Goal: Task Accomplishment & Management: Manage account settings

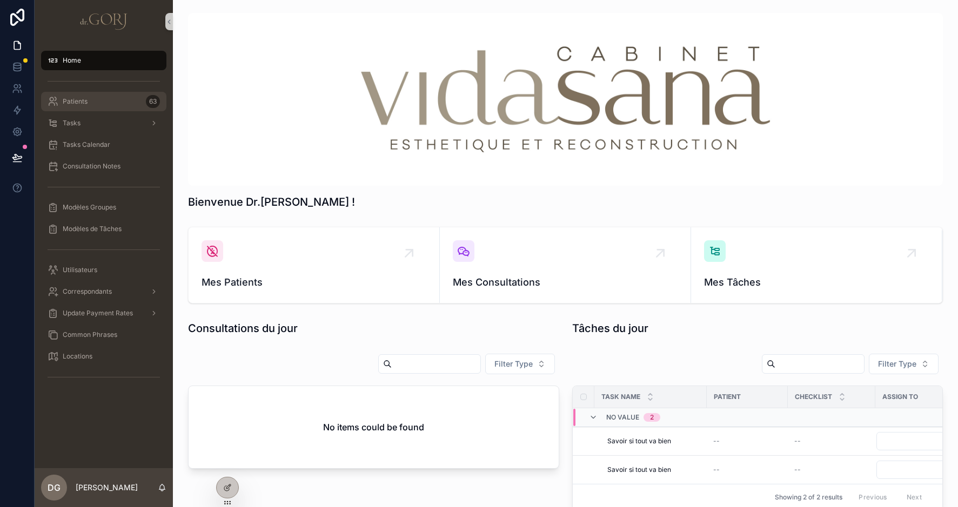
click at [86, 104] on span "Patients" at bounding box center [75, 101] width 25 height 9
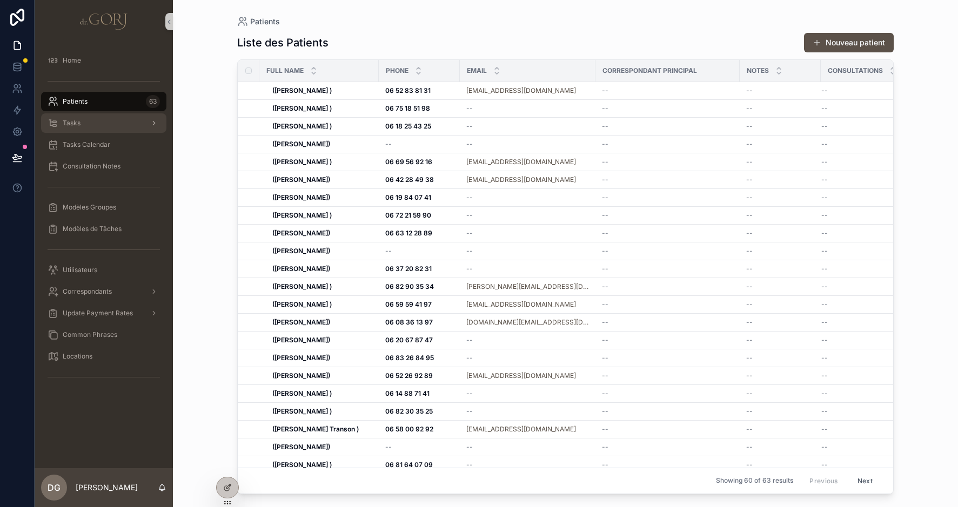
click at [82, 125] on div "Tasks" at bounding box center [104, 123] width 112 height 17
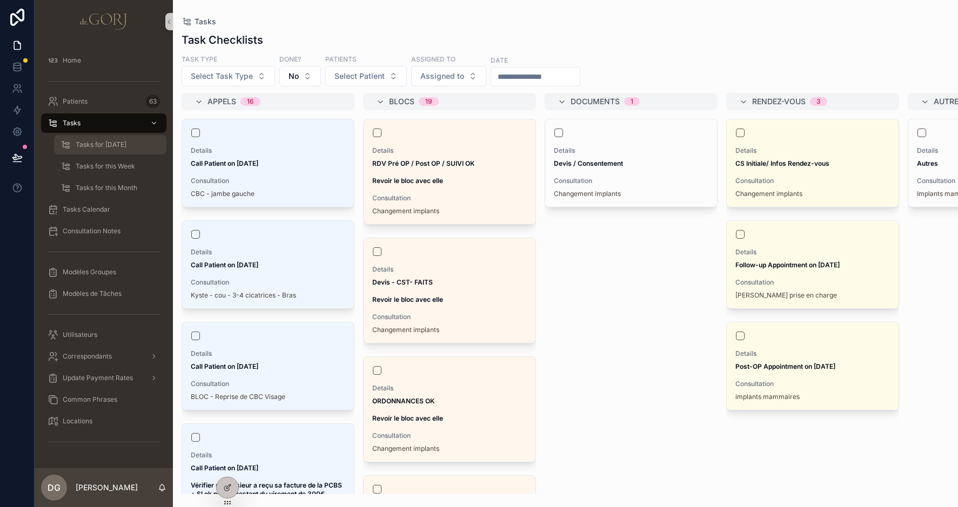
click at [83, 144] on span "Tasks for Today" at bounding box center [101, 144] width 51 height 9
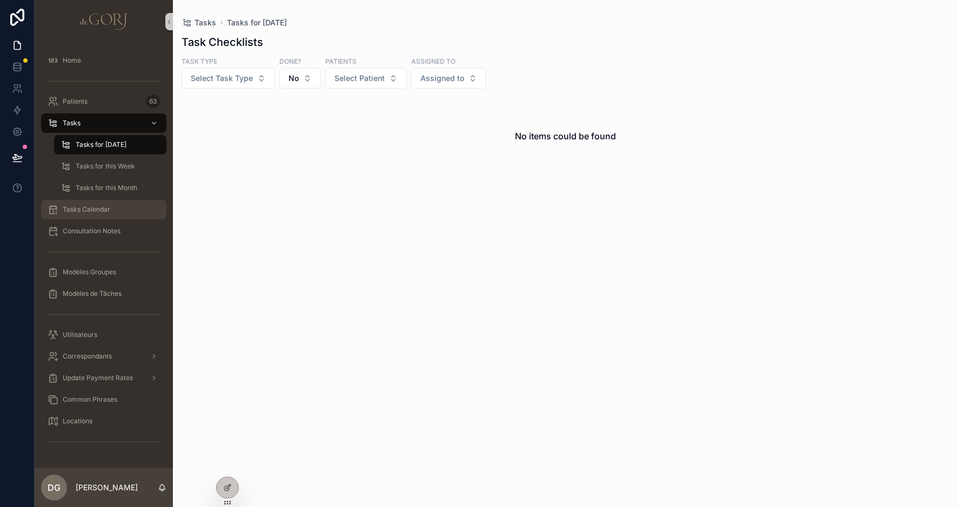
click at [110, 207] on span "Tasks Calendar" at bounding box center [87, 209] width 48 height 9
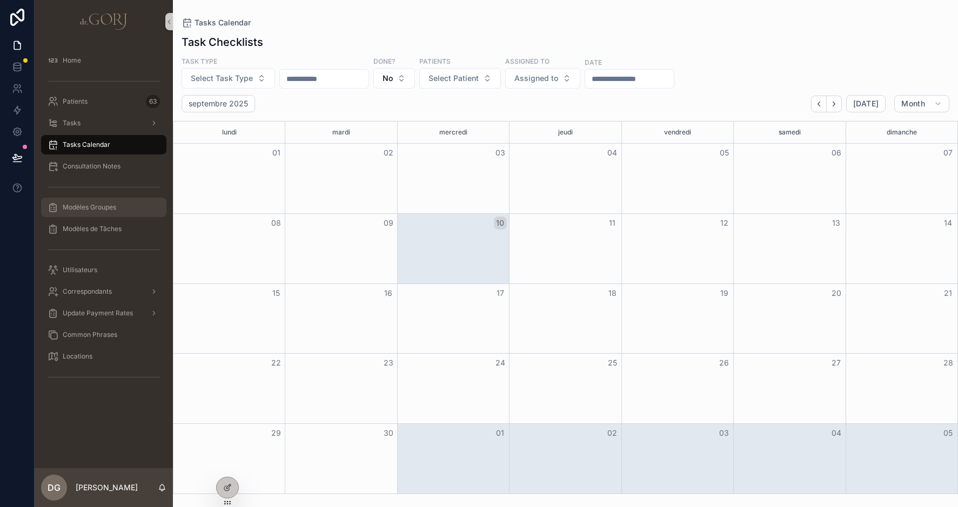
click at [102, 208] on span "Modèles Groupes" at bounding box center [89, 207] width 53 height 9
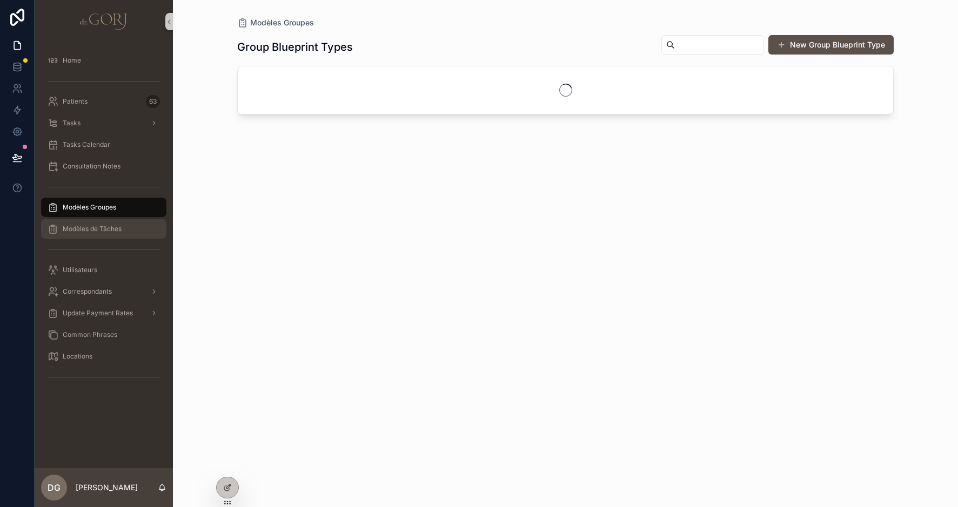
click at [103, 229] on span "Modèles de Tâches" at bounding box center [92, 229] width 59 height 9
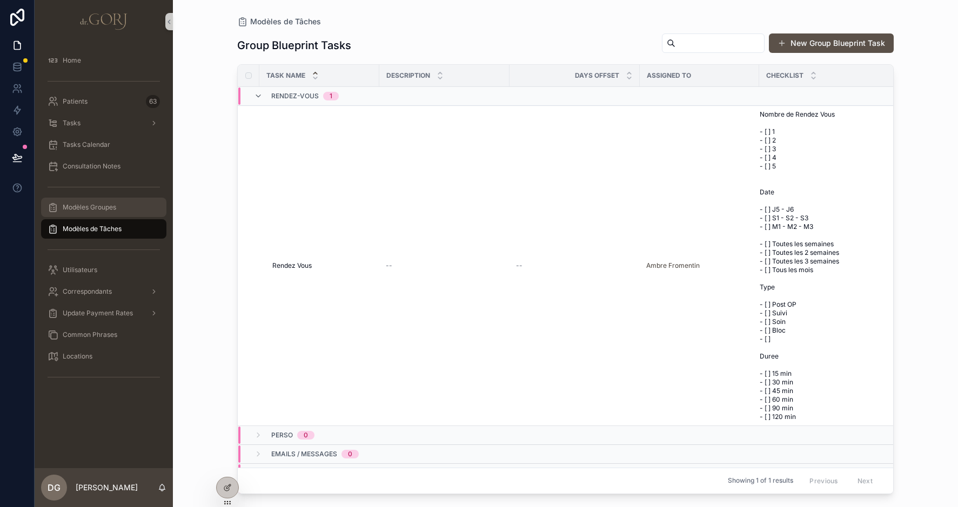
click at [100, 209] on span "Modèles Groupes" at bounding box center [89, 207] width 53 height 9
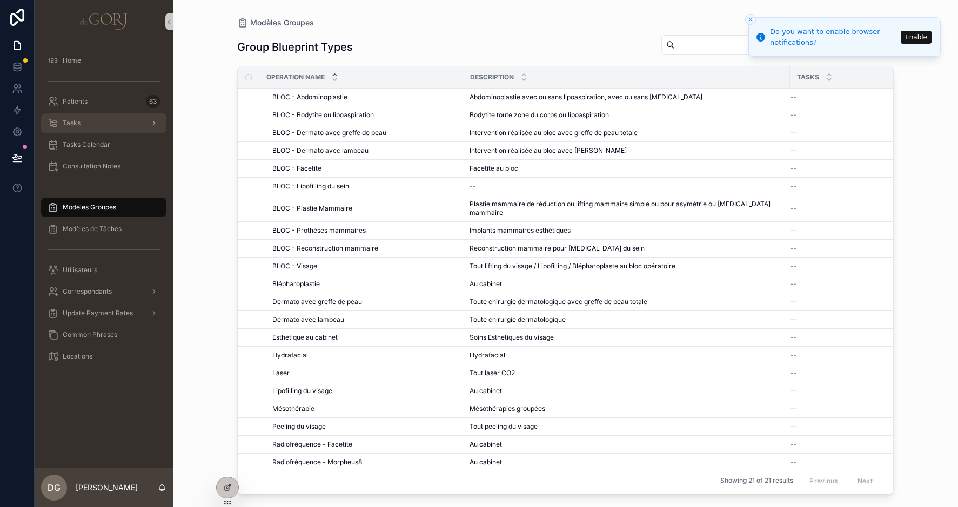
click at [79, 117] on div "Tasks" at bounding box center [104, 123] width 112 height 17
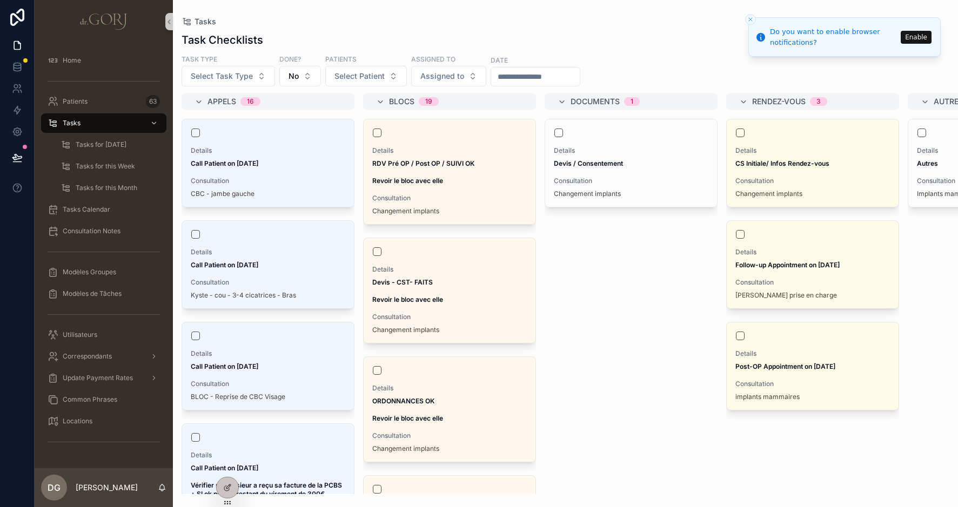
click at [107, 24] on img "scrollable content" at bounding box center [103, 21] width 49 height 17
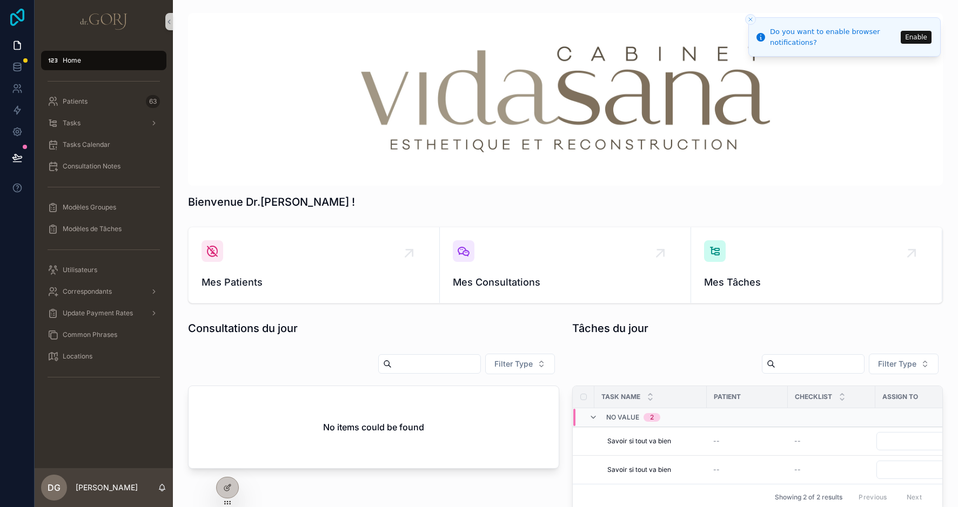
click at [17, 17] on icon at bounding box center [17, 17] width 14 height 17
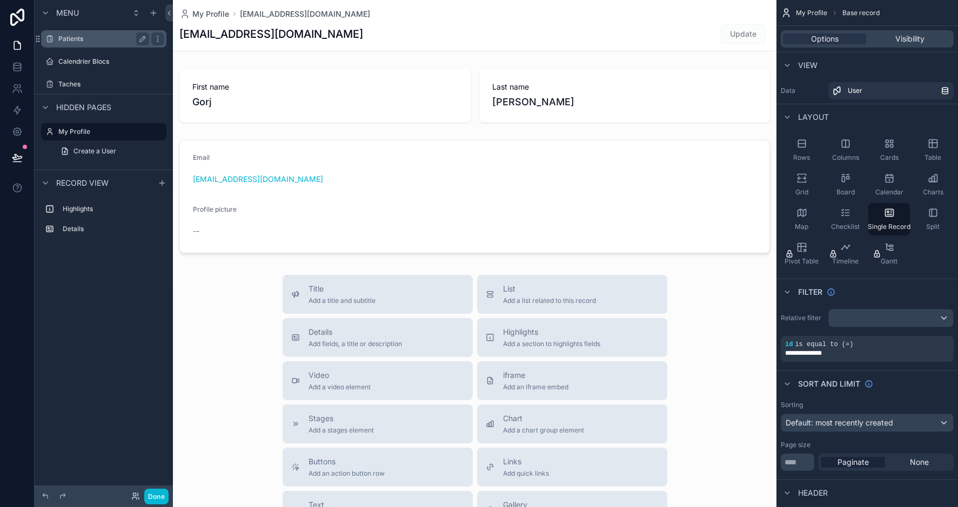
click at [78, 44] on div "Patients" at bounding box center [103, 38] width 91 height 13
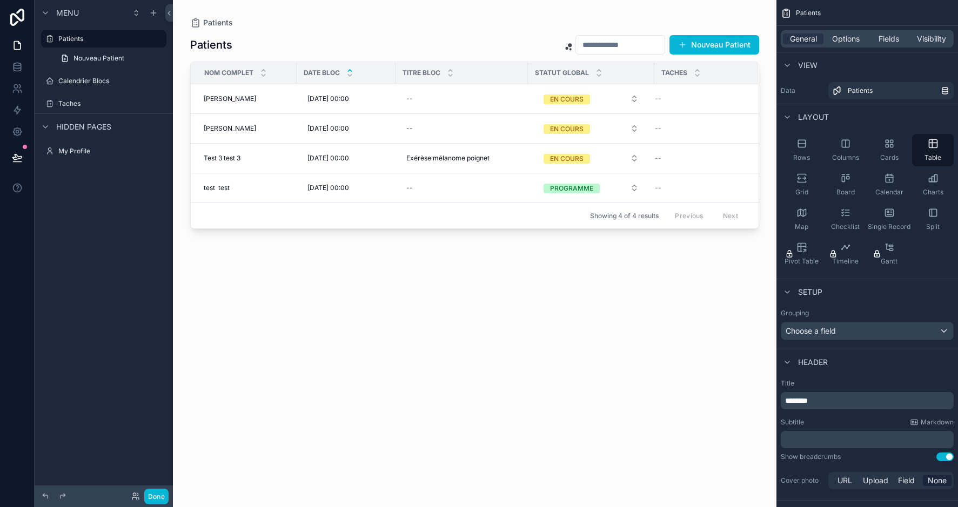
click at [702, 39] on div "scrollable content" at bounding box center [474, 247] width 603 height 494
click at [156, 495] on button "Done" at bounding box center [156, 497] width 24 height 16
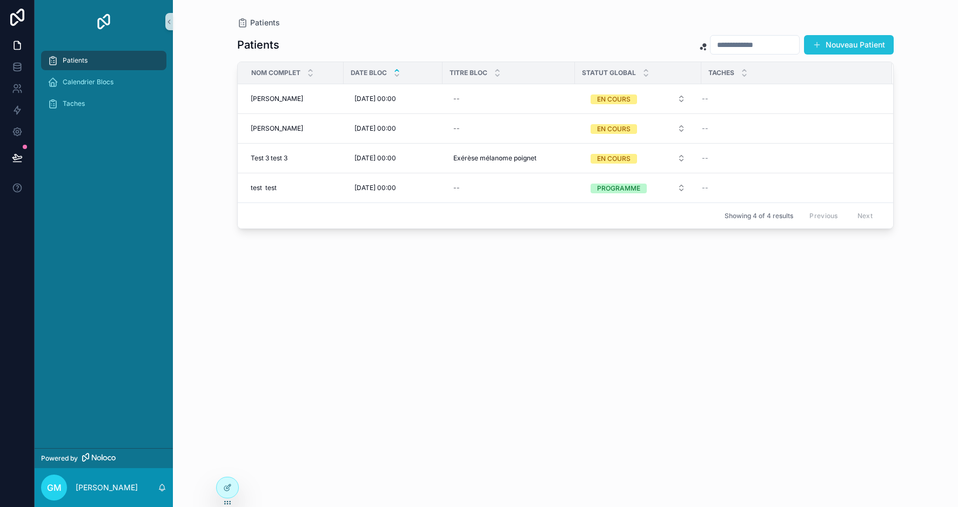
click at [833, 38] on button "Nouveau Patient" at bounding box center [849, 44] width 90 height 19
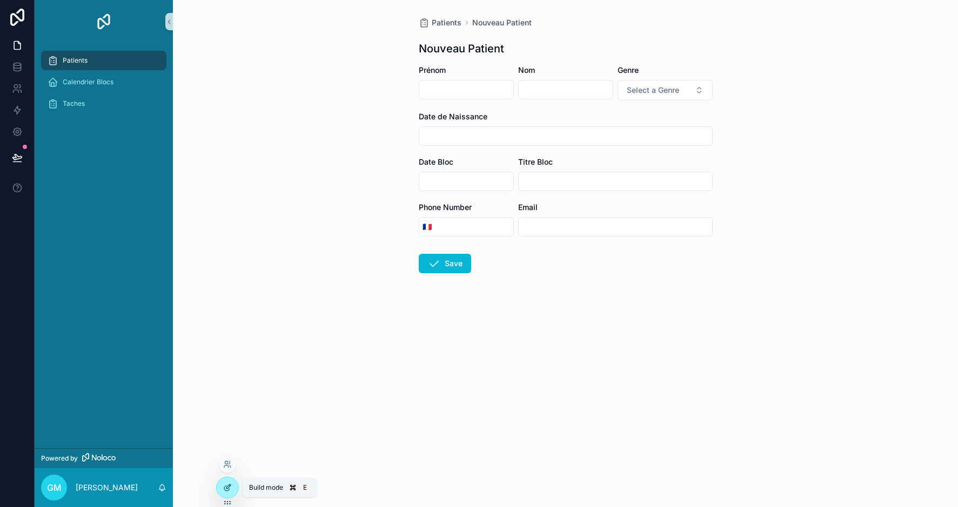
click at [232, 489] on div at bounding box center [228, 487] width 22 height 21
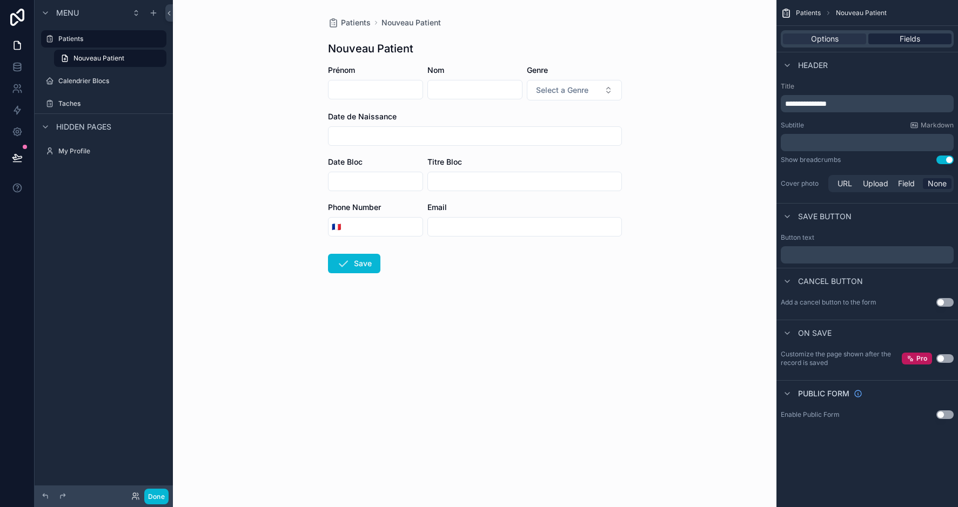
click at [913, 41] on span "Fields" at bounding box center [909, 38] width 21 height 11
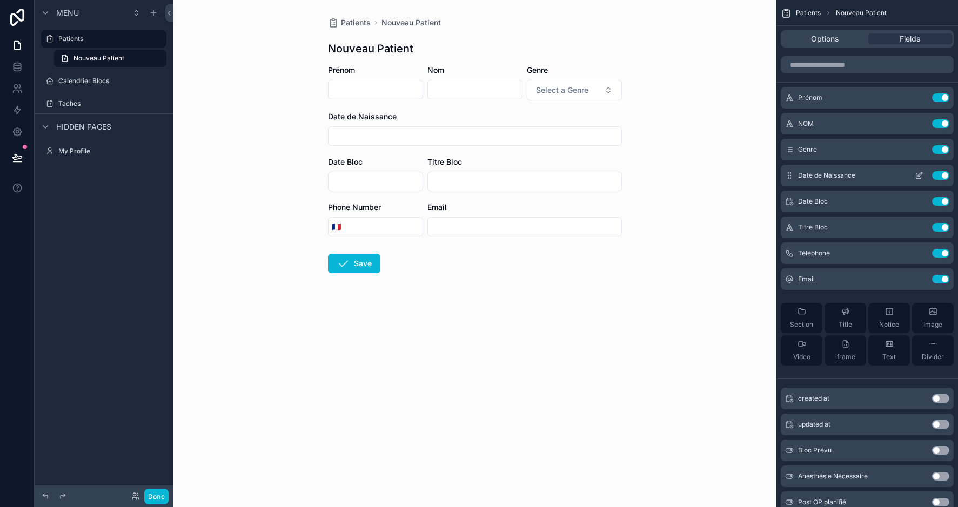
click at [939, 177] on button "Use setting" at bounding box center [940, 175] width 17 height 9
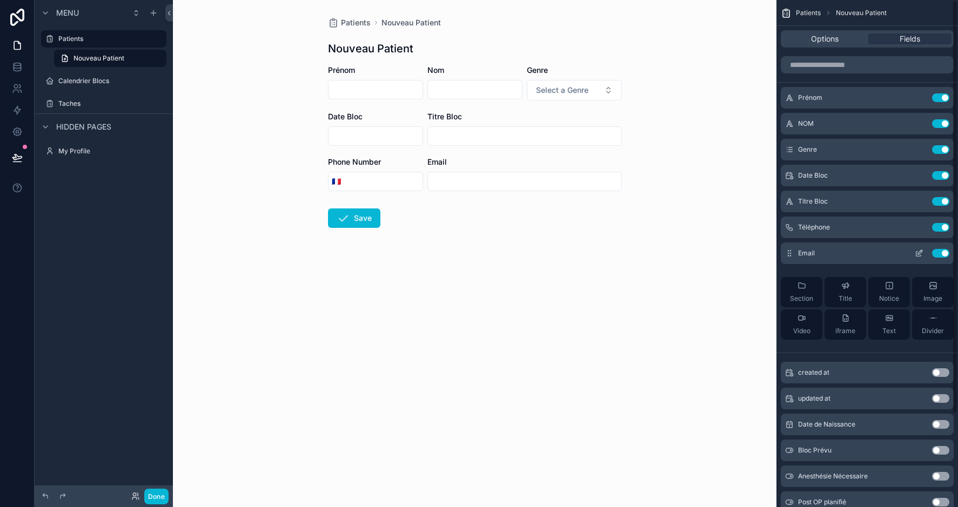
click at [938, 253] on button "Use setting" at bounding box center [940, 253] width 17 height 9
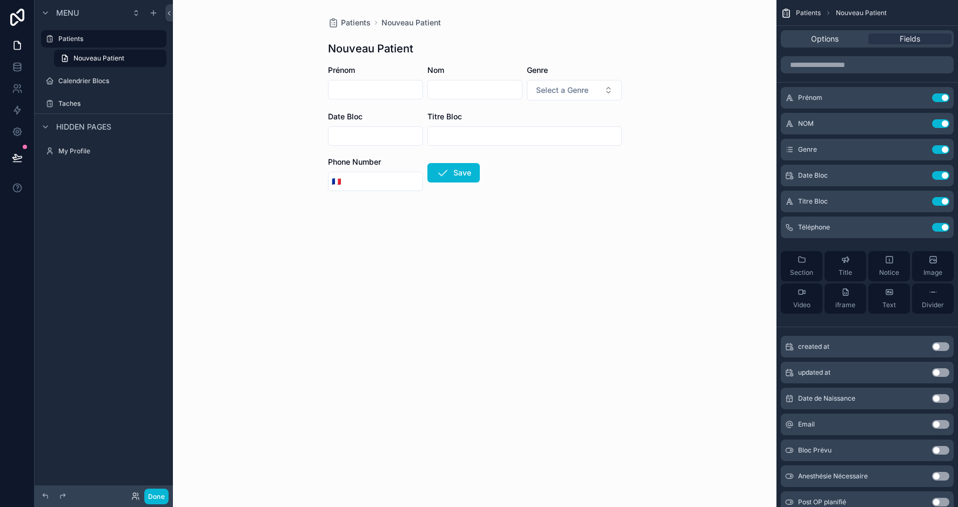
click at [603, 236] on form "Prénom Nom Genre Select a Genre Date Bloc Titre Bloc Phone Number 🇫🇷 Save" at bounding box center [475, 158] width 294 height 187
click at [462, 176] on button "Save" at bounding box center [453, 172] width 52 height 19
click at [154, 497] on button "Done" at bounding box center [156, 497] width 24 height 16
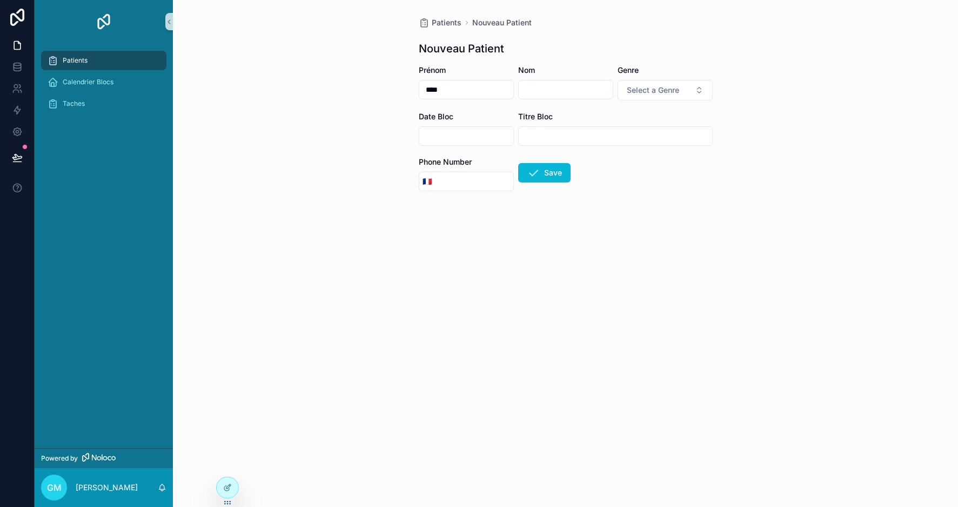
drag, startPoint x: 463, startPoint y: 91, endPoint x: 422, endPoint y: 88, distance: 41.1
click at [422, 88] on input "****" at bounding box center [466, 89] width 94 height 15
type input "*"
type input "**********"
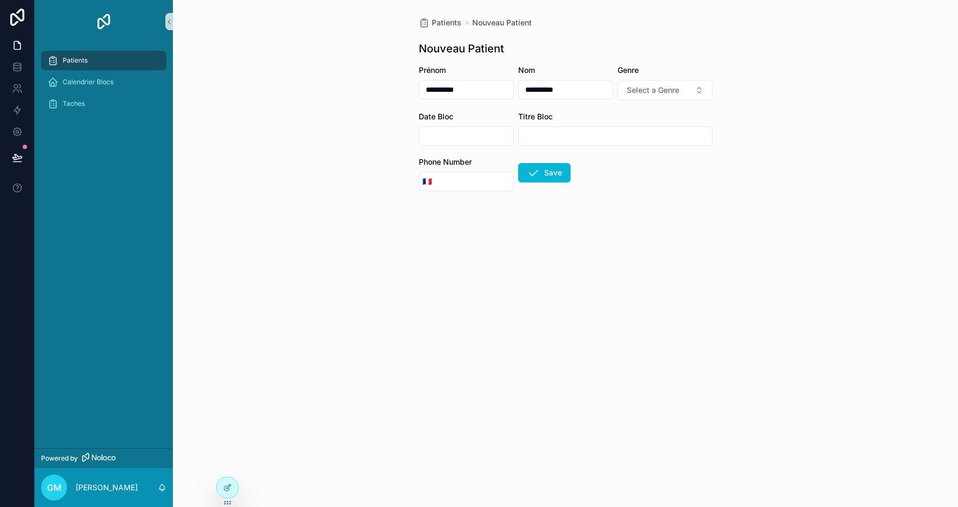
type input "**********"
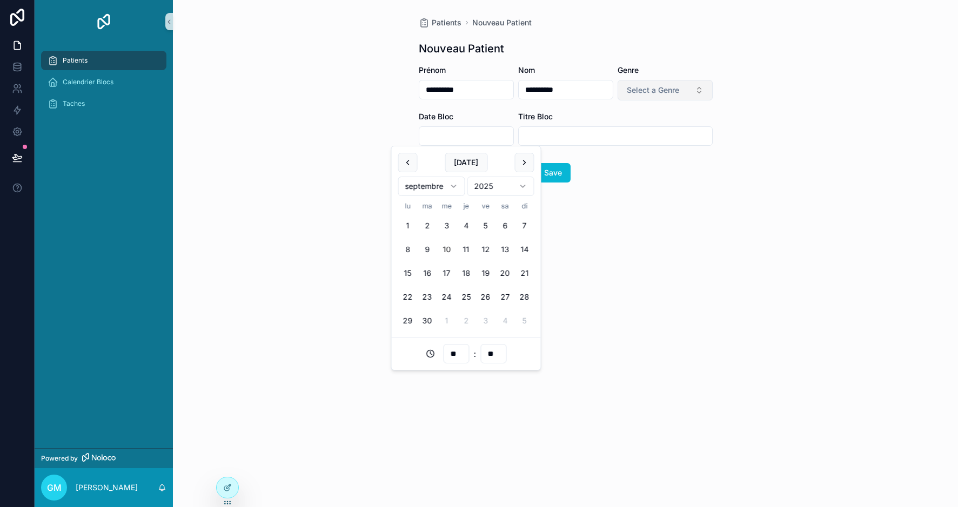
click at [687, 97] on button "Select a Genre" at bounding box center [664, 90] width 95 height 21
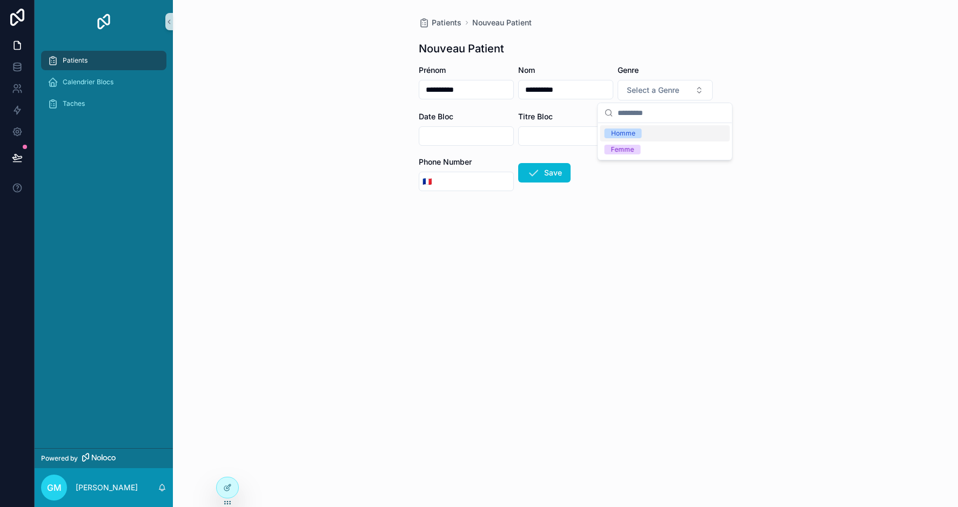
scroll to position [1, 0]
click at [641, 151] on div "Femme" at bounding box center [665, 149] width 130 height 16
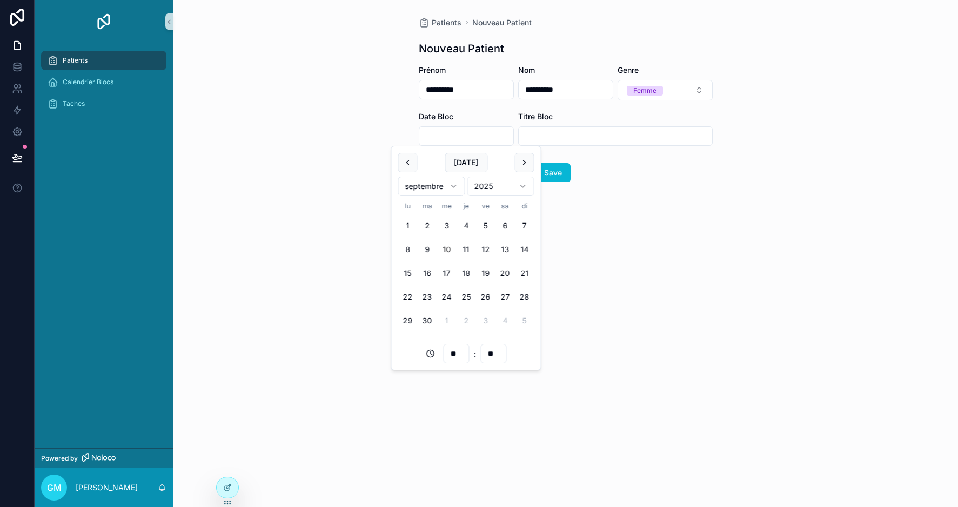
click at [469, 136] on input "scrollable content" at bounding box center [466, 136] width 94 height 15
click at [523, 164] on button "scrollable content" at bounding box center [524, 161] width 19 height 19
click at [426, 299] on button "21" at bounding box center [427, 296] width 19 height 19
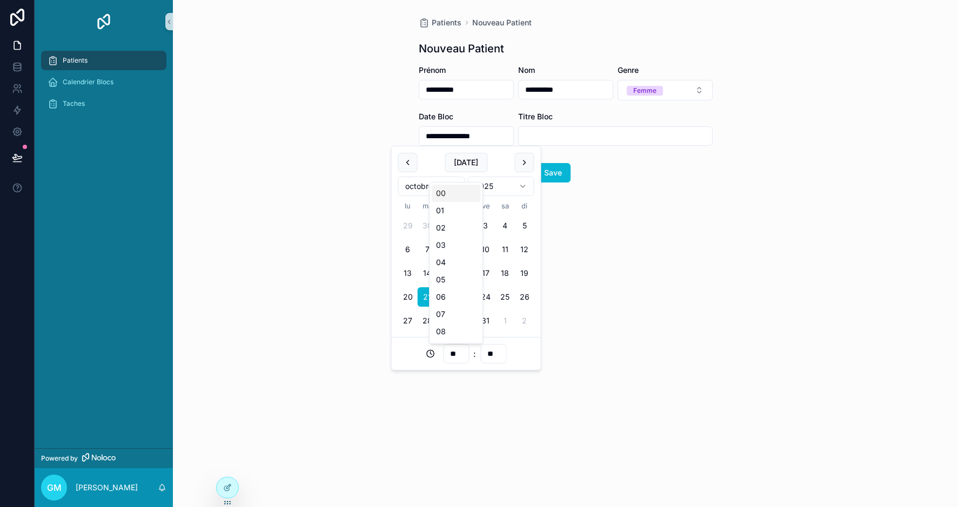
click at [462, 347] on input "**" at bounding box center [455, 353] width 25 height 15
click at [449, 267] on div "08" at bounding box center [456, 265] width 49 height 17
type input "**********"
type input "**"
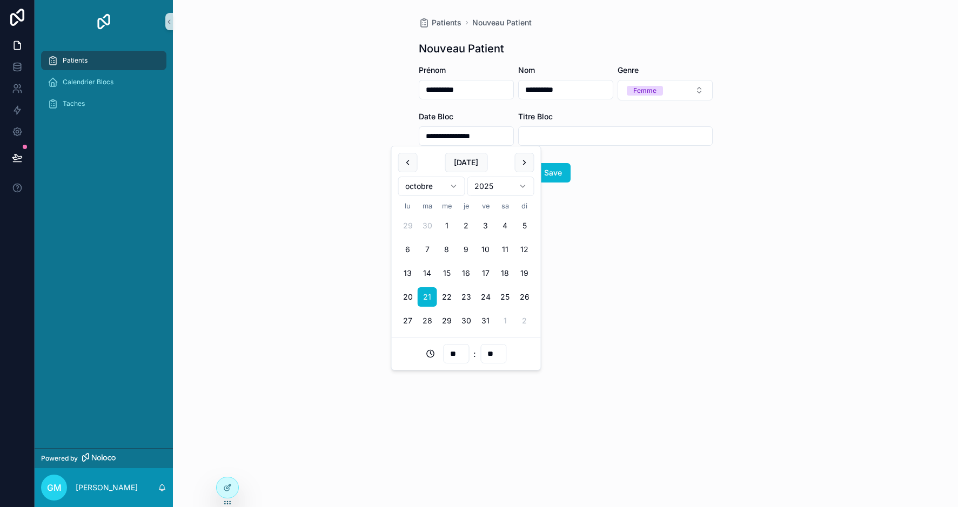
click at [583, 348] on div "**********" at bounding box center [565, 253] width 785 height 507
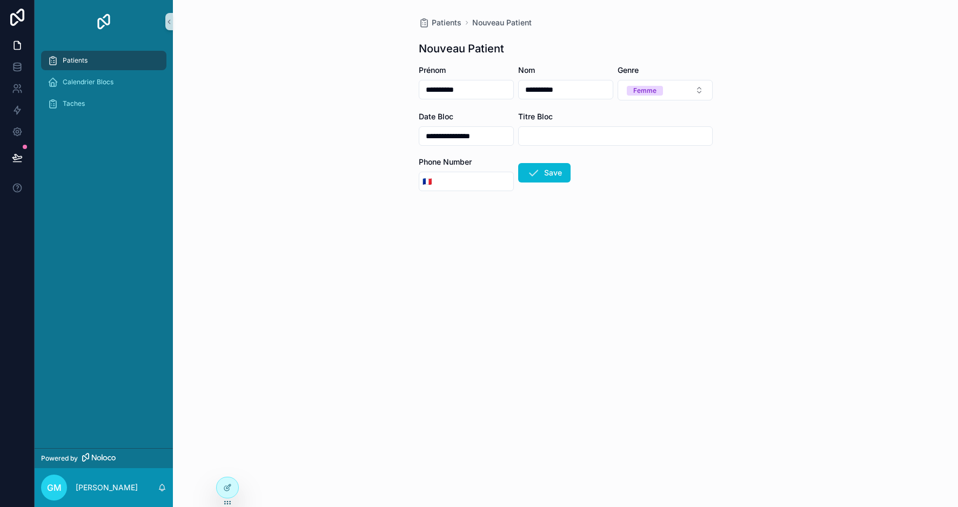
scroll to position [0, 0]
click at [554, 129] on input "scrollable content" at bounding box center [615, 136] width 193 height 15
type input "**********"
click at [538, 171] on icon "scrollable content" at bounding box center [533, 172] width 13 height 13
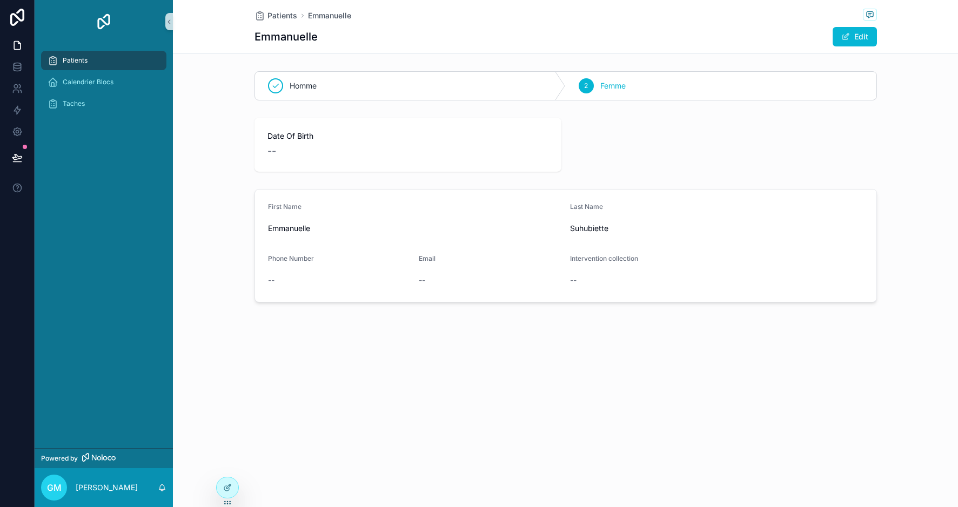
click at [74, 62] on span "Patients" at bounding box center [75, 60] width 25 height 9
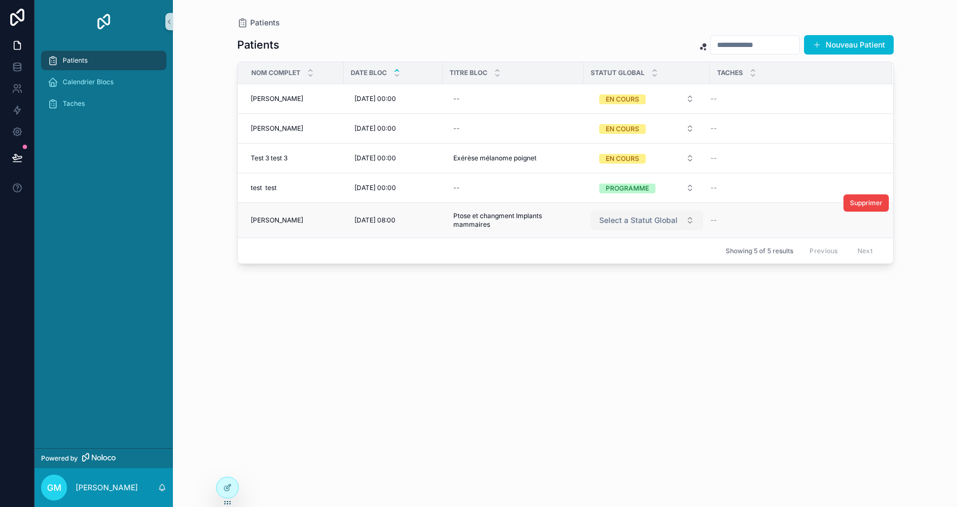
click at [642, 215] on span "Select a Statut Global" at bounding box center [638, 220] width 78 height 11
click at [617, 265] on div "EN COURS" at bounding box center [609, 263] width 33 height 10
click at [699, 309] on div "Patients Nouveau Patient NOM Complet Date Bloc Titre Bloc Statut Global Taches …" at bounding box center [565, 261] width 656 height 466
click at [873, 175] on span "Supprimer" at bounding box center [866, 173] width 32 height 9
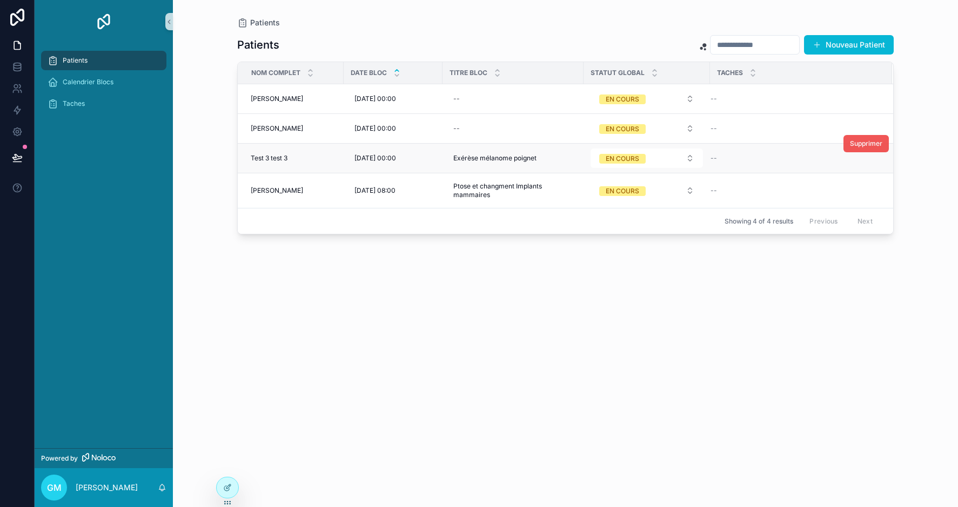
click at [864, 145] on span "Supprimer" at bounding box center [866, 143] width 32 height 9
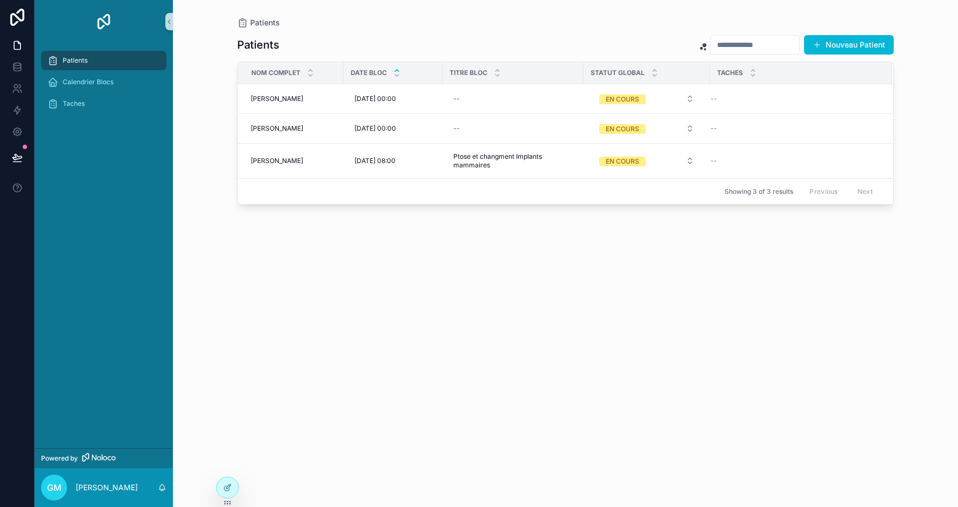
click at [69, 96] on div "Taches" at bounding box center [104, 103] width 112 height 17
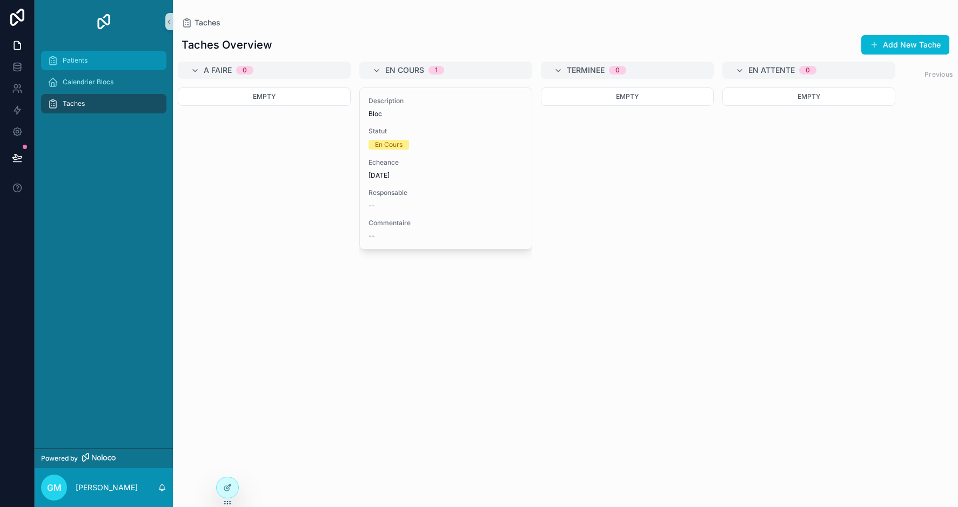
click at [79, 66] on div "Patients" at bounding box center [104, 60] width 112 height 17
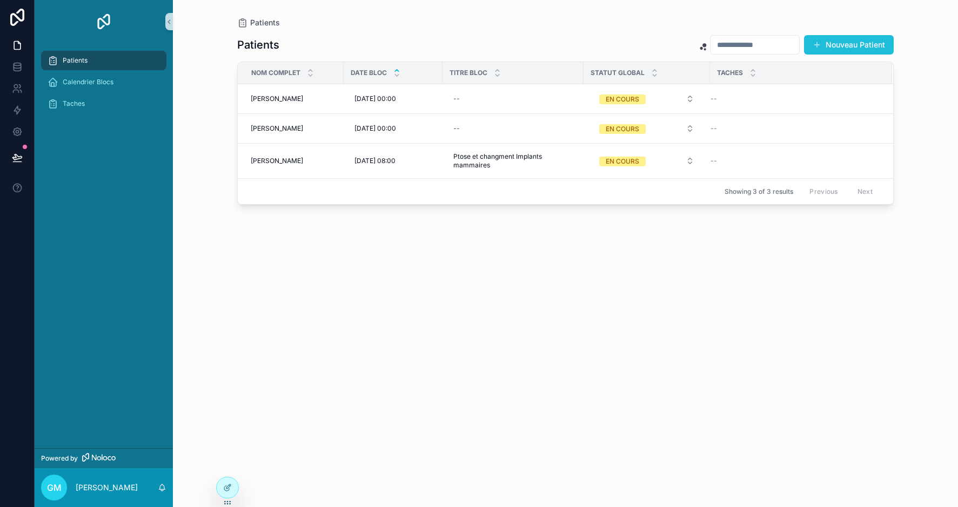
click at [845, 48] on button "Nouveau Patient" at bounding box center [849, 44] width 90 height 19
click at [840, 55] on div "Nouveau Patient" at bounding box center [791, 45] width 203 height 21
click at [846, 51] on button "Nouveau Patient" at bounding box center [849, 44] width 90 height 19
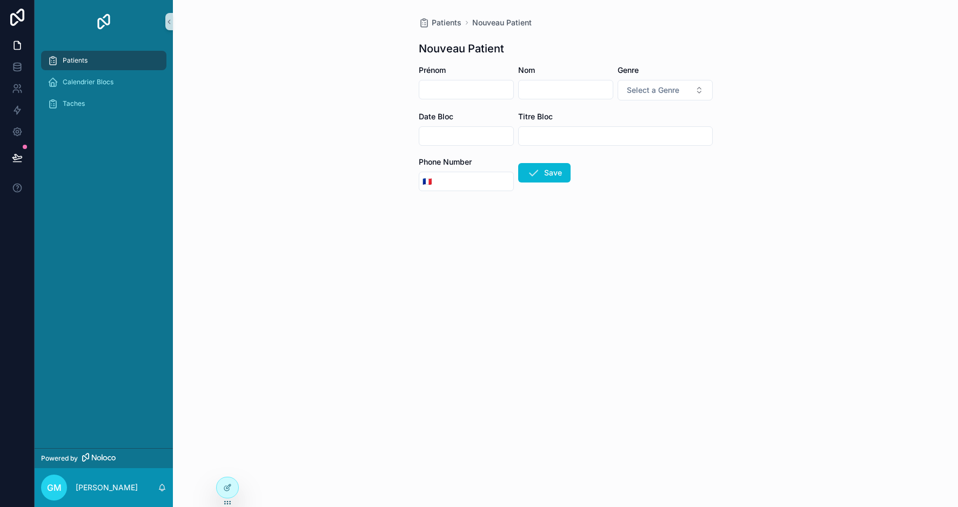
click at [472, 96] on input "scrollable content" at bounding box center [466, 89] width 94 height 15
click at [470, 113] on div "Date Bloc" at bounding box center [466, 116] width 95 height 11
click at [72, 58] on span "Patients" at bounding box center [75, 60] width 25 height 9
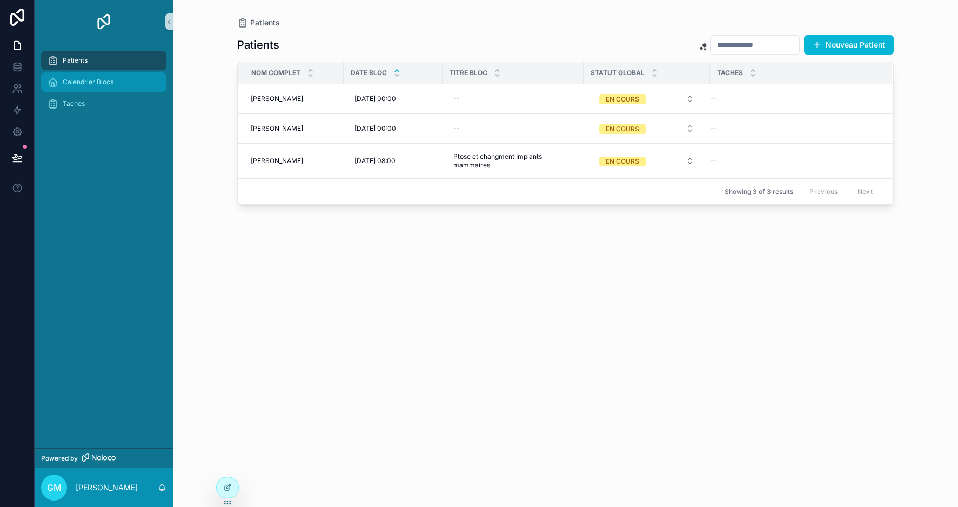
click at [84, 85] on span "Calendrier Blocs" at bounding box center [88, 82] width 51 height 9
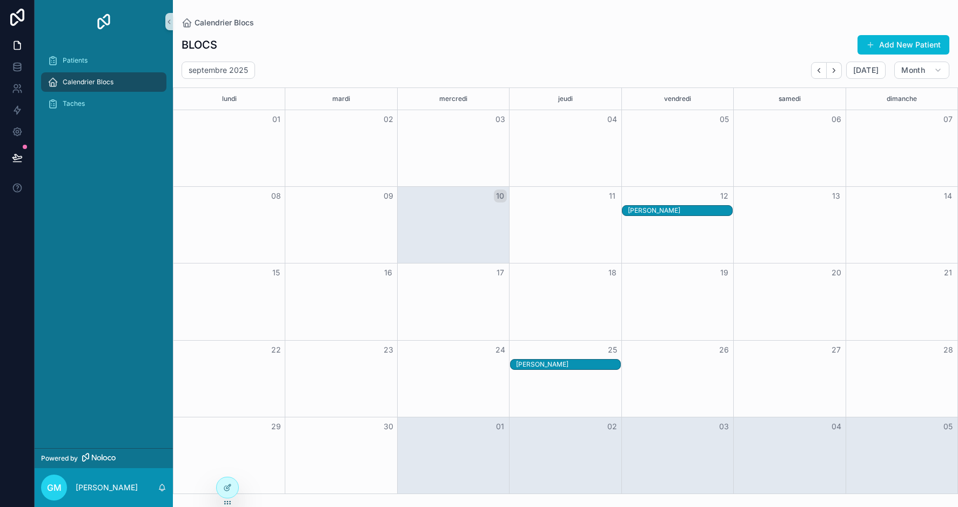
click at [670, 212] on div "[PERSON_NAME]" at bounding box center [680, 210] width 104 height 9
click at [681, 211] on div "[PERSON_NAME]" at bounding box center [680, 210] width 104 height 9
click at [881, 285] on button "Open" at bounding box center [876, 287] width 47 height 18
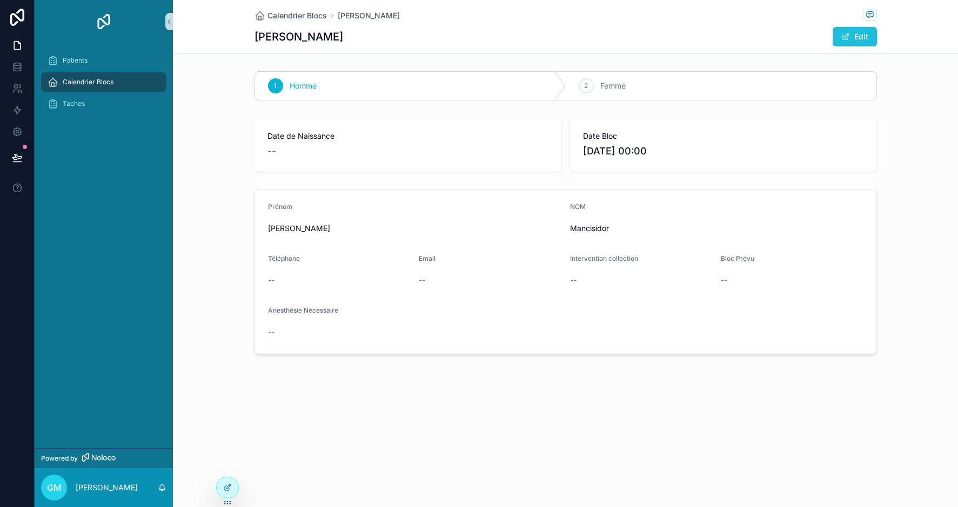
click at [839, 41] on button "Edit" at bounding box center [854, 36] width 44 height 19
click at [230, 486] on icon at bounding box center [229, 485] width 1 height 1
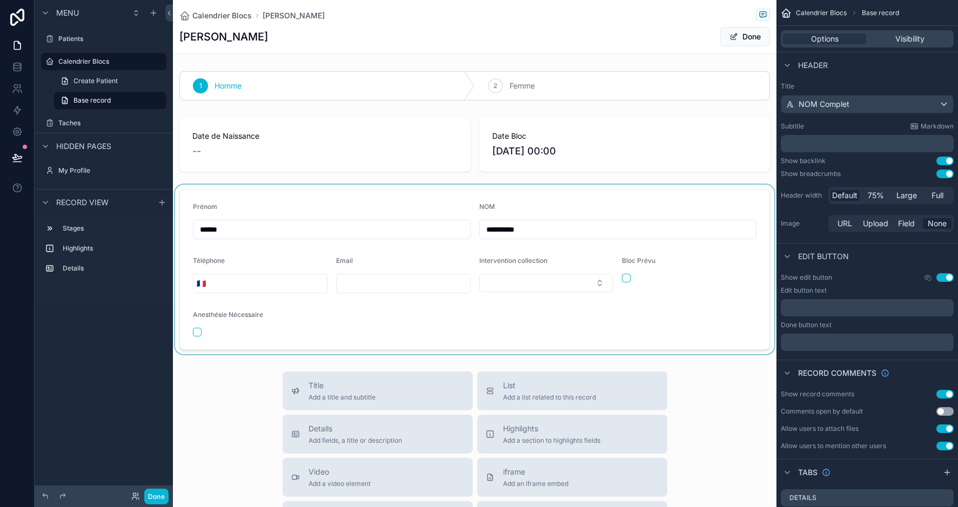
click at [592, 219] on div "scrollable content" at bounding box center [474, 270] width 603 height 170
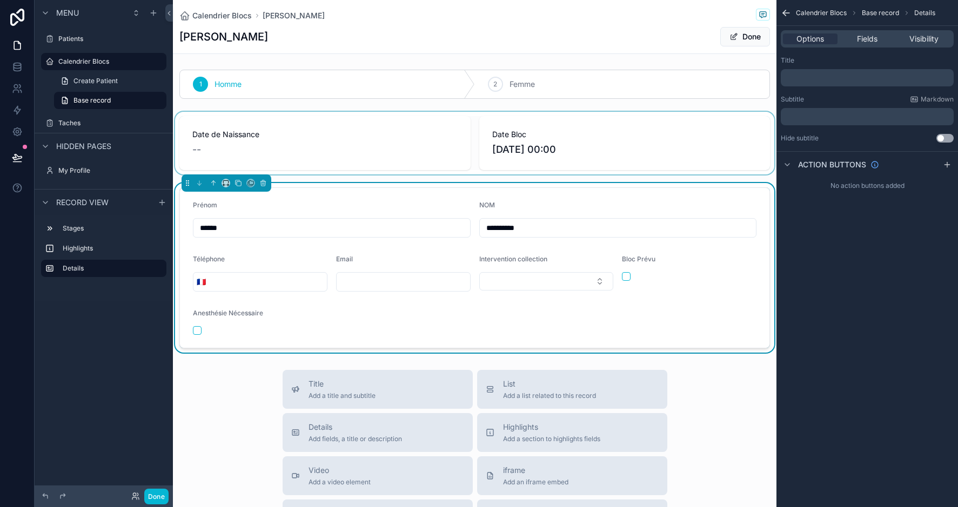
click at [339, 144] on div "scrollable content" at bounding box center [474, 143] width 603 height 63
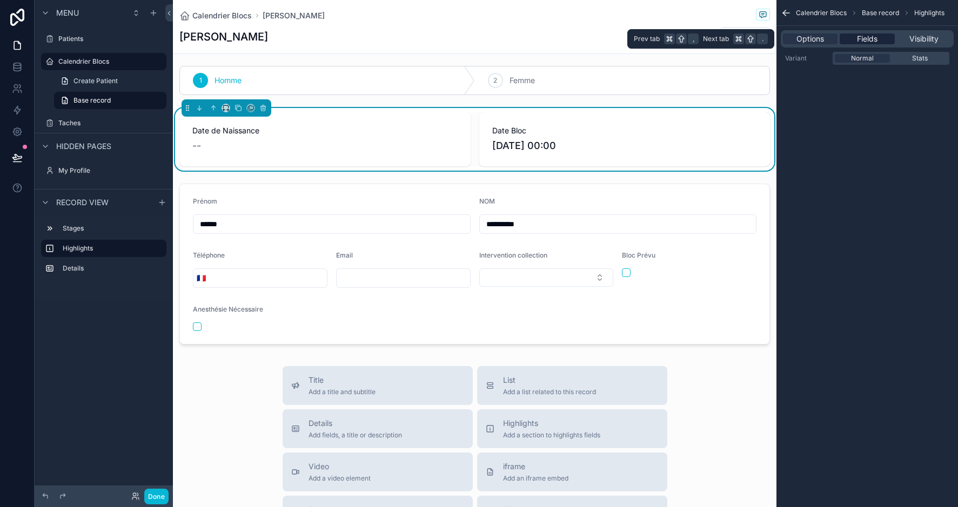
click at [879, 39] on div "Fields" at bounding box center [866, 38] width 55 height 11
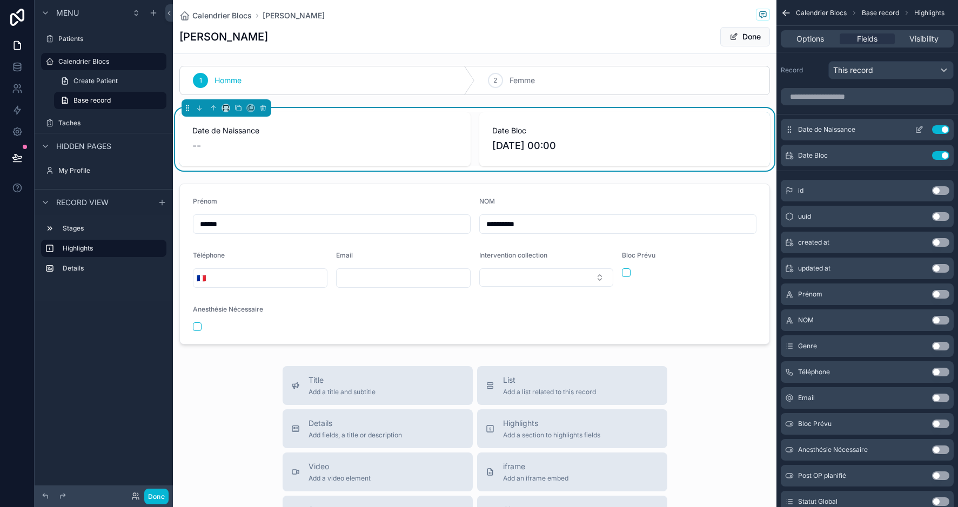
click at [945, 132] on button "Use setting" at bounding box center [940, 129] width 17 height 9
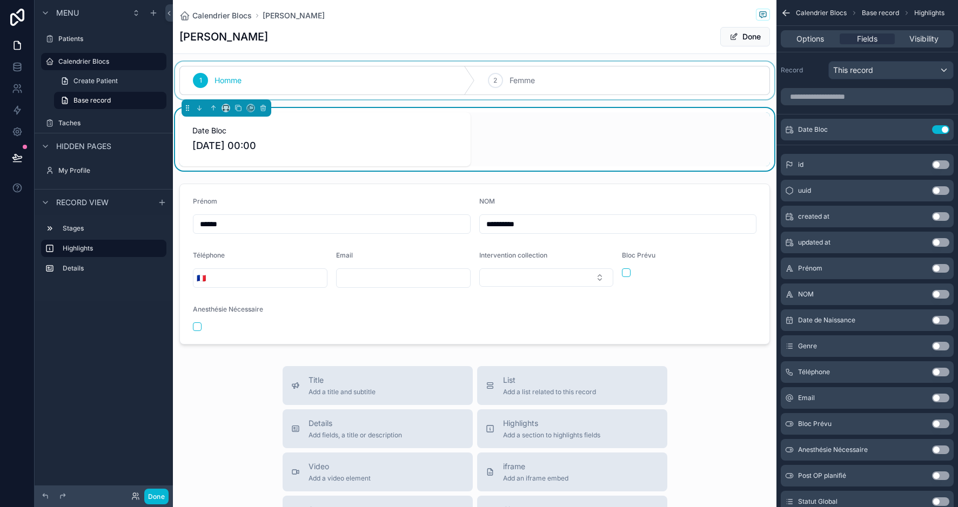
click at [419, 83] on div "scrollable content" at bounding box center [474, 81] width 603 height 38
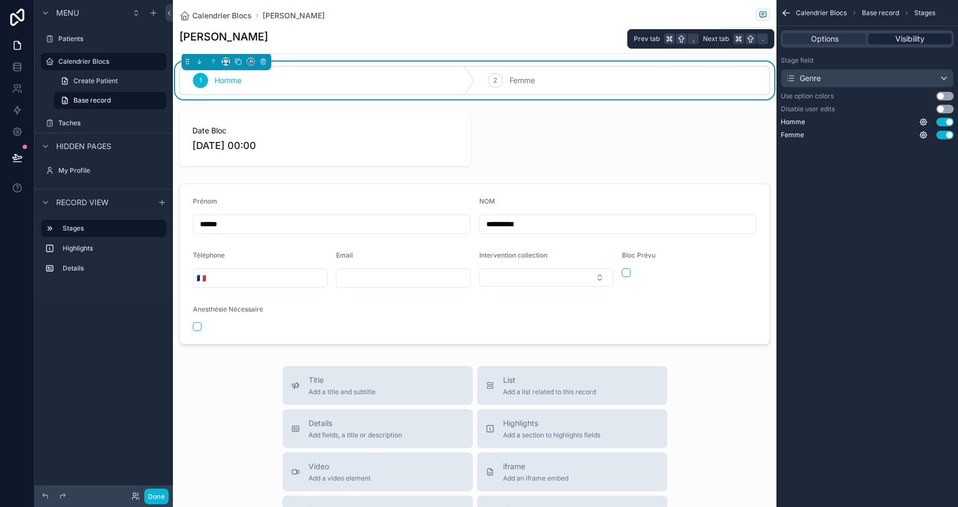
click at [911, 43] on span "Visibility" at bounding box center [909, 38] width 29 height 11
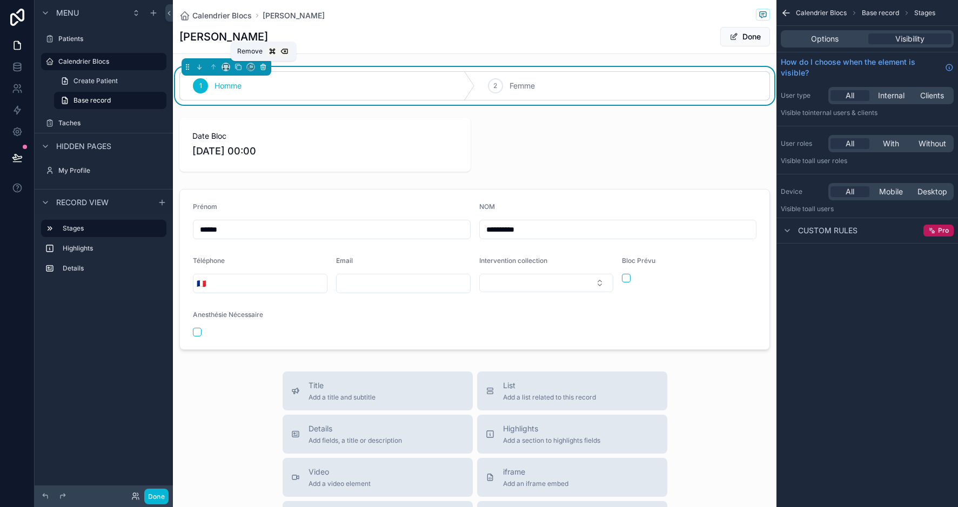
click at [265, 68] on icon "scrollable content" at bounding box center [263, 67] width 8 height 8
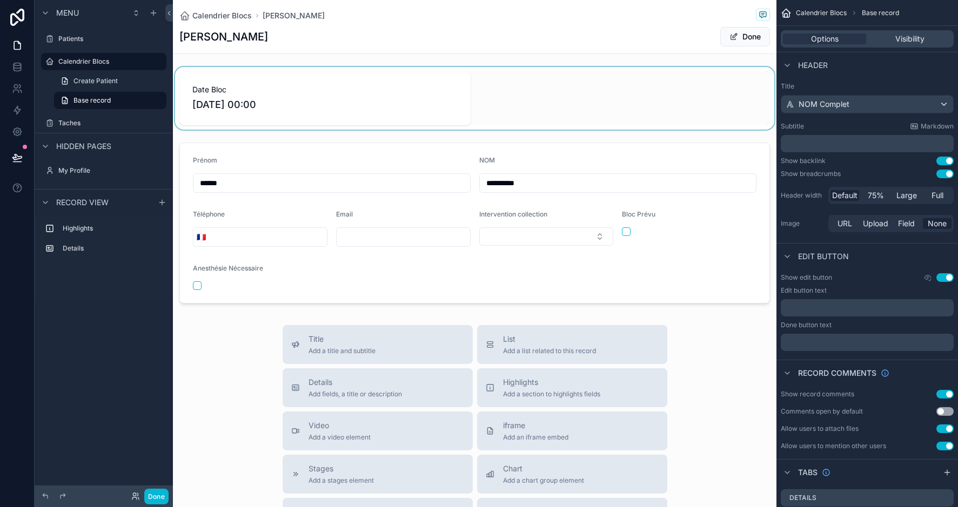
scroll to position [10, 0]
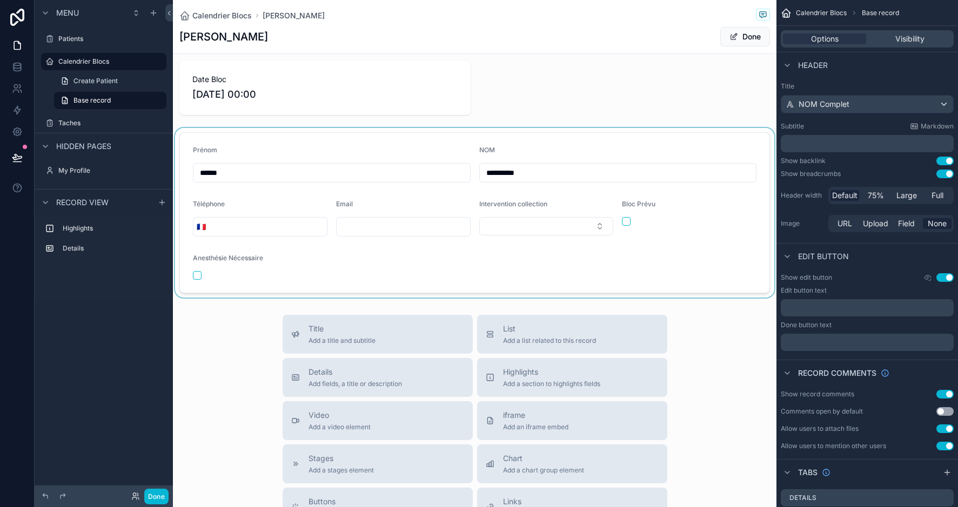
click at [722, 211] on div "scrollable content" at bounding box center [474, 213] width 603 height 170
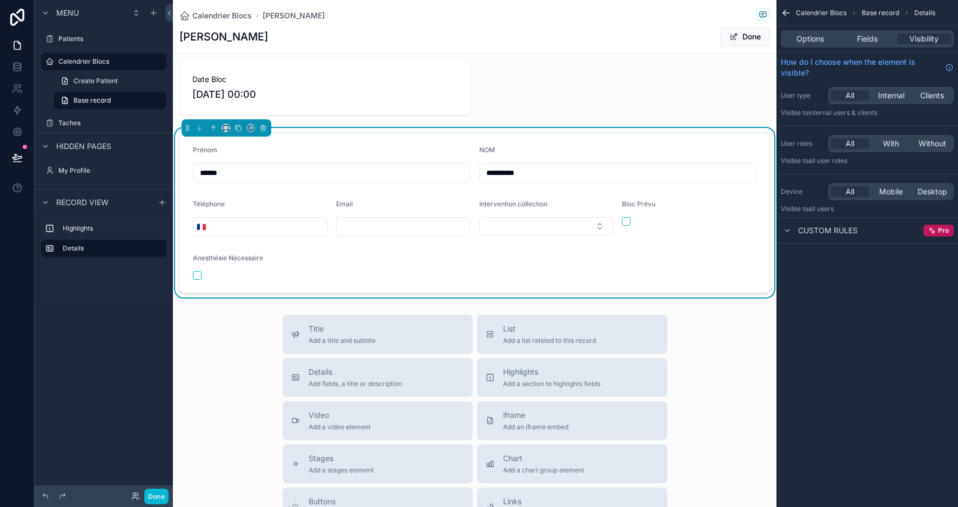
scroll to position [0, 0]
click at [881, 38] on div "Fields" at bounding box center [866, 38] width 55 height 11
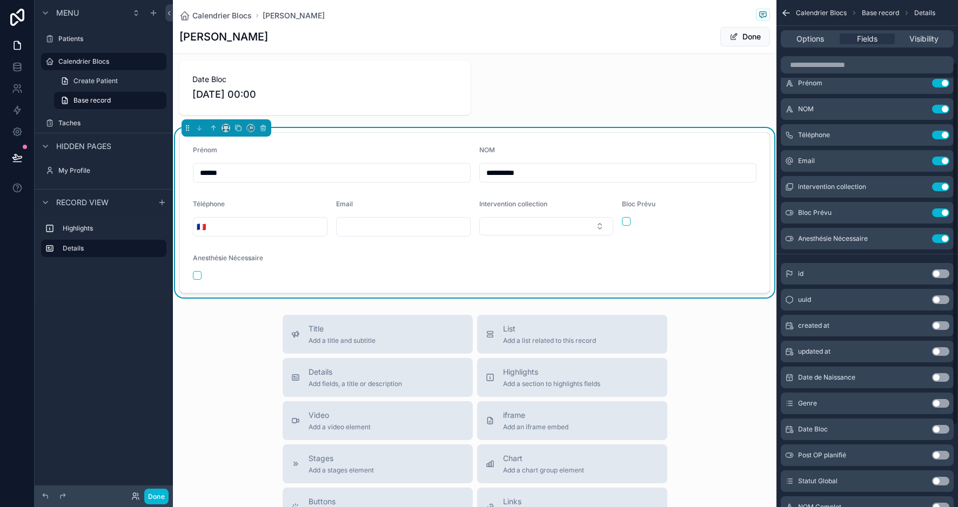
scroll to position [90, 0]
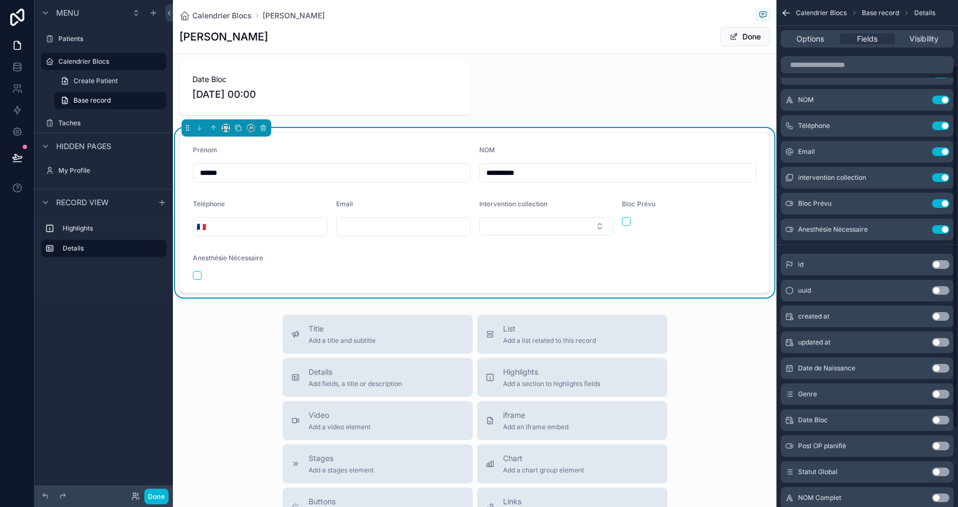
click at [940, 395] on button "Use setting" at bounding box center [940, 394] width 17 height 9
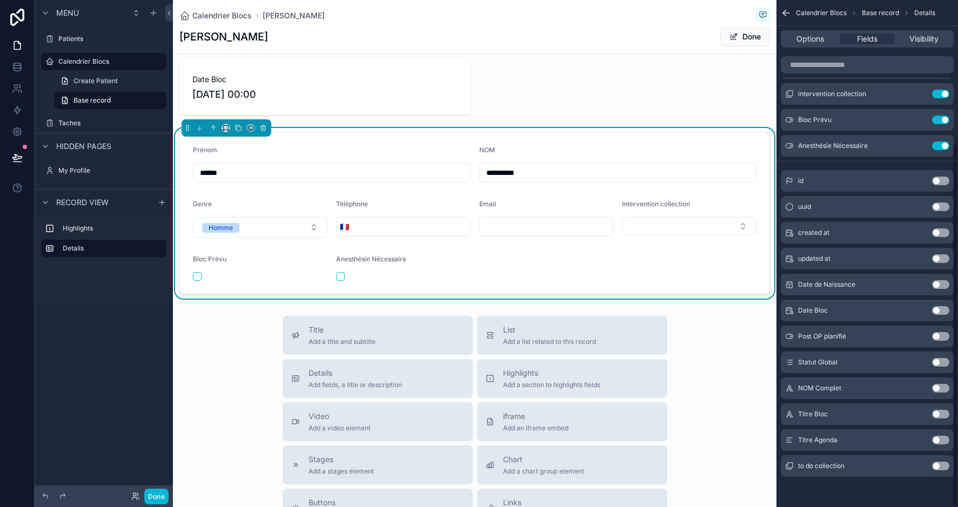
scroll to position [200, 0]
click at [943, 387] on button "Use setting" at bounding box center [940, 388] width 17 height 9
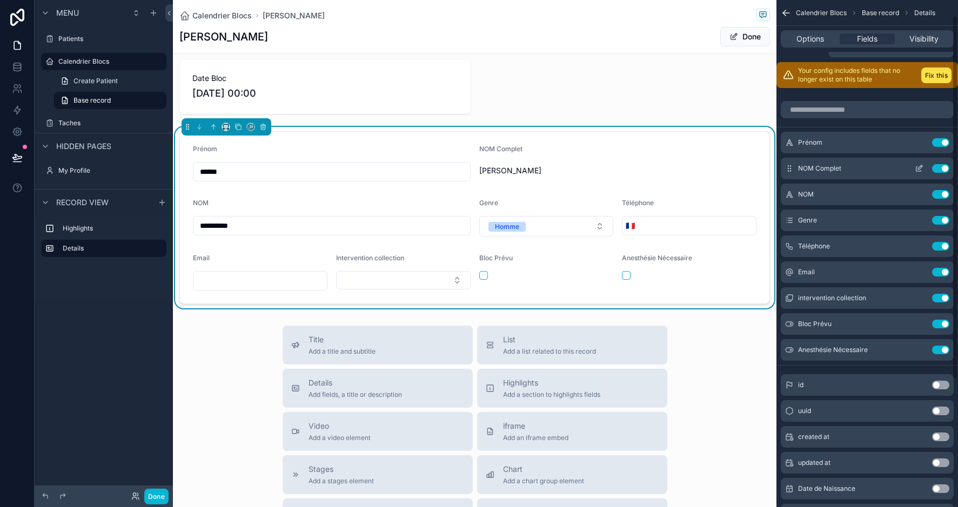
scroll to position [22, 0]
click at [942, 168] on button "Use setting" at bounding box center [940, 168] width 17 height 9
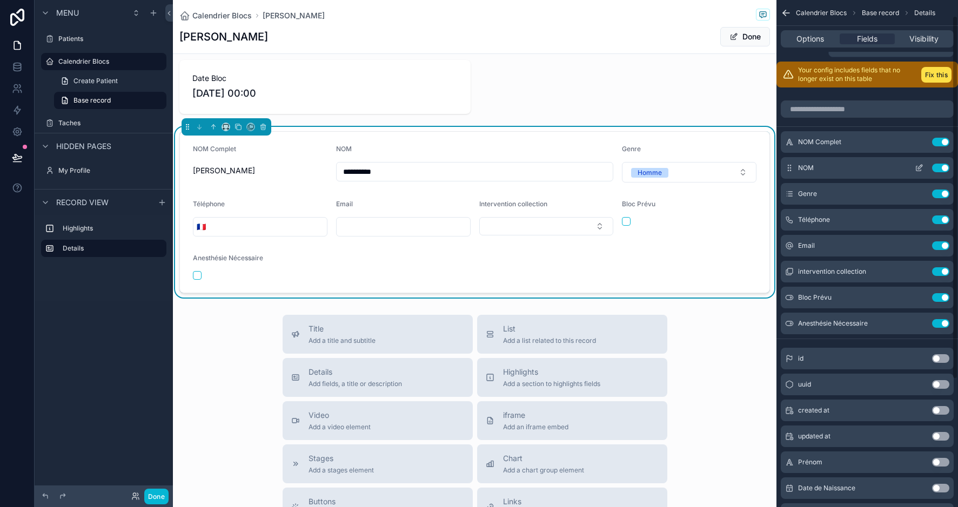
click at [945, 168] on button "Use setting" at bounding box center [940, 168] width 17 height 9
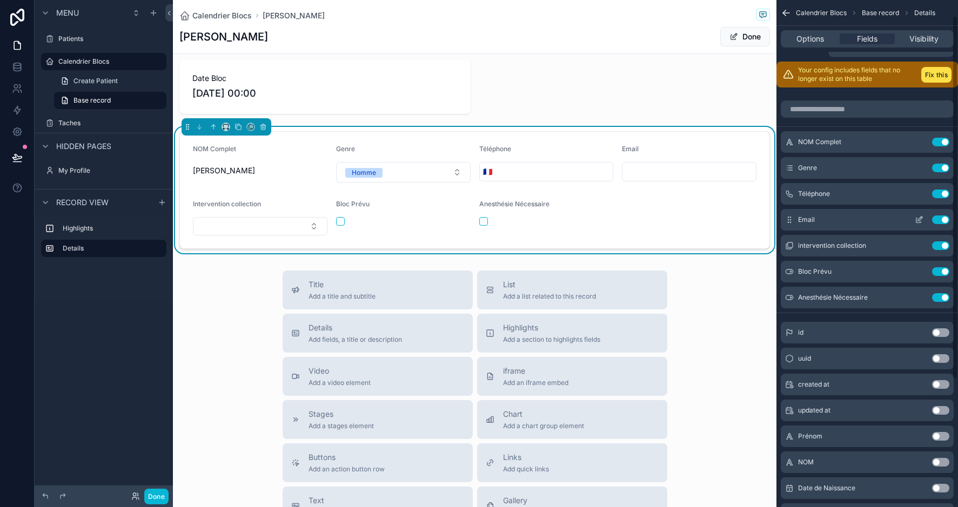
click at [943, 220] on button "Use setting" at bounding box center [940, 220] width 17 height 9
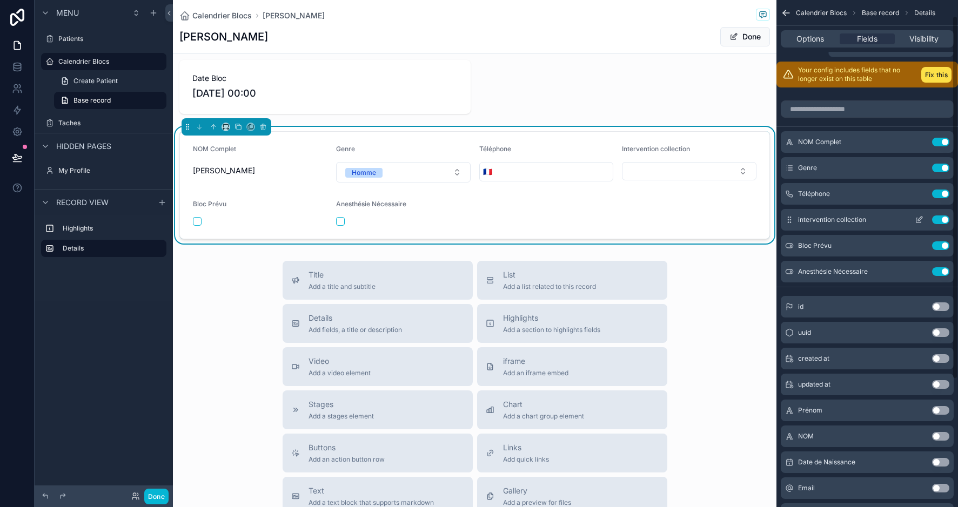
click at [935, 218] on button "Use setting" at bounding box center [940, 220] width 17 height 9
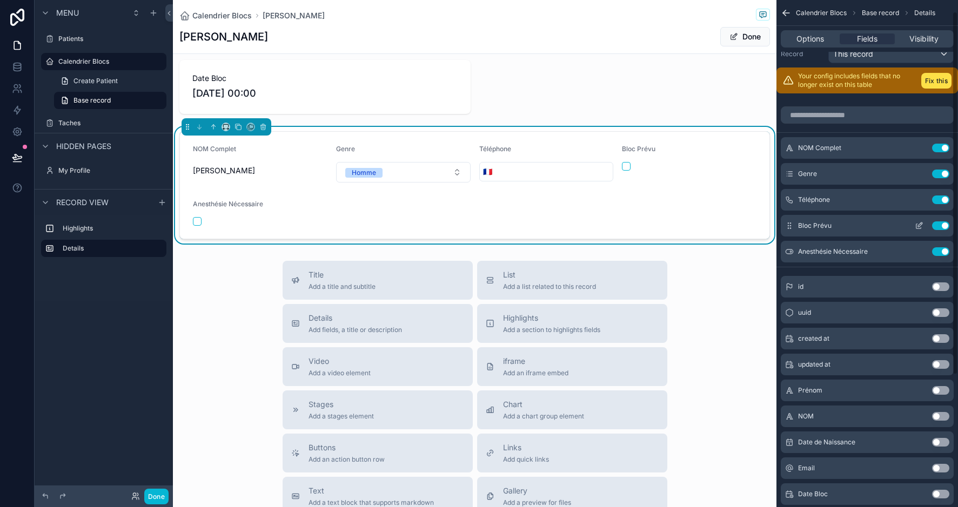
scroll to position [0, 0]
click at [943, 226] on button "Use setting" at bounding box center [940, 225] width 17 height 9
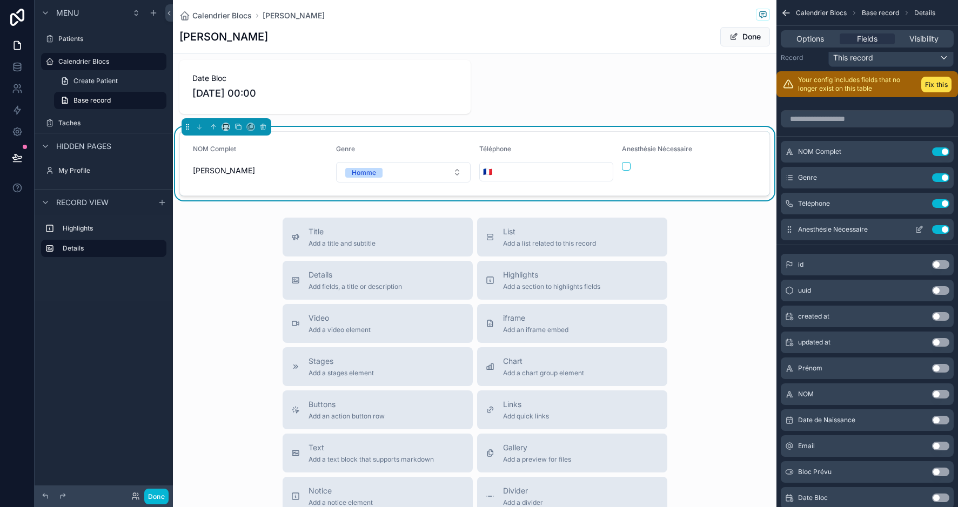
click at [941, 228] on button "Use setting" at bounding box center [940, 229] width 17 height 9
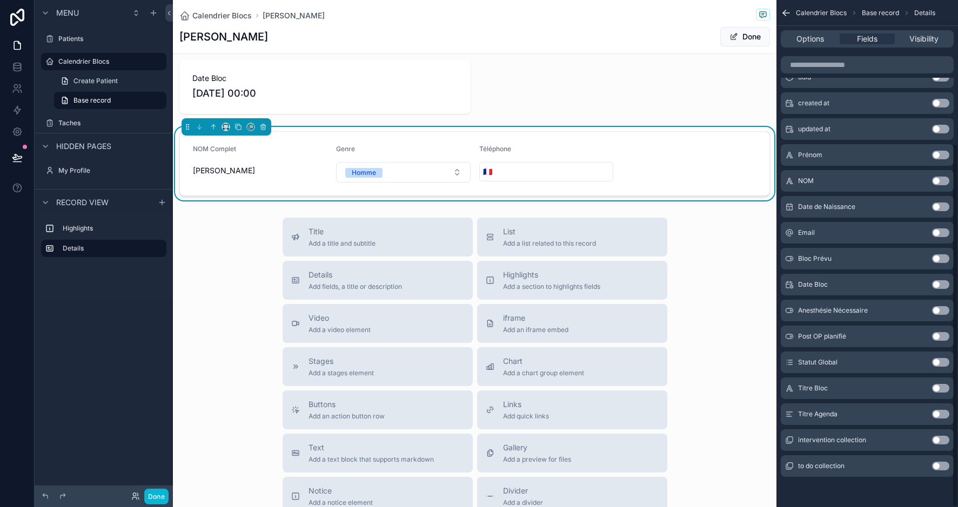
scroll to position [200, 0]
click at [940, 388] on button "Use setting" at bounding box center [940, 388] width 17 height 9
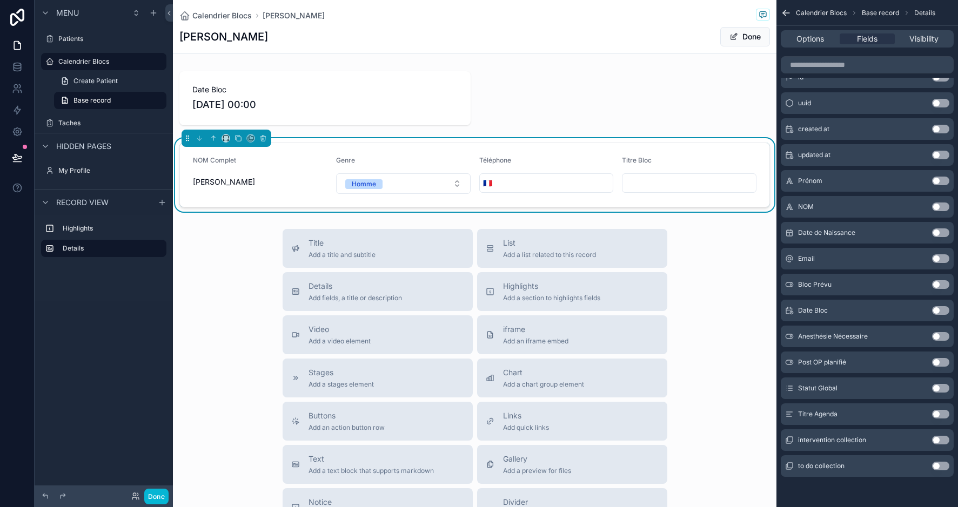
scroll to position [0, 0]
click at [655, 180] on input "scrollable content" at bounding box center [688, 183] width 133 height 15
click at [699, 157] on div "Titre Bloc" at bounding box center [689, 162] width 134 height 13
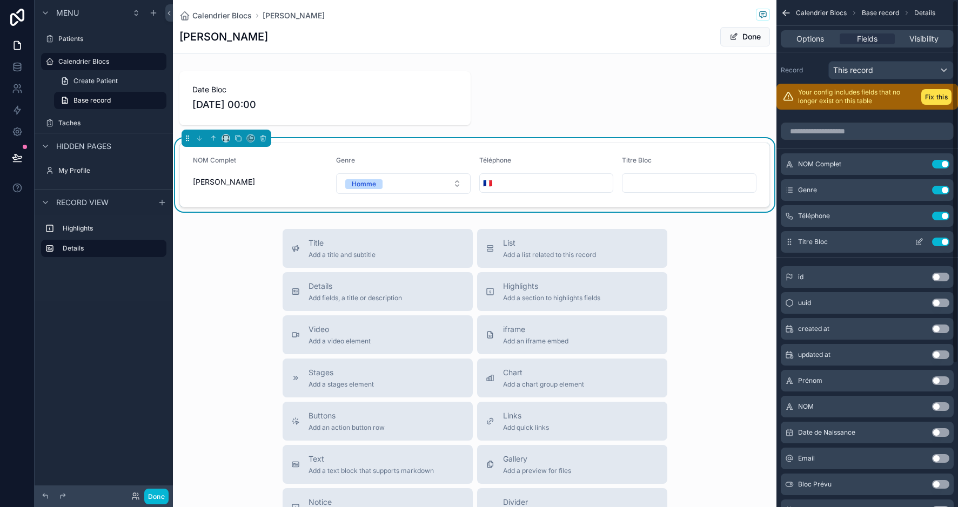
click at [921, 239] on icon "scrollable content" at bounding box center [920, 241] width 4 height 4
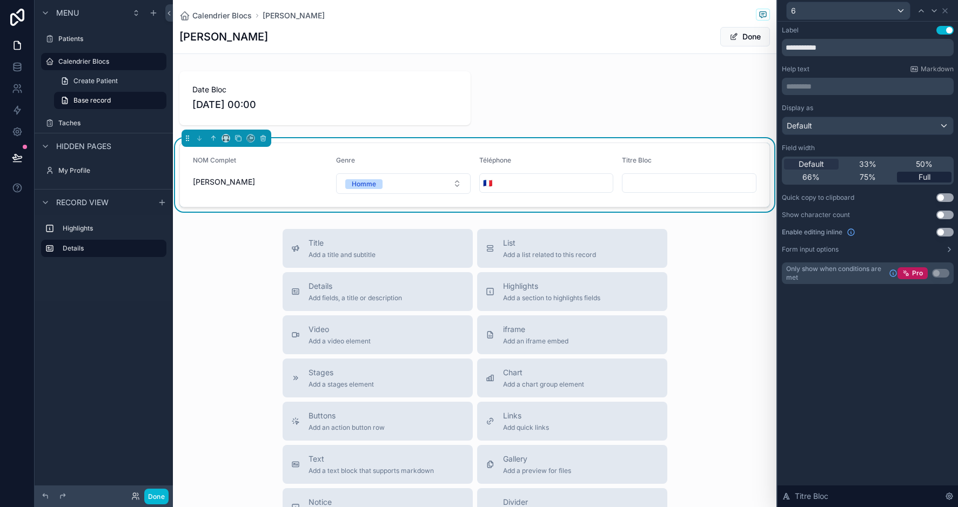
click at [924, 176] on span "Full" at bounding box center [924, 177] width 12 height 11
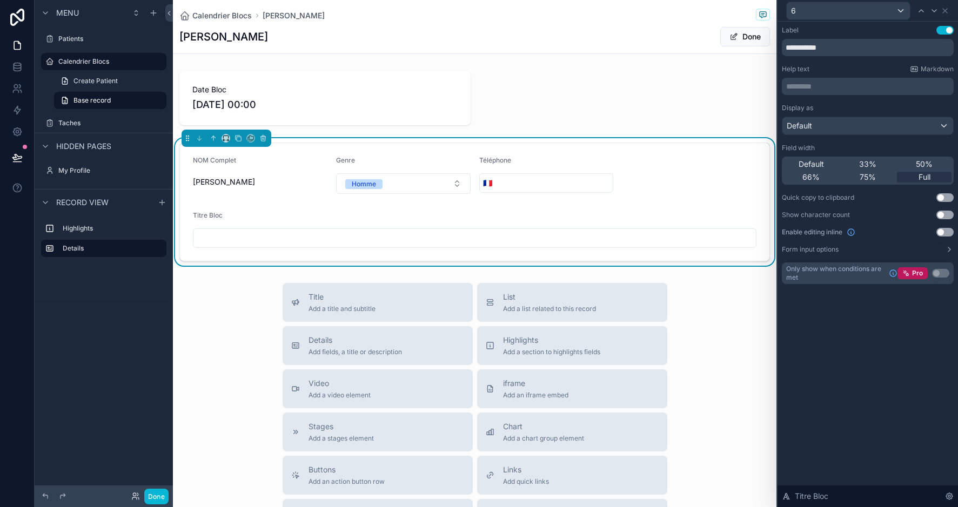
click at [540, 186] on input "scrollable content" at bounding box center [554, 183] width 118 height 15
click at [945, 10] on icon at bounding box center [944, 10] width 9 height 9
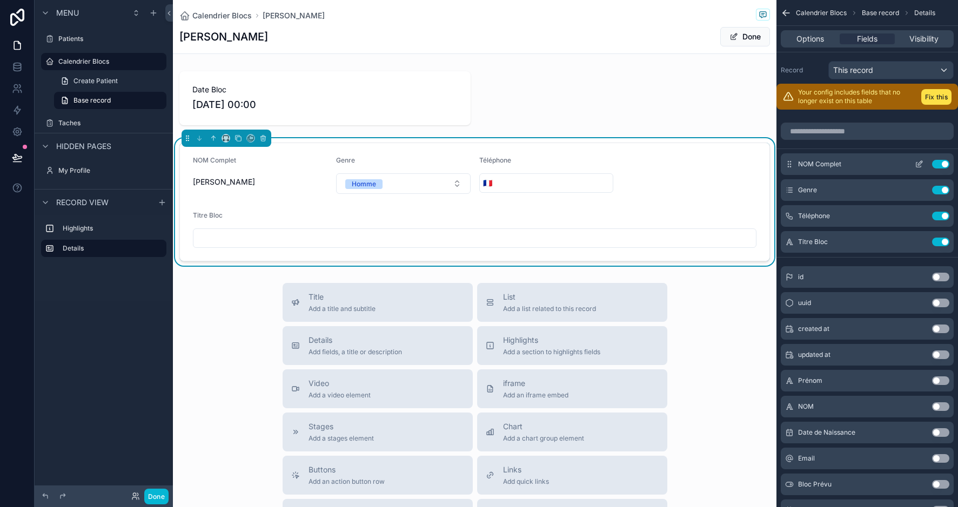
click at [920, 167] on icon "scrollable content" at bounding box center [918, 165] width 5 height 5
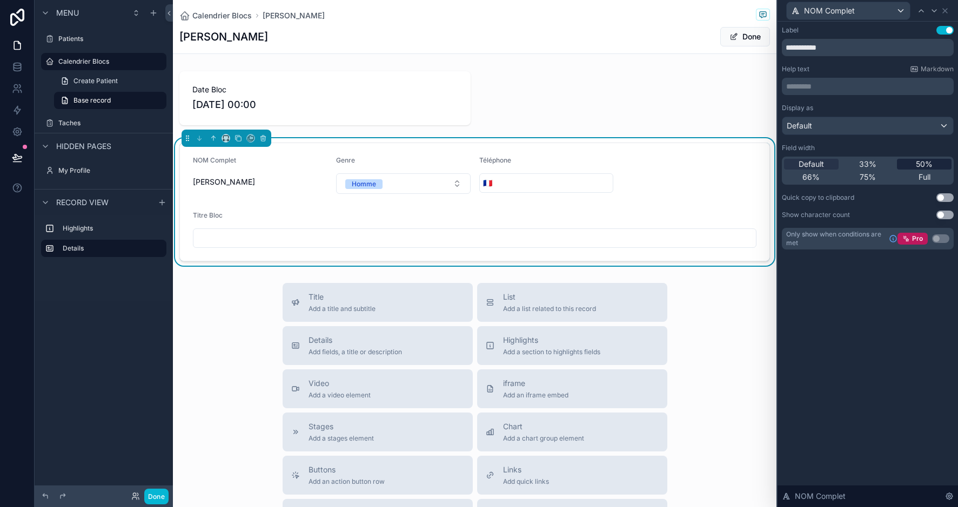
click at [916, 163] on span "50%" at bounding box center [924, 164] width 17 height 11
click at [938, 8] on icon at bounding box center [934, 10] width 9 height 9
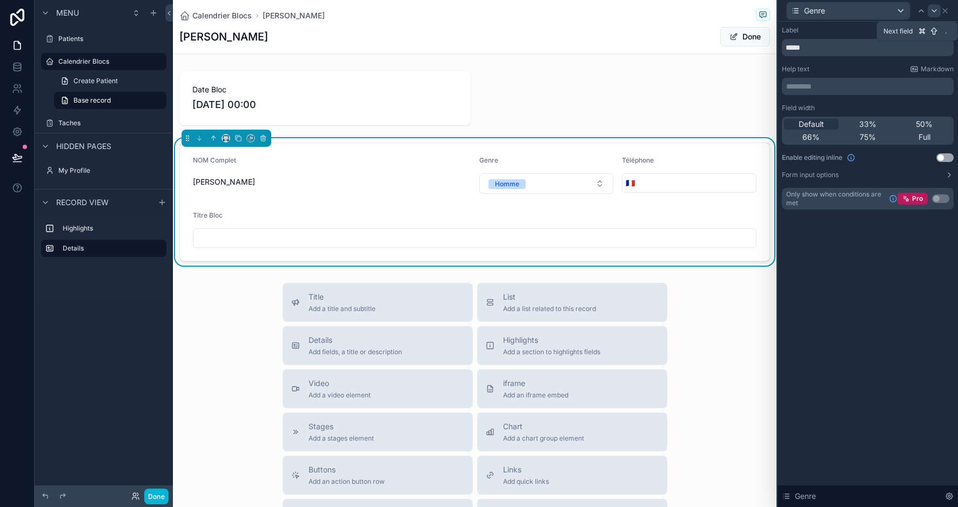
click at [933, 11] on icon at bounding box center [934, 11] width 4 height 2
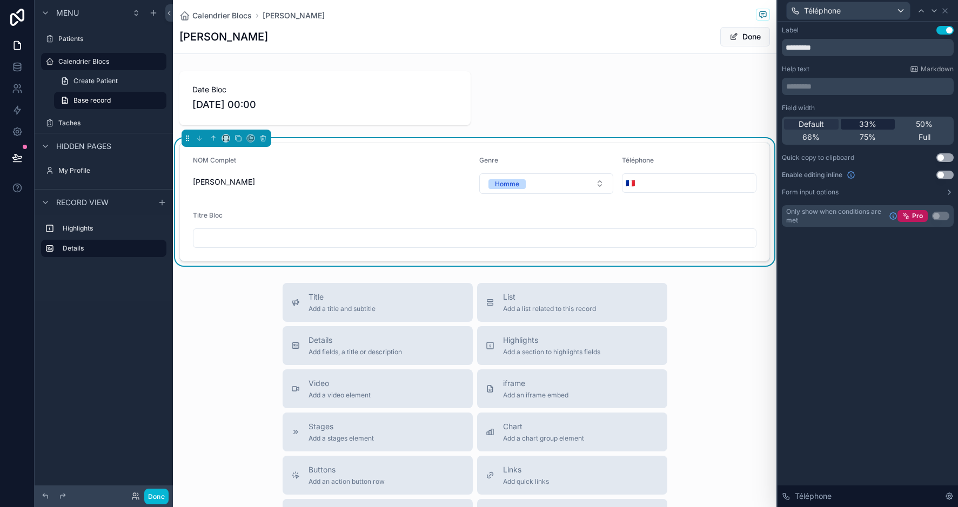
click at [870, 124] on span "33%" at bounding box center [867, 124] width 17 height 11
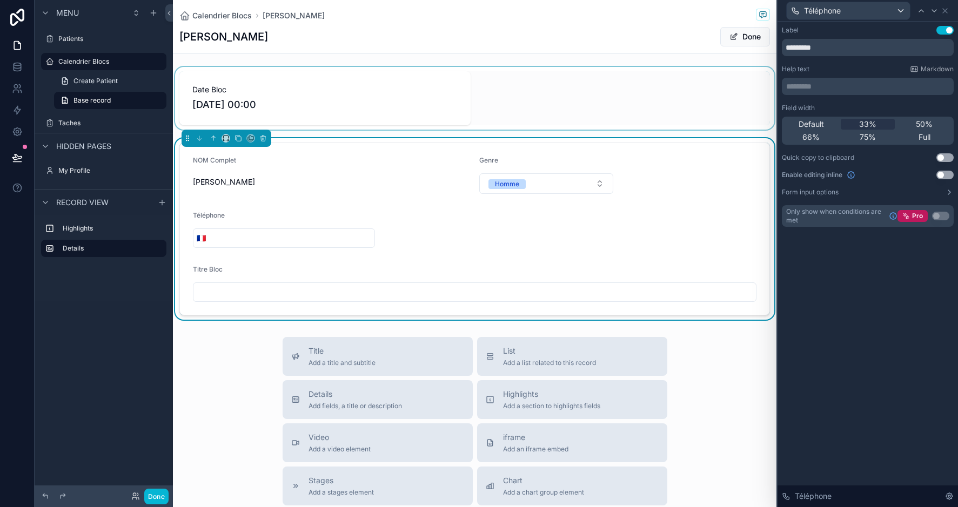
click at [649, 102] on div "scrollable content" at bounding box center [474, 98] width 603 height 63
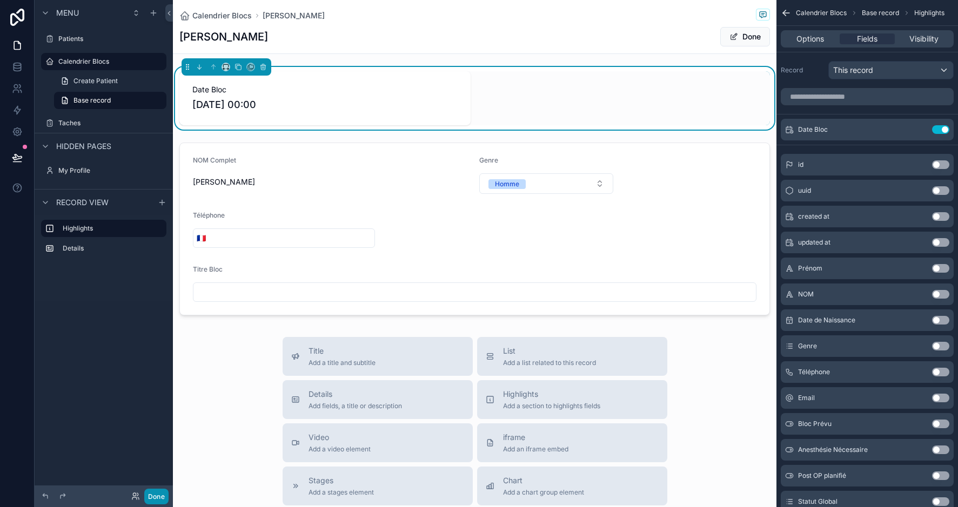
click at [149, 495] on button "Done" at bounding box center [156, 497] width 24 height 16
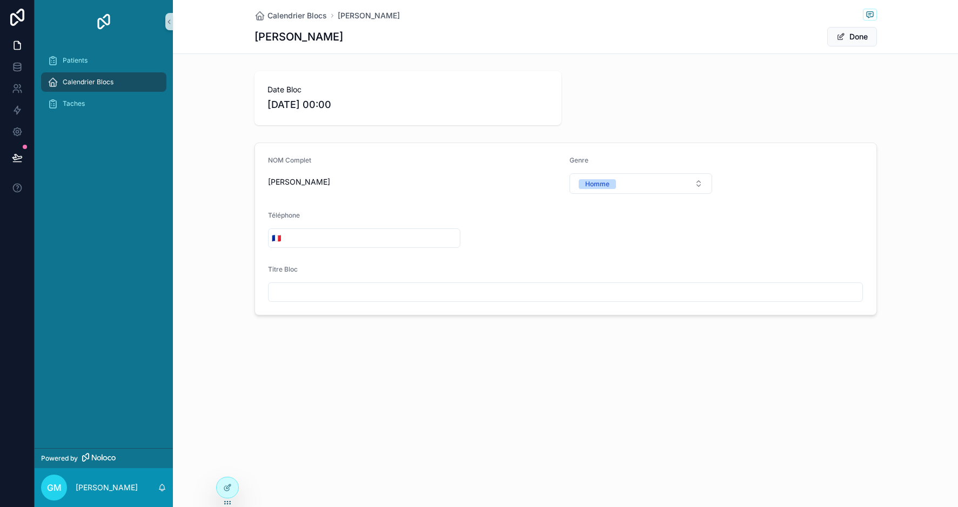
click at [301, 295] on input "scrollable content" at bounding box center [565, 292] width 594 height 15
type input "**********"
click at [228, 482] on div at bounding box center [228, 487] width 22 height 21
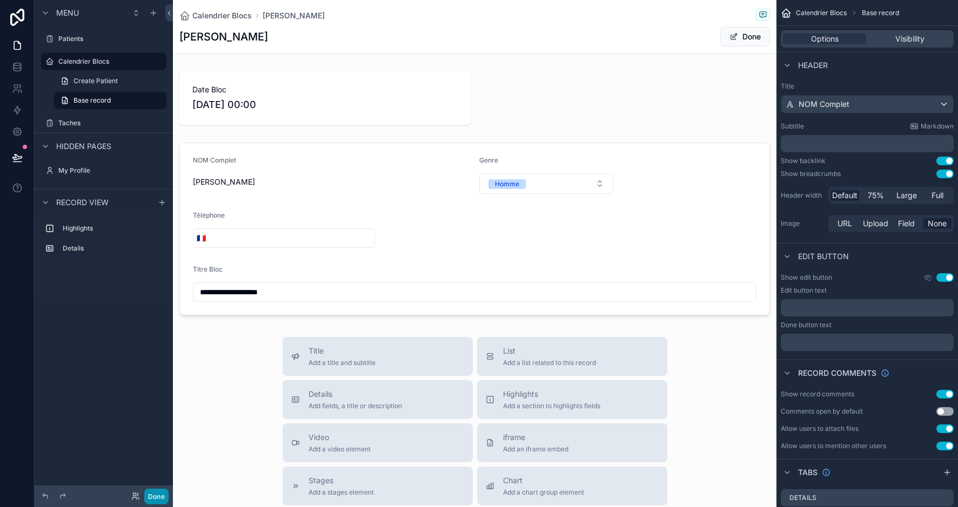
click at [163, 493] on button "Done" at bounding box center [156, 497] width 24 height 16
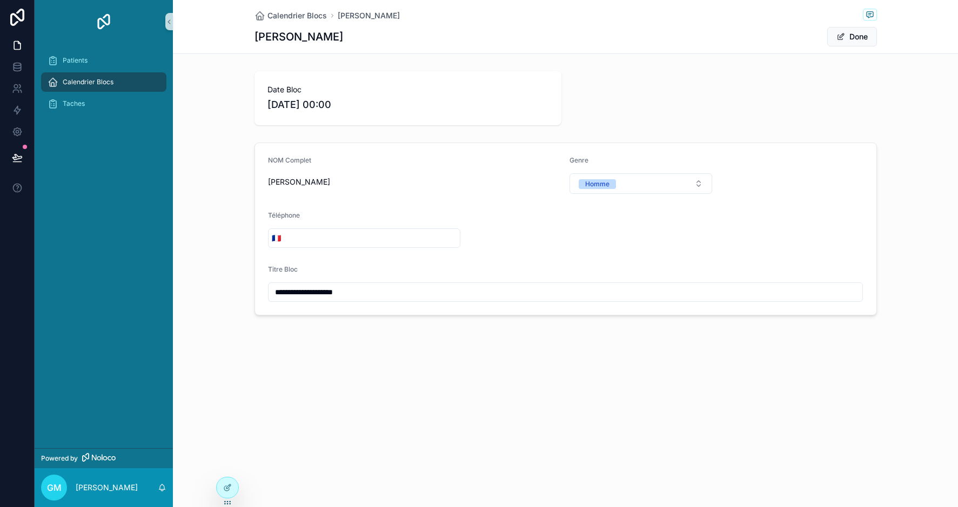
click at [86, 84] on span "Calendrier Blocs" at bounding box center [88, 82] width 51 height 9
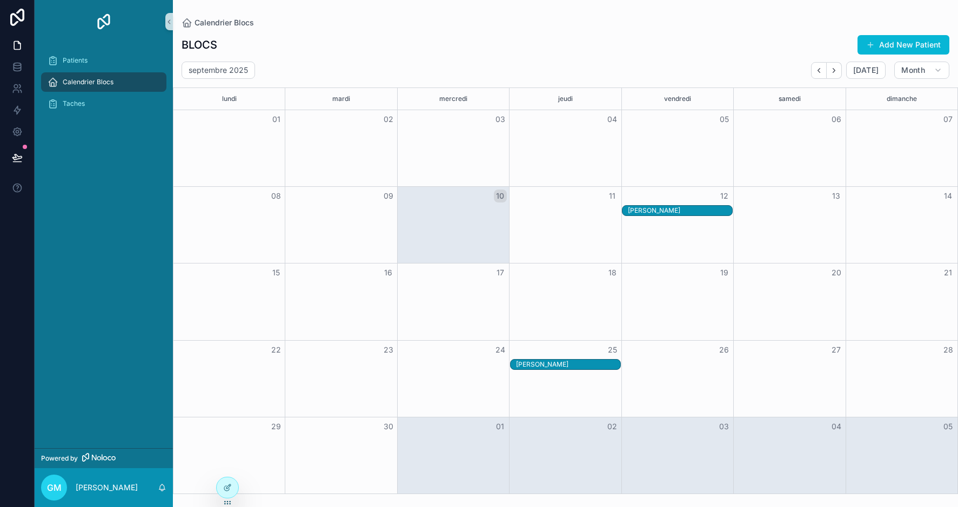
click at [662, 211] on div "[PERSON_NAME]" at bounding box center [680, 210] width 104 height 9
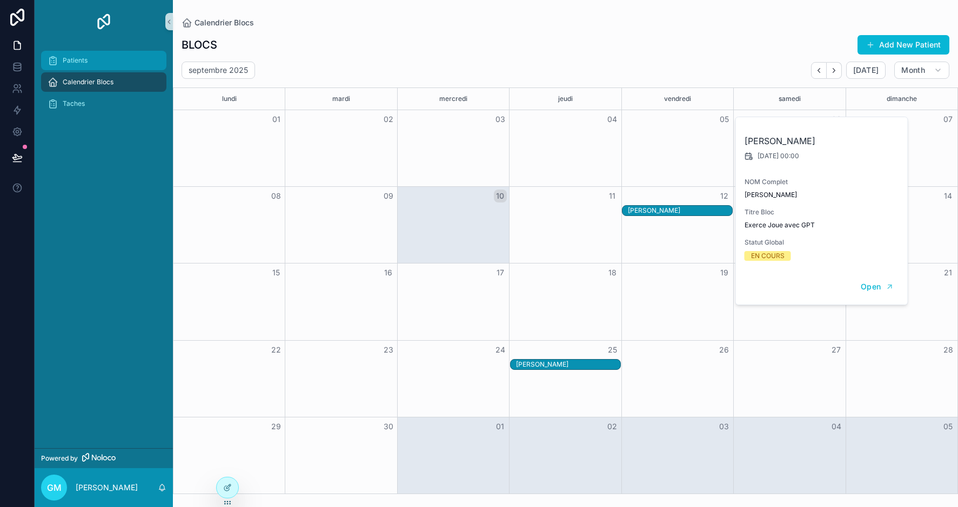
click at [64, 63] on span "Patients" at bounding box center [75, 60] width 25 height 9
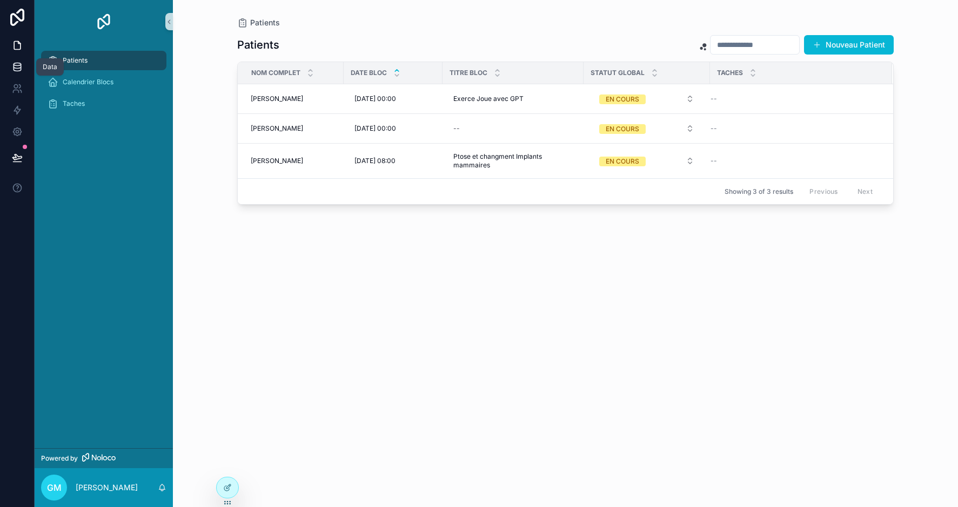
click at [18, 67] on icon at bounding box center [17, 67] width 11 height 11
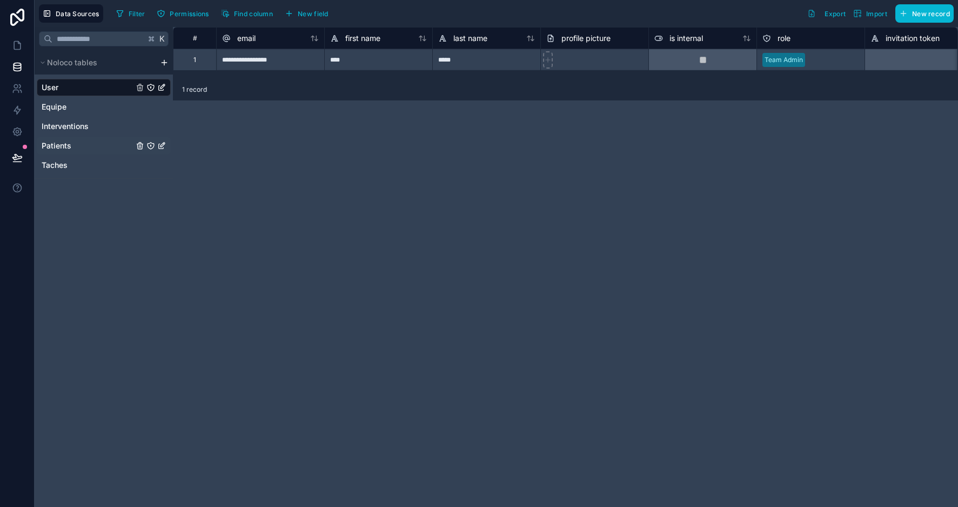
click at [54, 144] on span "Patients" at bounding box center [57, 145] width 30 height 11
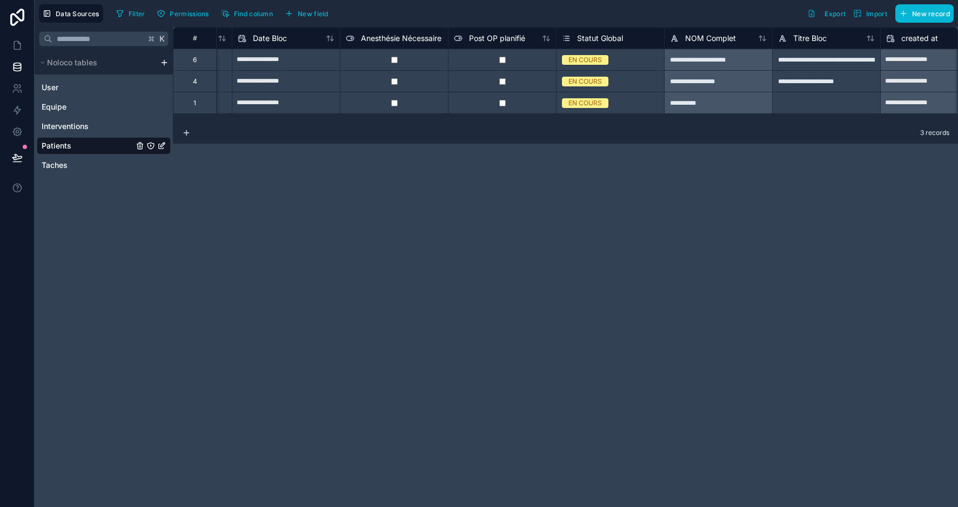
scroll to position [0, 849]
click at [608, 40] on span "Statut Global" at bounding box center [599, 38] width 46 height 11
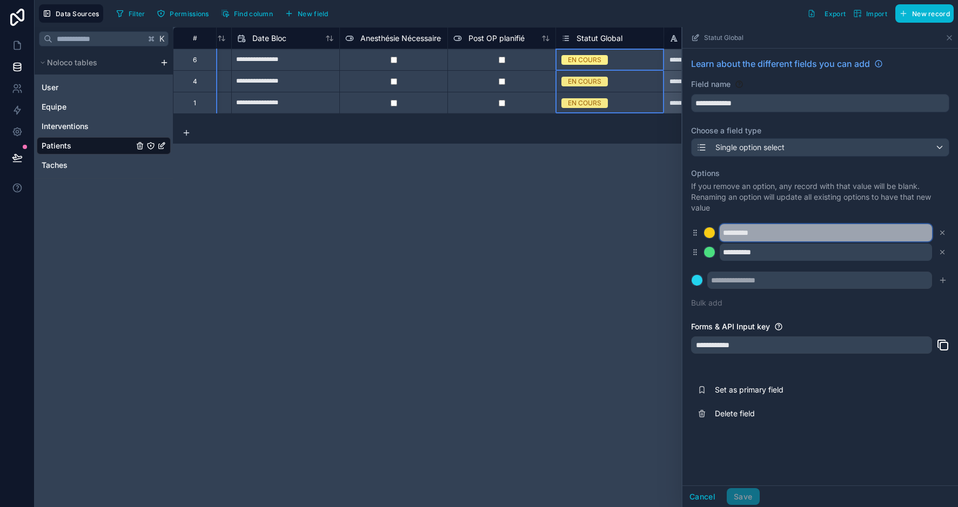
click at [786, 233] on input "********" at bounding box center [825, 232] width 212 height 17
click at [723, 232] on input "********" at bounding box center [825, 232] width 212 height 17
click at [842, 233] on input "**********" at bounding box center [825, 232] width 212 height 17
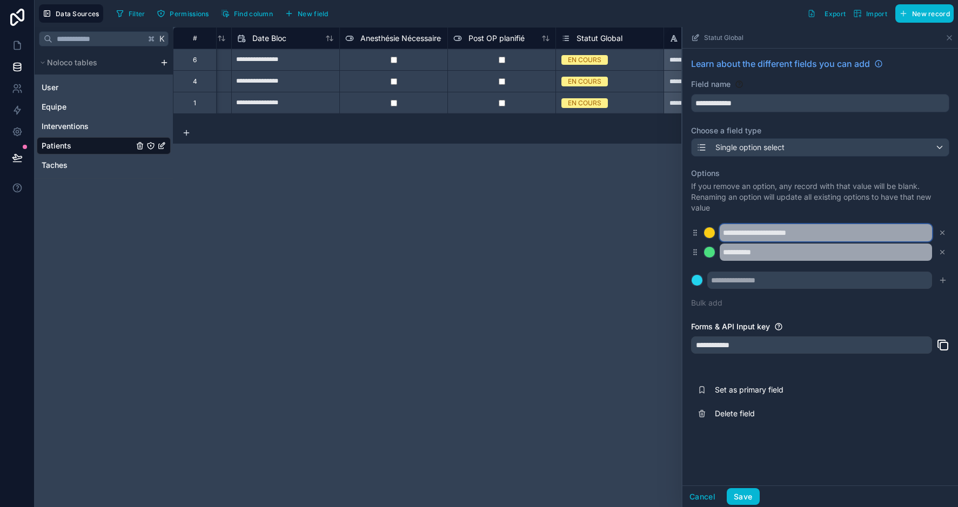
scroll to position [0, 0]
type input "**********"
click at [785, 252] on input "*********" at bounding box center [825, 252] width 212 height 17
click at [790, 252] on input "*********" at bounding box center [825, 252] width 212 height 17
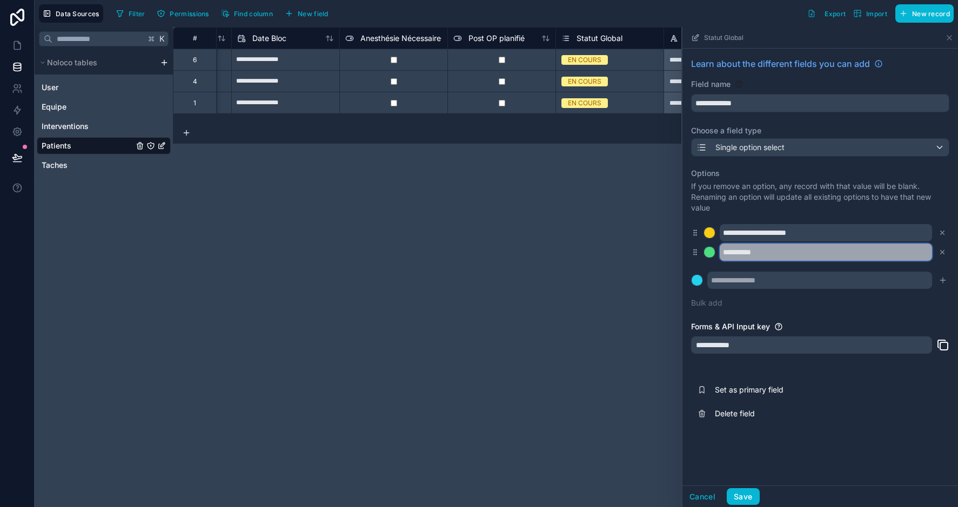
scroll to position [0, 0]
click at [789, 254] on input "*********" at bounding box center [825, 252] width 212 height 17
click at [759, 283] on input "text" at bounding box center [819, 280] width 225 height 17
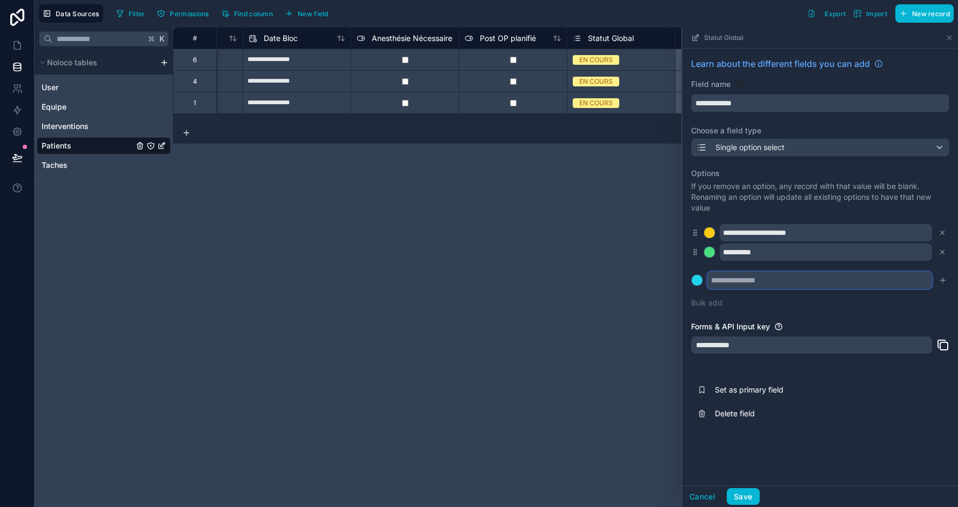
scroll to position [0, 837]
click at [782, 254] on input "*********" at bounding box center [825, 252] width 212 height 17
click at [799, 253] on input "*********" at bounding box center [825, 252] width 212 height 17
click at [765, 279] on input "text" at bounding box center [819, 280] width 225 height 17
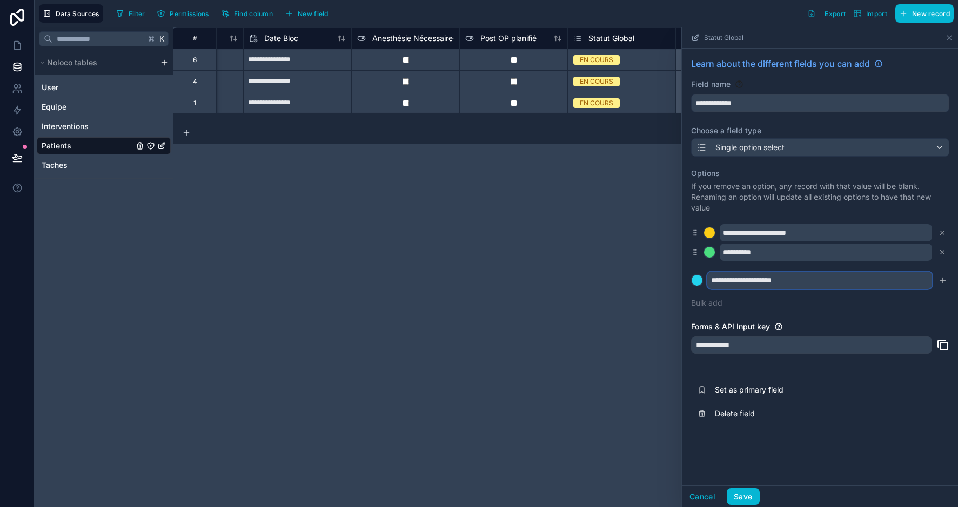
type input "**********"
click at [832, 325] on div "Forms & API Input key" at bounding box center [820, 326] width 258 height 11
click at [944, 281] on icon "submit" at bounding box center [942, 280] width 9 height 9
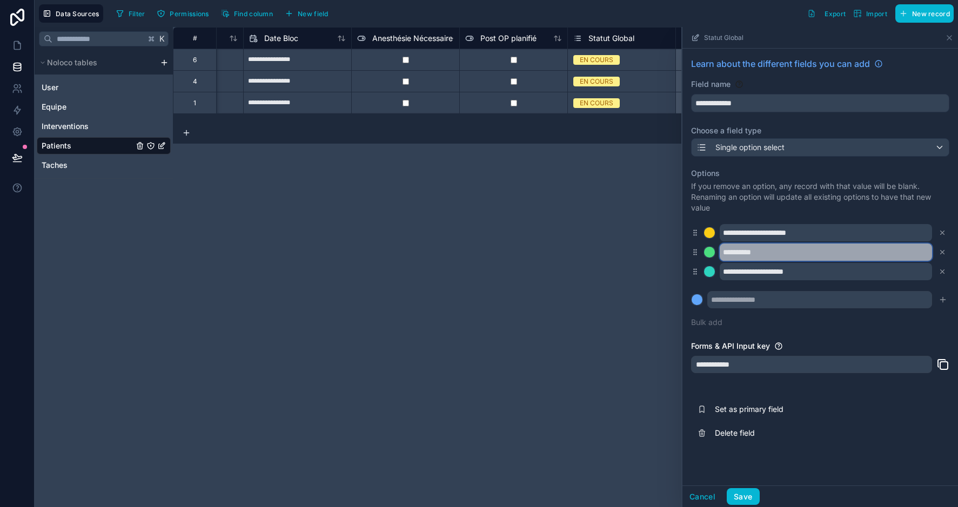
click at [791, 252] on input "*********" at bounding box center [825, 252] width 212 height 17
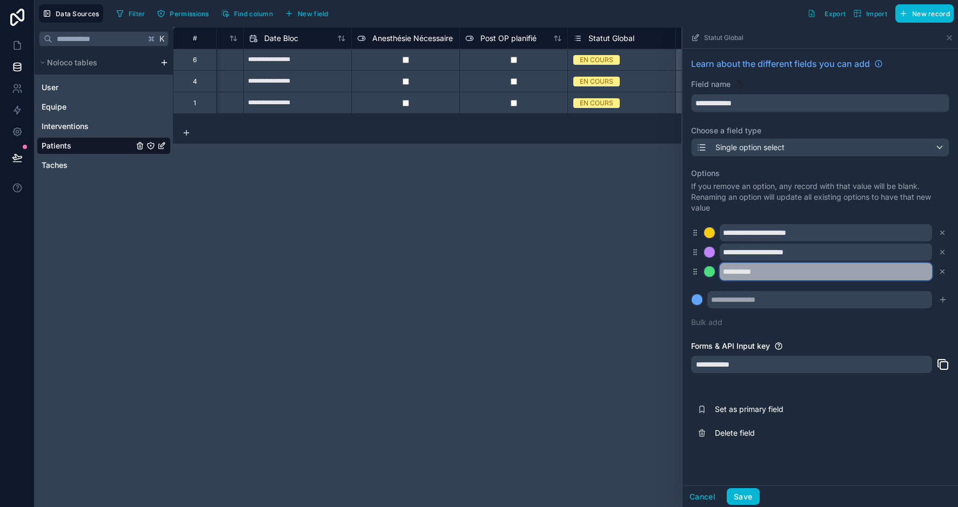
click at [787, 276] on input "*********" at bounding box center [825, 271] width 212 height 17
click at [781, 272] on input "*********" at bounding box center [825, 271] width 212 height 17
click at [721, 270] on input "*********" at bounding box center [825, 271] width 212 height 17
type input "**********"
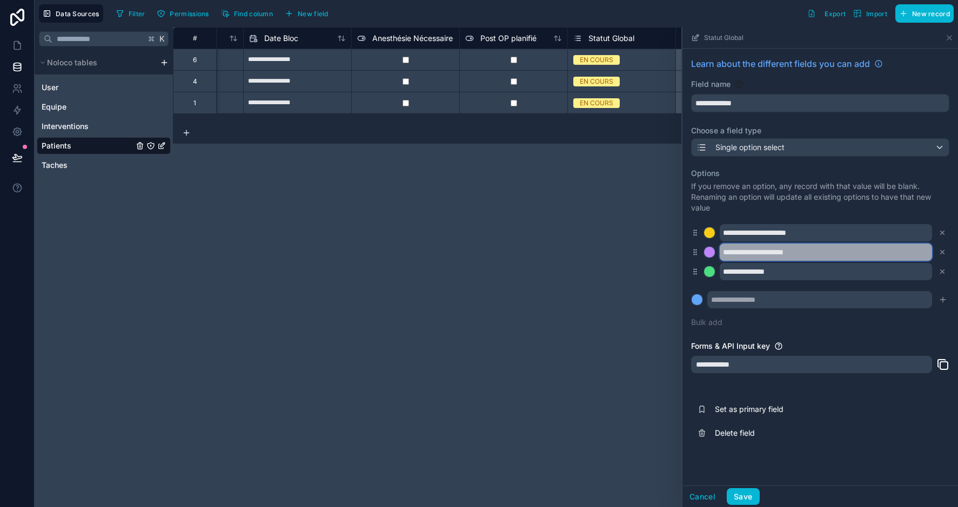
click at [830, 253] on input "**********" at bounding box center [825, 252] width 212 height 17
click at [816, 253] on input "**********" at bounding box center [825, 252] width 212 height 17
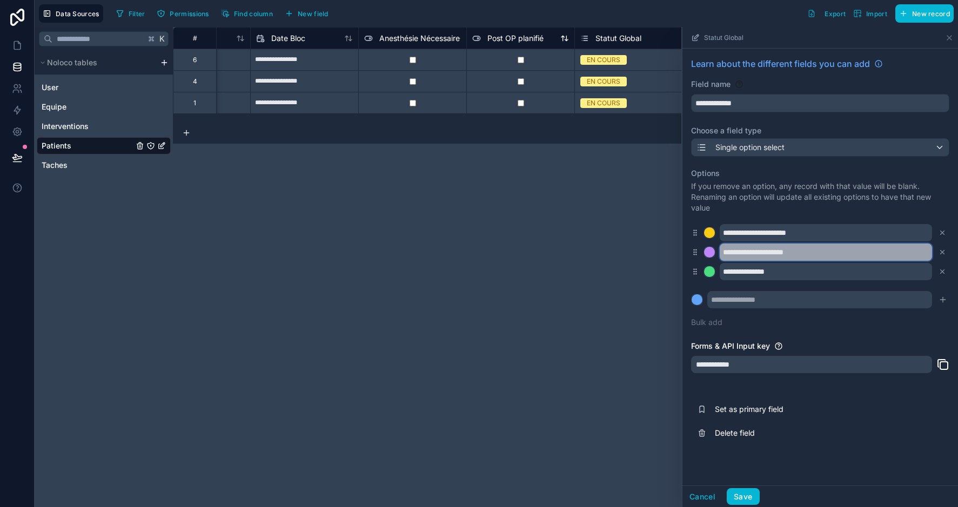
scroll to position [0, 830]
click at [505, 38] on span "Post OP planifié" at bounding box center [516, 38] width 56 height 11
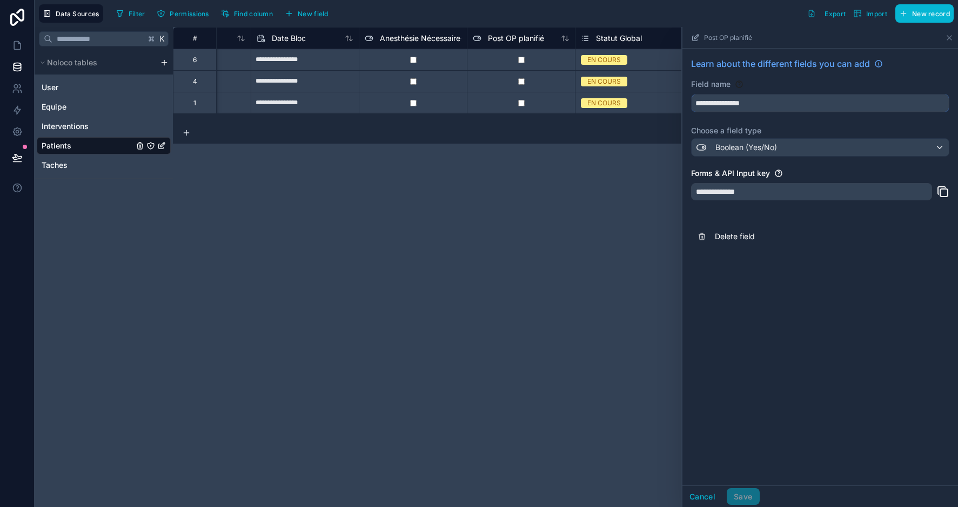
drag, startPoint x: 723, startPoint y: 103, endPoint x: 695, endPoint y: 102, distance: 28.6
click at [695, 102] on input "**********" at bounding box center [819, 103] width 257 height 17
click at [820, 103] on button "**********" at bounding box center [820, 103] width 258 height 18
drag, startPoint x: 803, startPoint y: 105, endPoint x: 797, endPoint y: 103, distance: 6.7
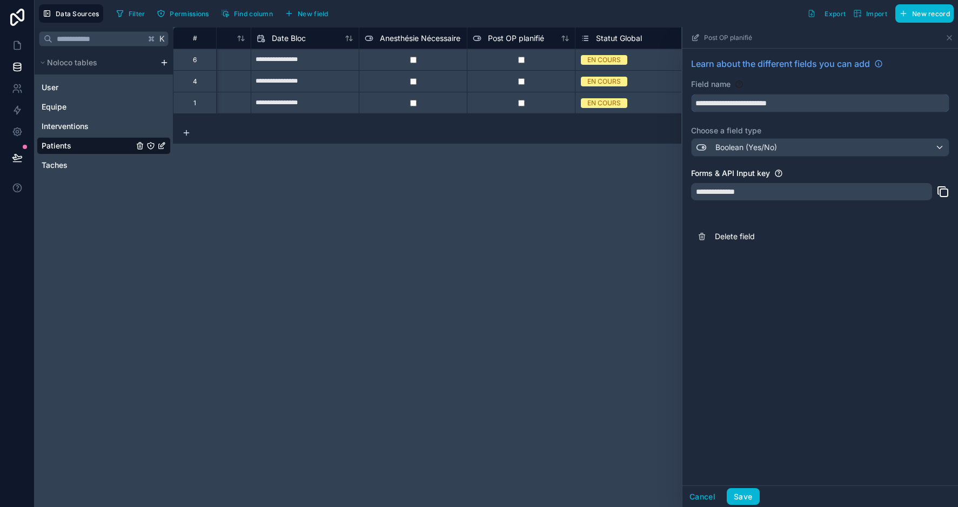
click at [803, 105] on input "**********" at bounding box center [819, 103] width 257 height 17
drag, startPoint x: 736, startPoint y: 106, endPoint x: 694, endPoint y: 101, distance: 42.9
click at [694, 101] on input "**********" at bounding box center [819, 103] width 257 height 17
click at [820, 103] on button "**********" at bounding box center [820, 103] width 258 height 18
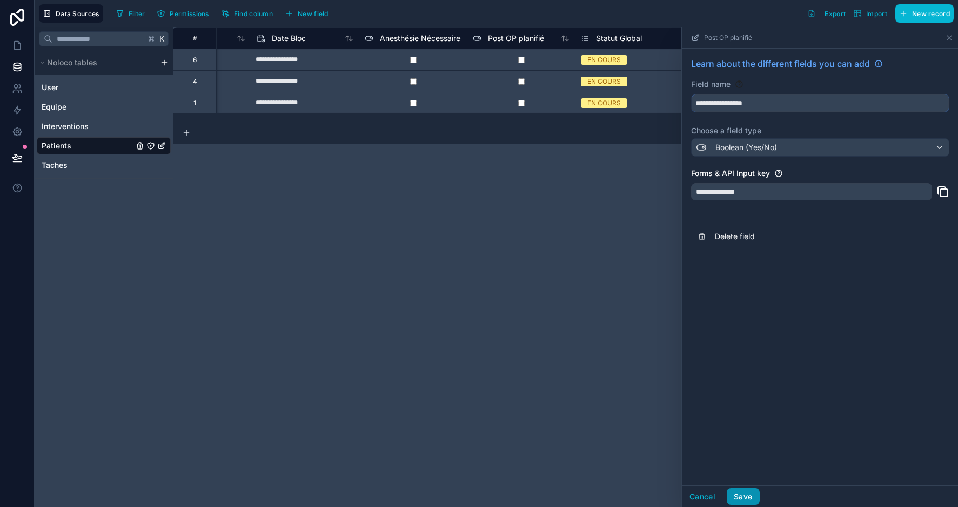
type input "**********"
click at [738, 496] on button "Save" at bounding box center [742, 496] width 32 height 17
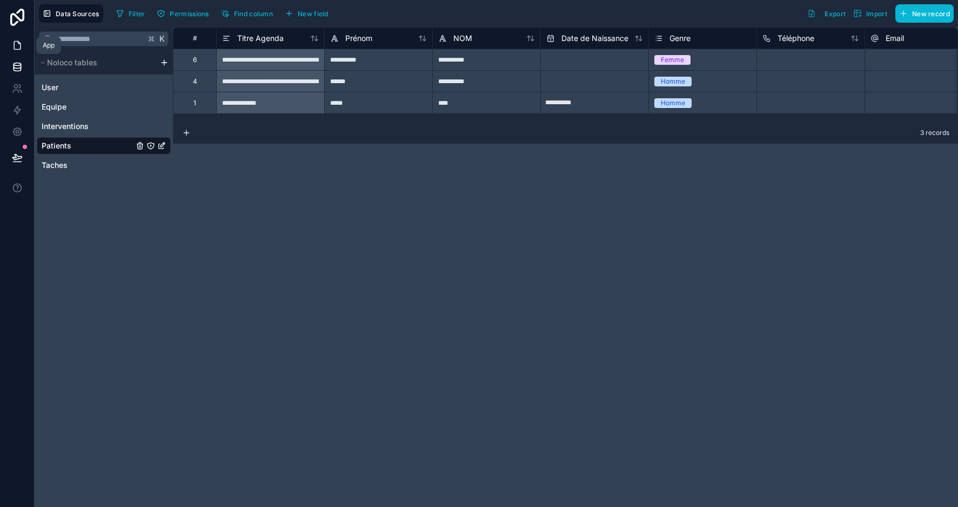
click at [21, 43] on icon at bounding box center [17, 46] width 6 height 8
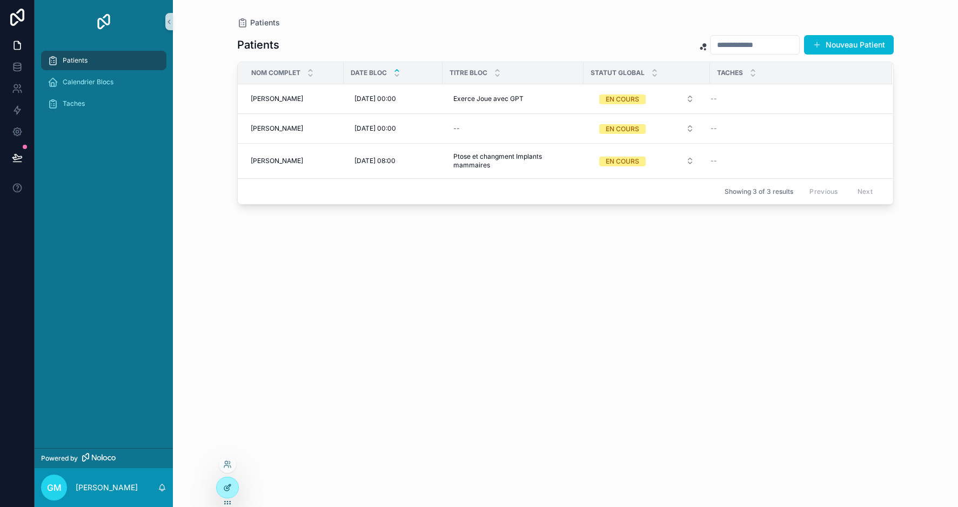
click at [232, 485] on div at bounding box center [228, 487] width 22 height 21
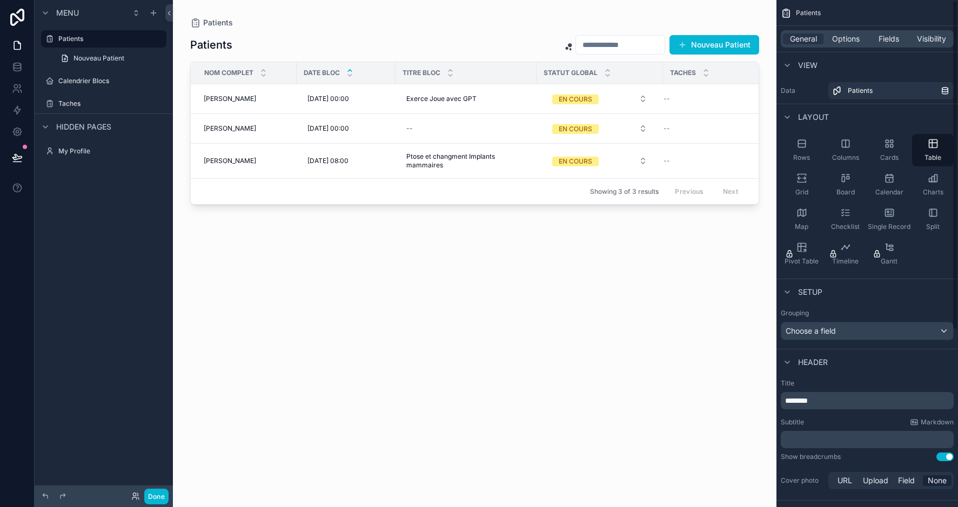
click at [884, 29] on div "General Options Fields Visibility" at bounding box center [866, 39] width 181 height 26
click at [891, 40] on span "Fields" at bounding box center [888, 38] width 21 height 11
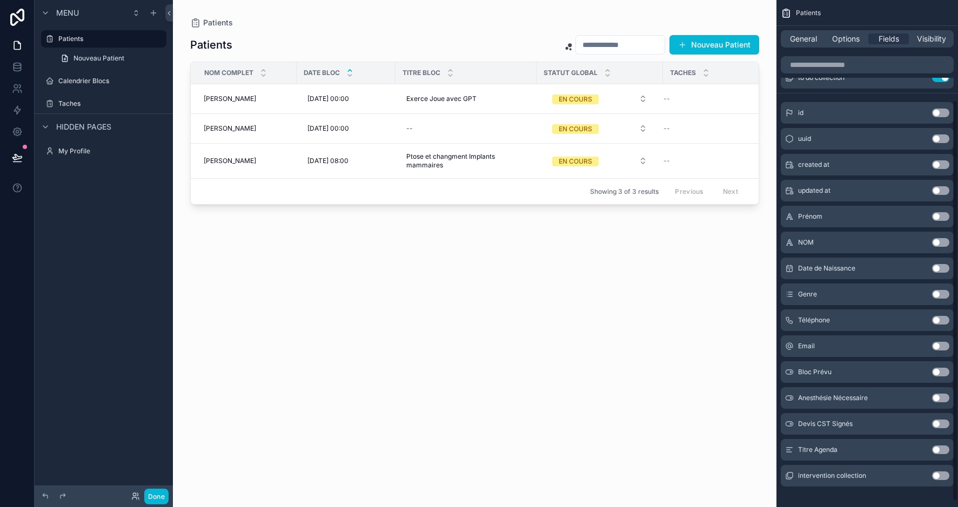
scroll to position [129, 0]
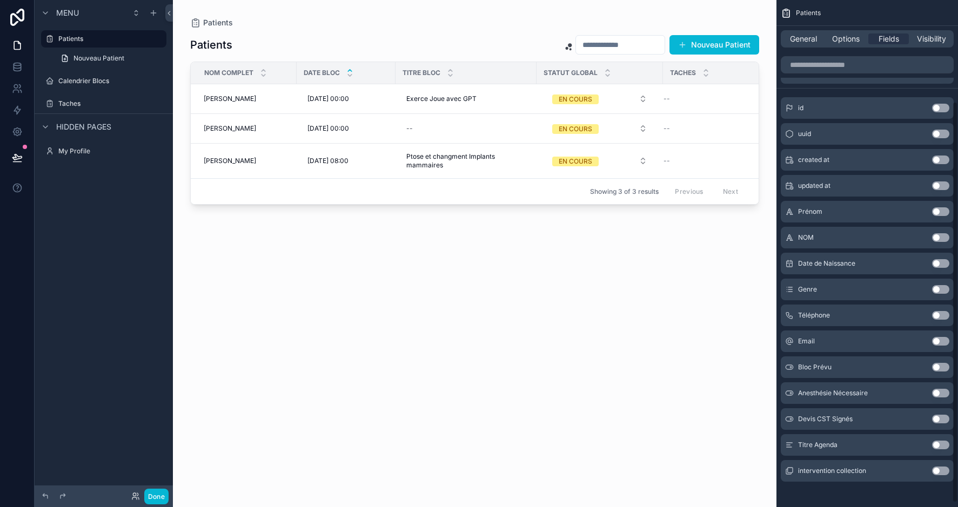
click at [940, 419] on button "Use setting" at bounding box center [940, 419] width 17 height 9
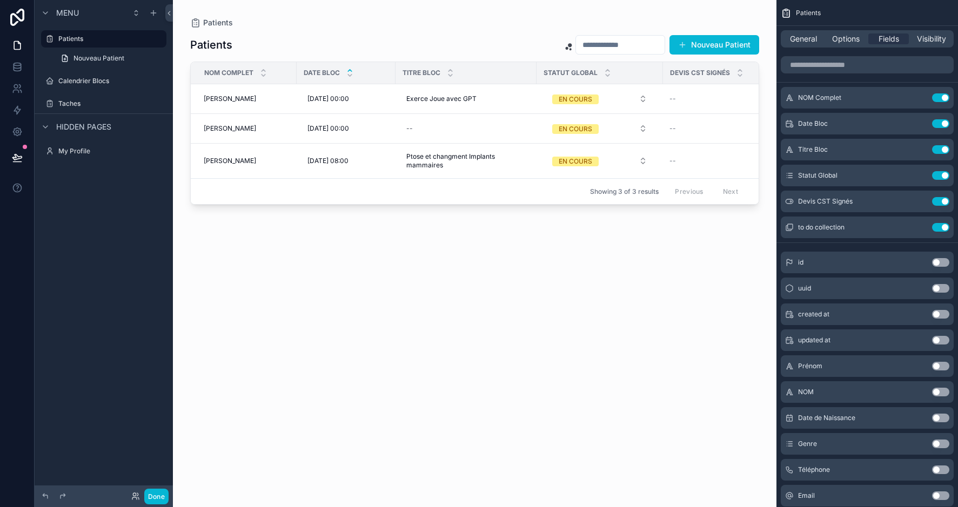
scroll to position [0, 0]
click at [19, 65] on icon at bounding box center [17, 67] width 11 height 11
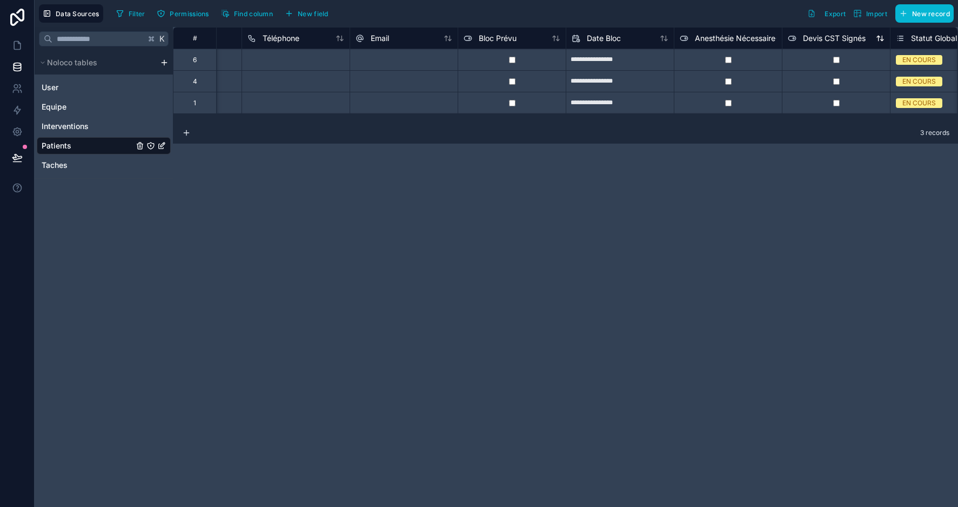
scroll to position [0, 516]
click at [820, 39] on span "Devis CST Signés" at bounding box center [833, 38] width 63 height 11
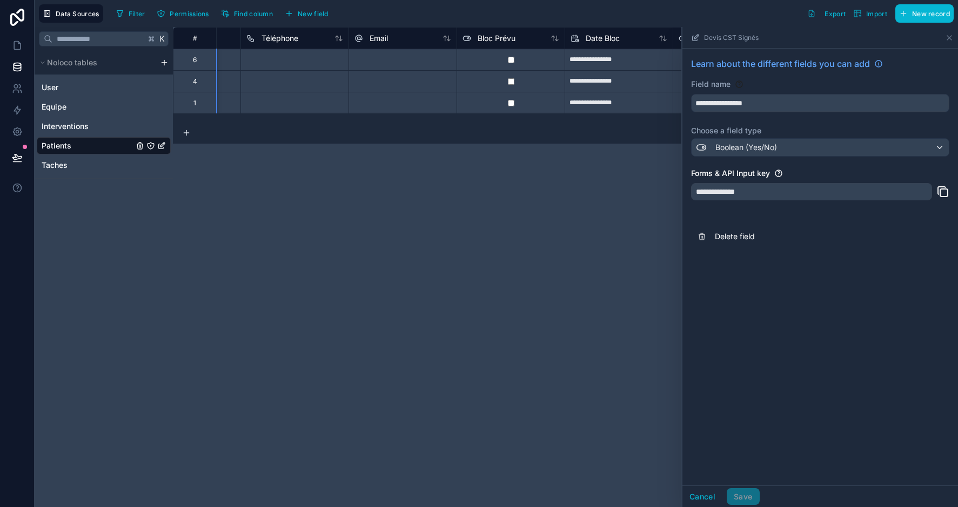
click at [820, 39] on span "Devis CST Signés" at bounding box center [833, 38] width 63 height 11
drag, startPoint x: 733, startPoint y: 103, endPoint x: 699, endPoint y: 103, distance: 34.0
click at [699, 103] on input "**********" at bounding box center [819, 103] width 257 height 17
type input "**********"
click at [750, 495] on button "Save" at bounding box center [742, 496] width 32 height 17
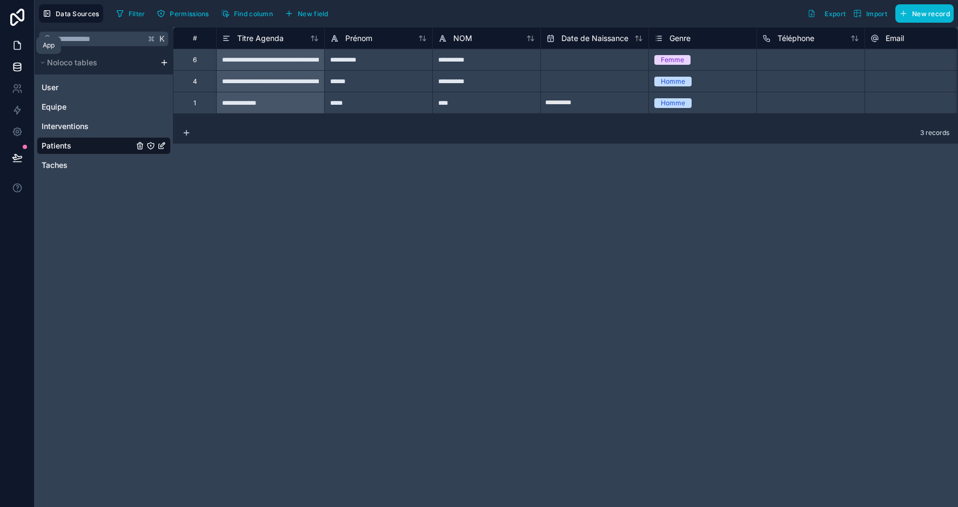
click at [14, 42] on icon at bounding box center [17, 46] width 6 height 8
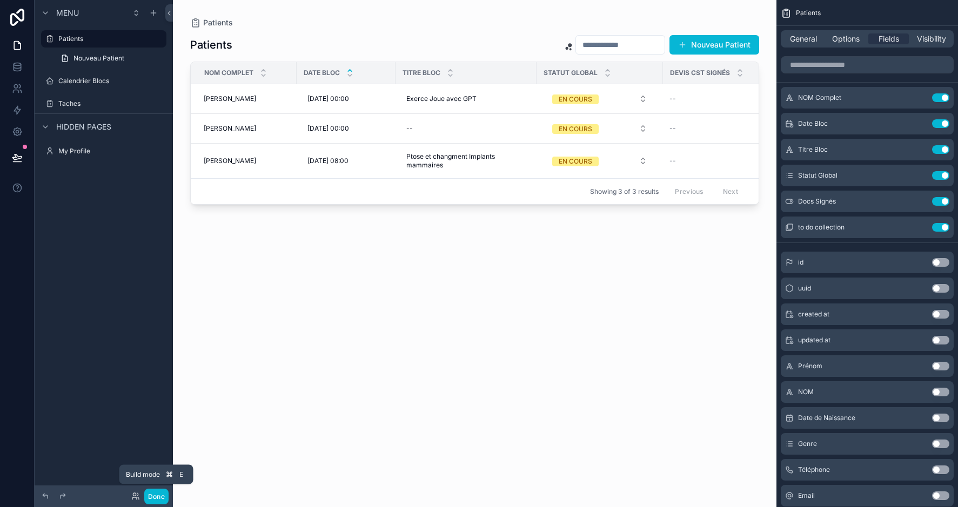
click at [158, 493] on button "Done" at bounding box center [156, 497] width 24 height 16
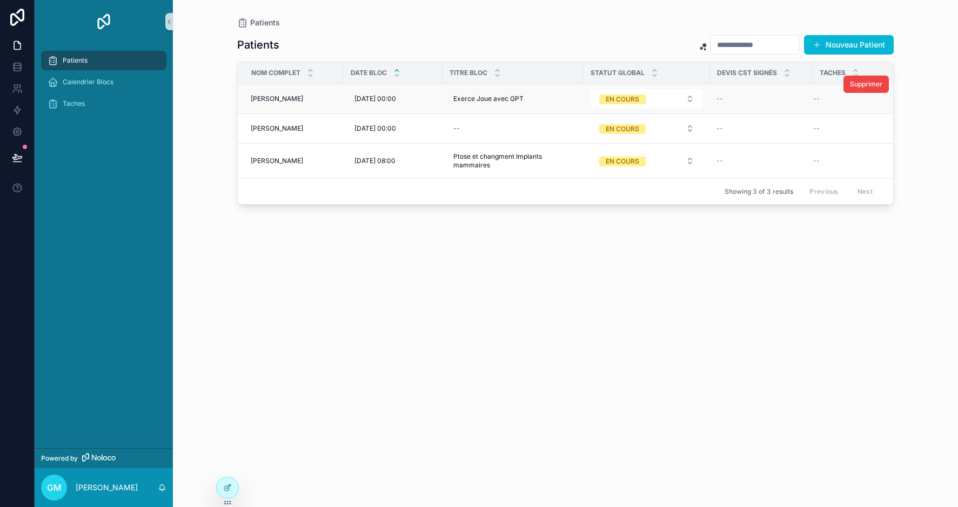
click at [732, 105] on td "--" at bounding box center [761, 99] width 103 height 30
click at [722, 97] on span "--" at bounding box center [719, 99] width 6 height 9
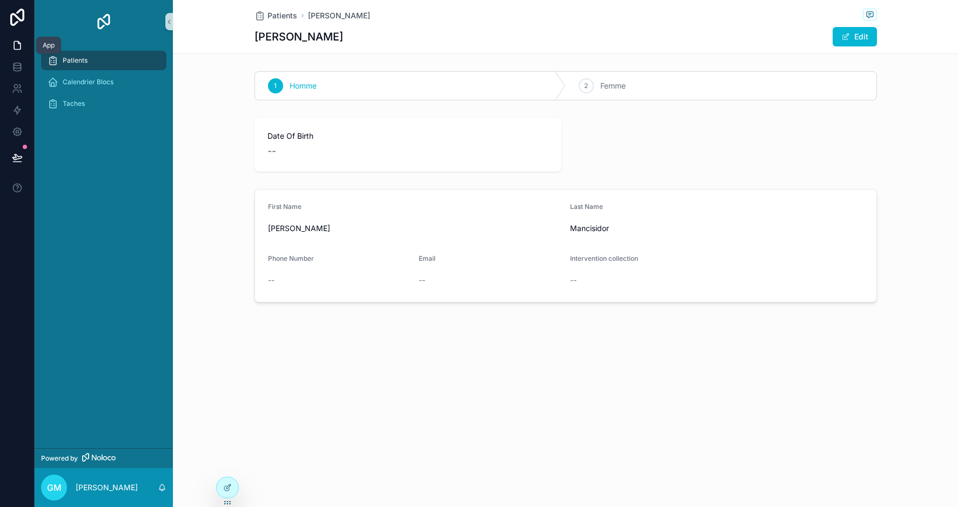
click at [21, 46] on icon at bounding box center [17, 45] width 11 height 11
click at [71, 66] on div "Patients" at bounding box center [104, 60] width 112 height 17
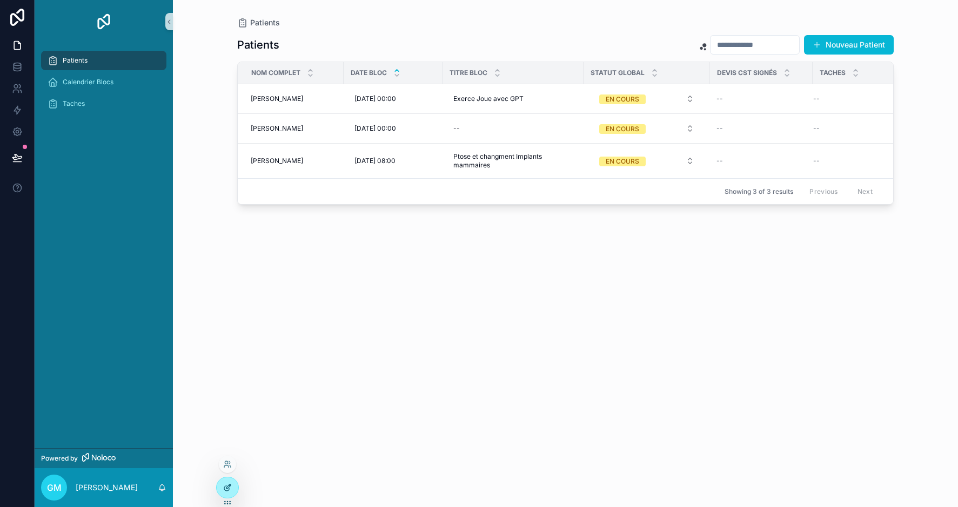
click at [228, 485] on icon at bounding box center [227, 487] width 9 height 9
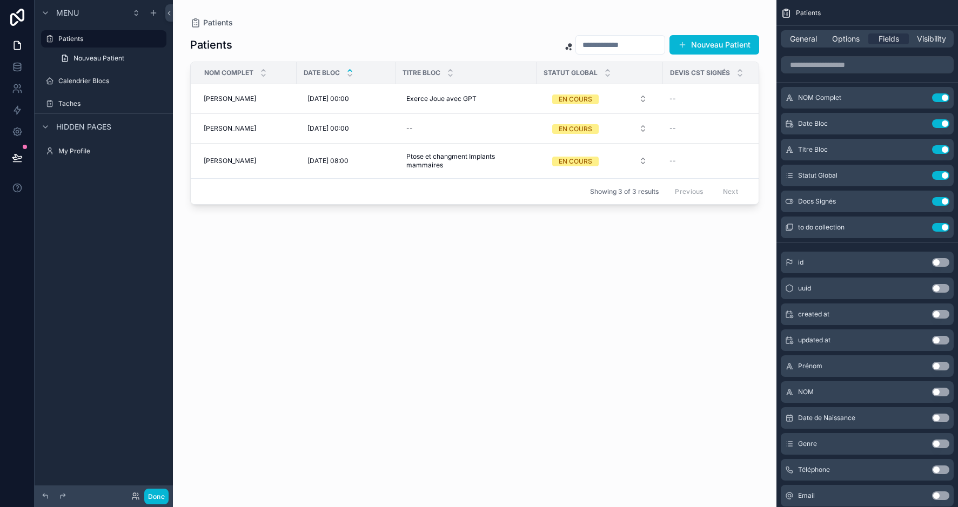
scroll to position [1, 0]
click at [919, 200] on icon "scrollable content" at bounding box center [918, 201] width 9 height 9
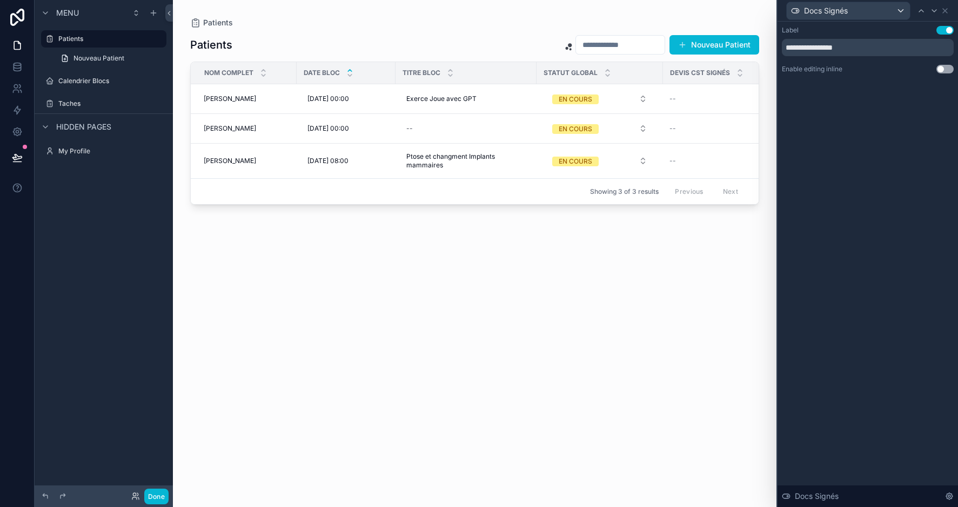
scroll to position [0, 0]
click at [940, 69] on button "Use setting" at bounding box center [944, 69] width 17 height 9
click at [152, 493] on button "Done" at bounding box center [156, 497] width 24 height 16
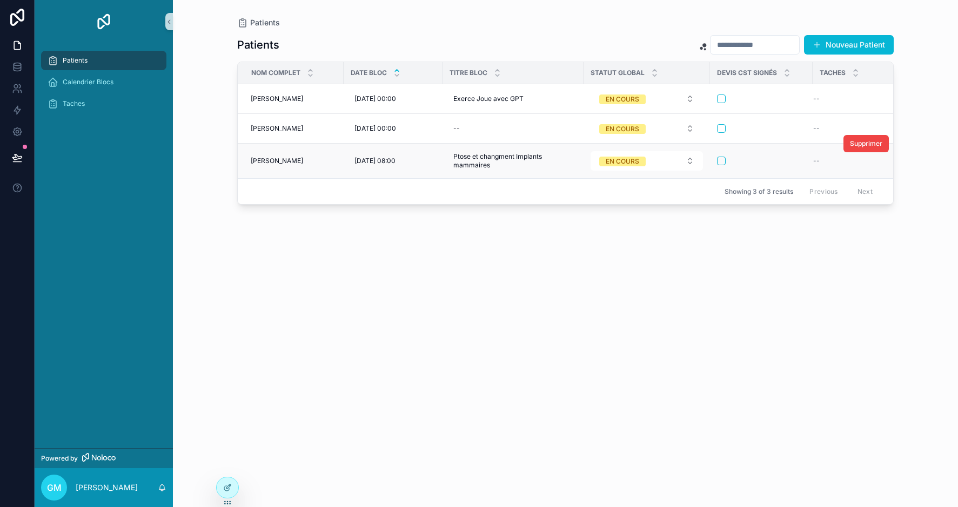
click at [719, 163] on button "scrollable content" at bounding box center [721, 161] width 9 height 9
click at [692, 294] on div "Patients Nouveau Patient NOM Complet Date Bloc Titre Bloc Statut Global Devis C…" at bounding box center [565, 261] width 656 height 466
click at [71, 105] on span "Taches" at bounding box center [74, 103] width 22 height 9
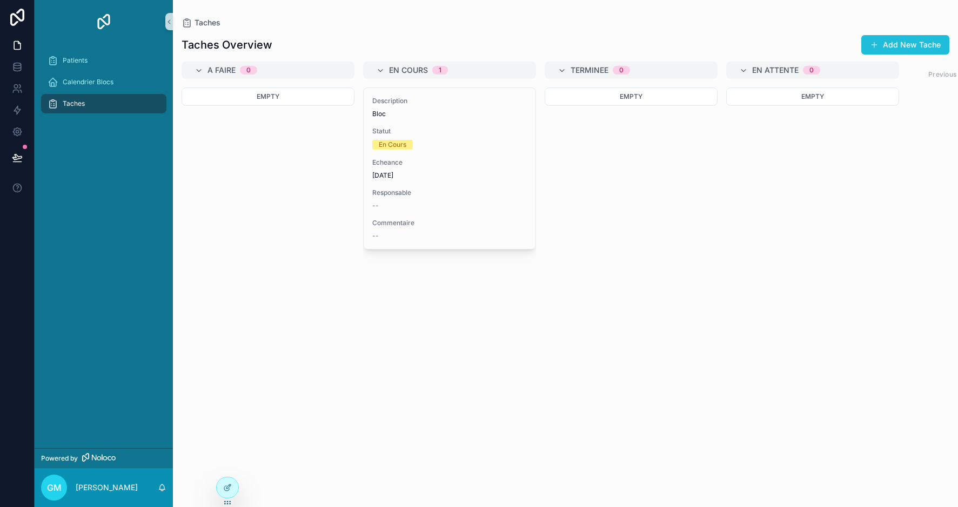
click at [893, 44] on button "Add New Tache" at bounding box center [905, 44] width 88 height 19
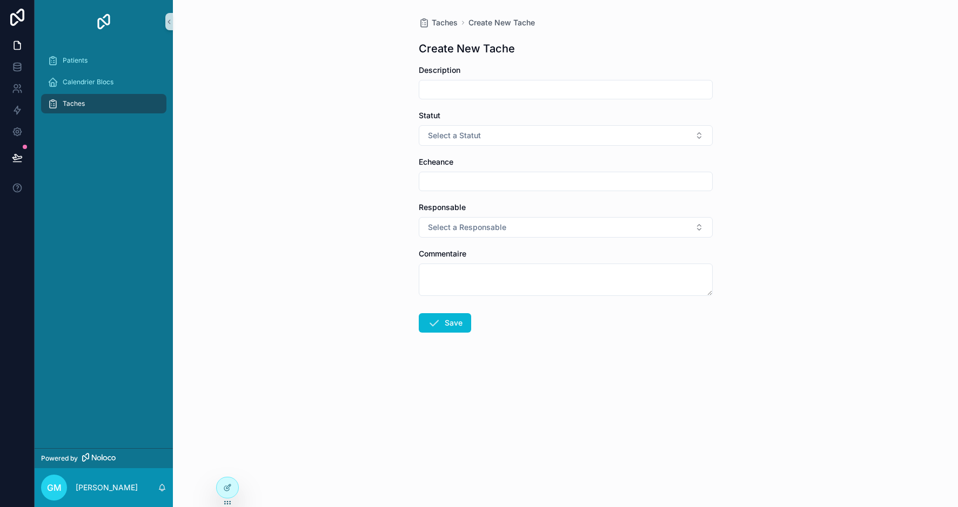
click at [469, 89] on input "scrollable content" at bounding box center [565, 89] width 293 height 15
type input "**********"
click at [510, 130] on button "Select a Statut" at bounding box center [566, 135] width 294 height 21
click at [452, 187] on div "En Cours" at bounding box center [565, 195] width 288 height 16
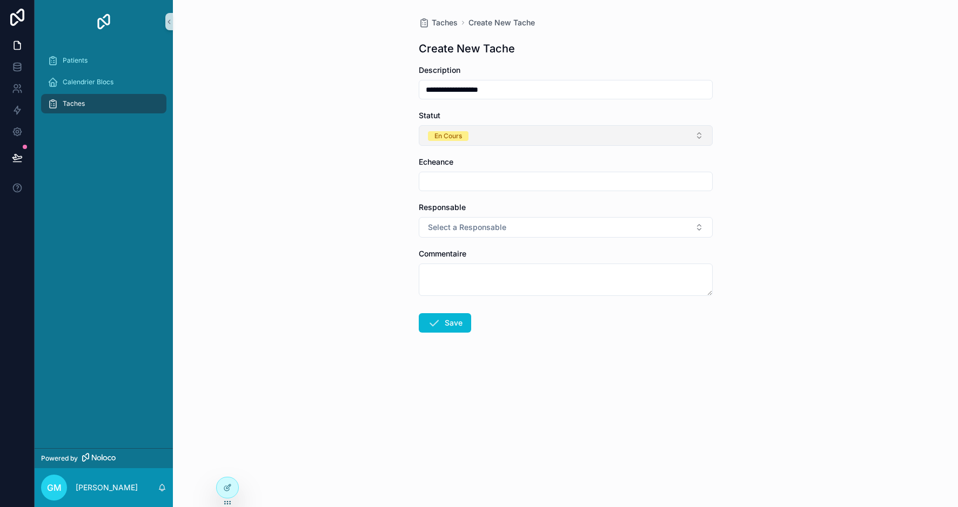
click at [513, 133] on button "En Cours" at bounding box center [566, 135] width 294 height 21
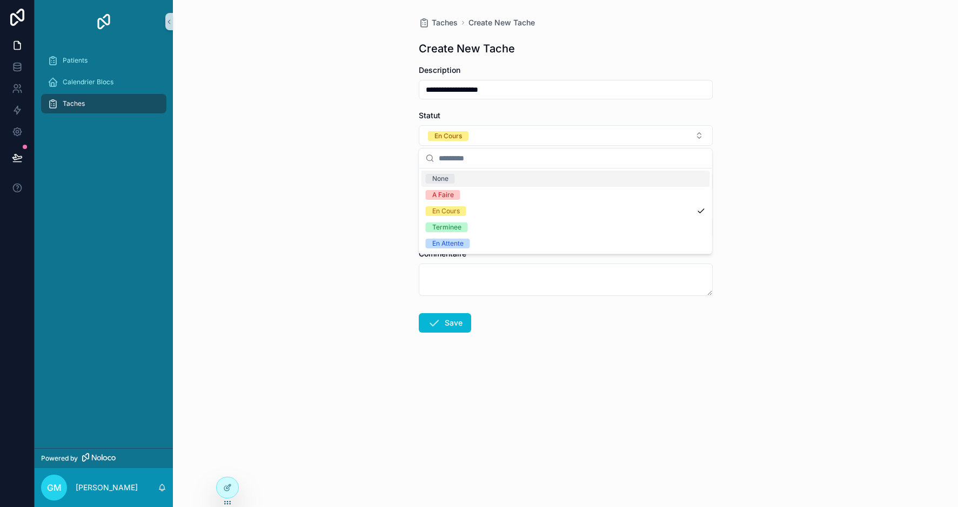
scroll to position [0, 0]
click at [449, 192] on div "A Faire" at bounding box center [443, 195] width 22 height 10
click at [455, 179] on input "scrollable content" at bounding box center [565, 181] width 293 height 15
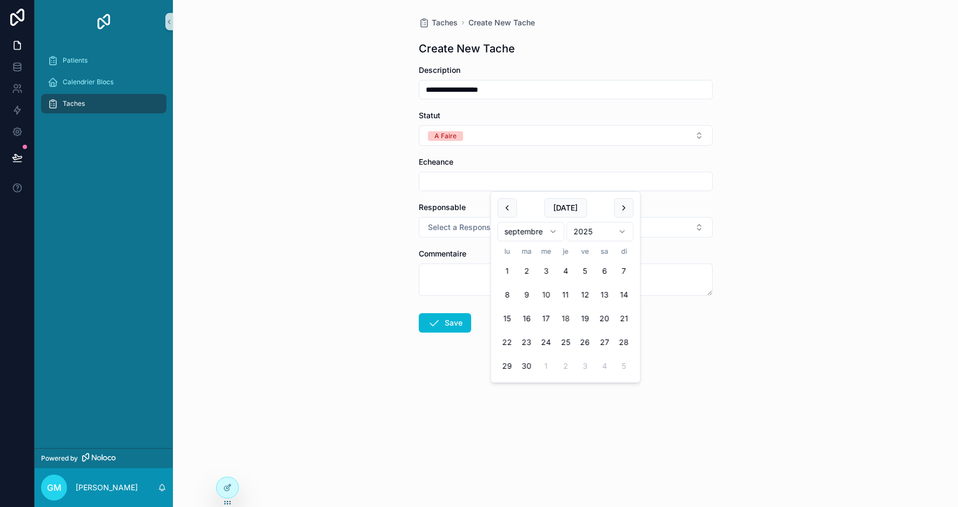
click at [567, 322] on button "18" at bounding box center [565, 318] width 19 height 19
click at [530, 365] on button "30" at bounding box center [526, 365] width 19 height 19
type input "**********"
click at [797, 355] on div "**********" at bounding box center [565, 253] width 785 height 507
click at [555, 221] on button "Select a Responsable" at bounding box center [566, 227] width 294 height 21
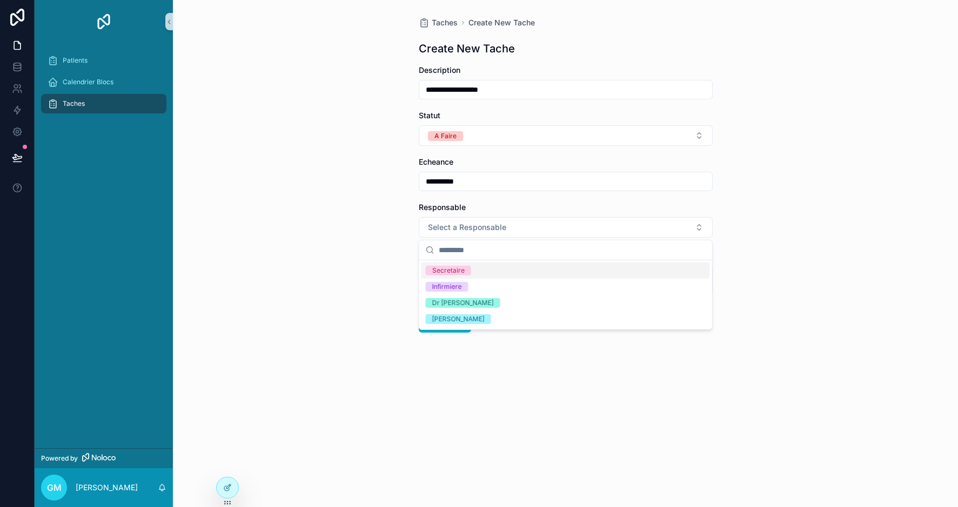
click at [454, 274] on div "Secretaire" at bounding box center [448, 271] width 32 height 10
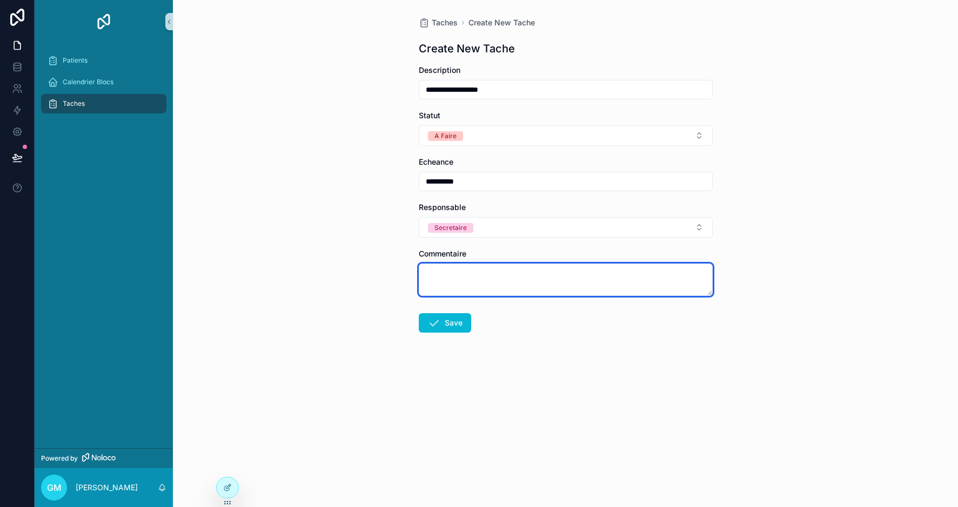
click at [444, 272] on textarea "scrollable content" at bounding box center [566, 280] width 294 height 32
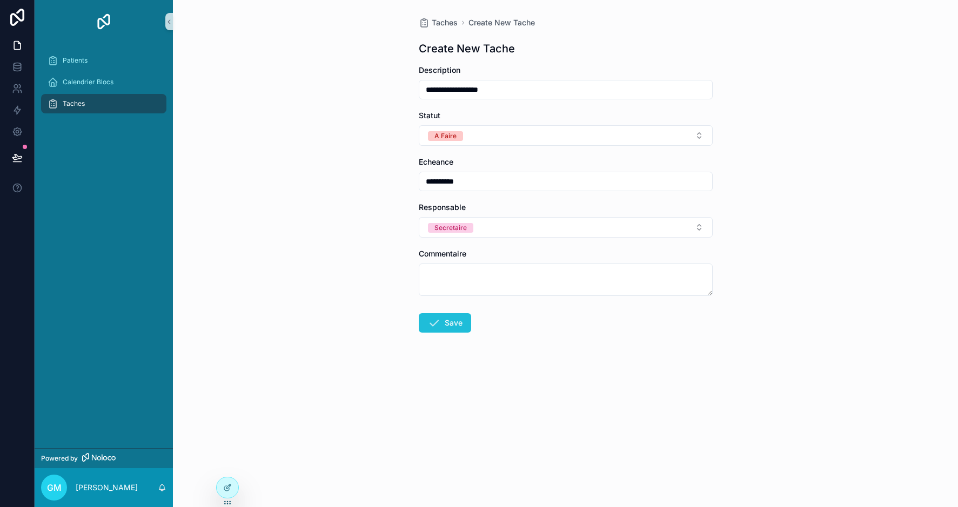
click at [448, 324] on button "Save" at bounding box center [445, 322] width 52 height 19
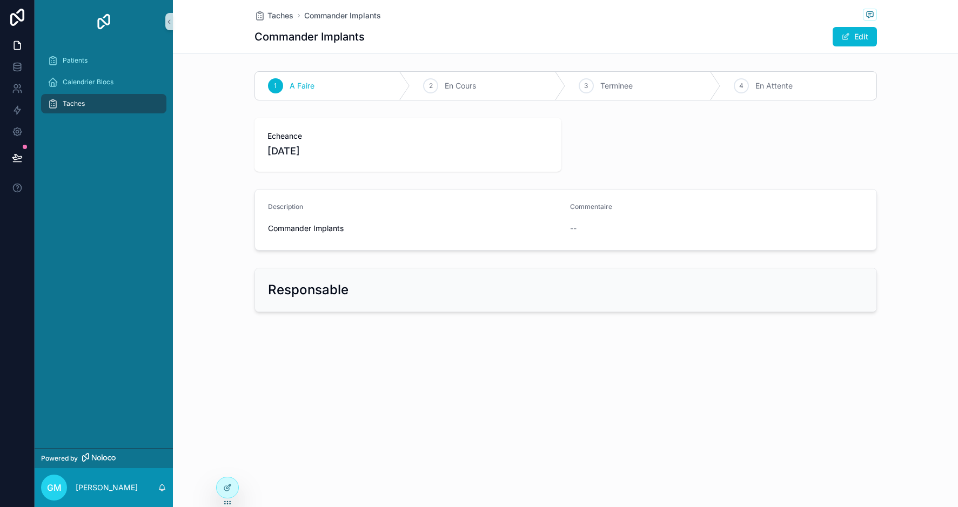
click at [73, 105] on span "Taches" at bounding box center [74, 103] width 22 height 9
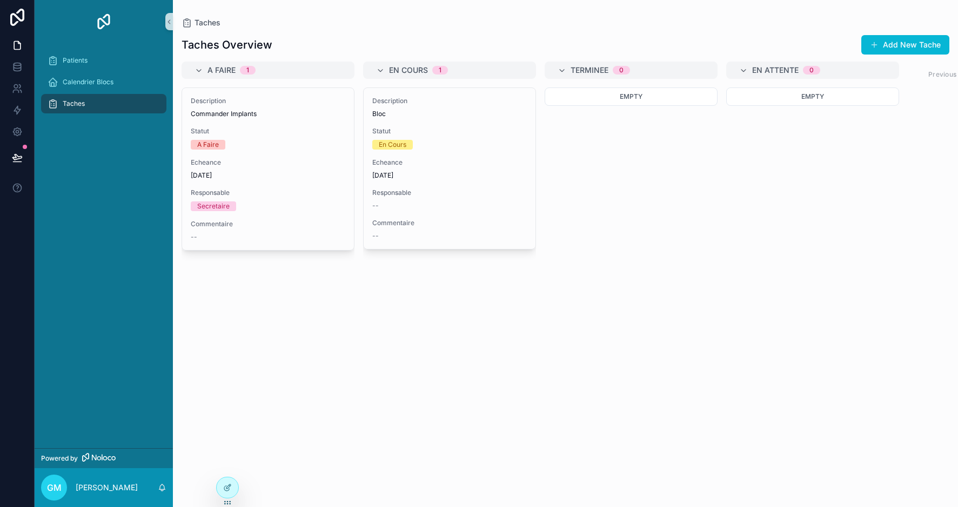
click at [75, 101] on span "Taches" at bounding box center [74, 103] width 22 height 9
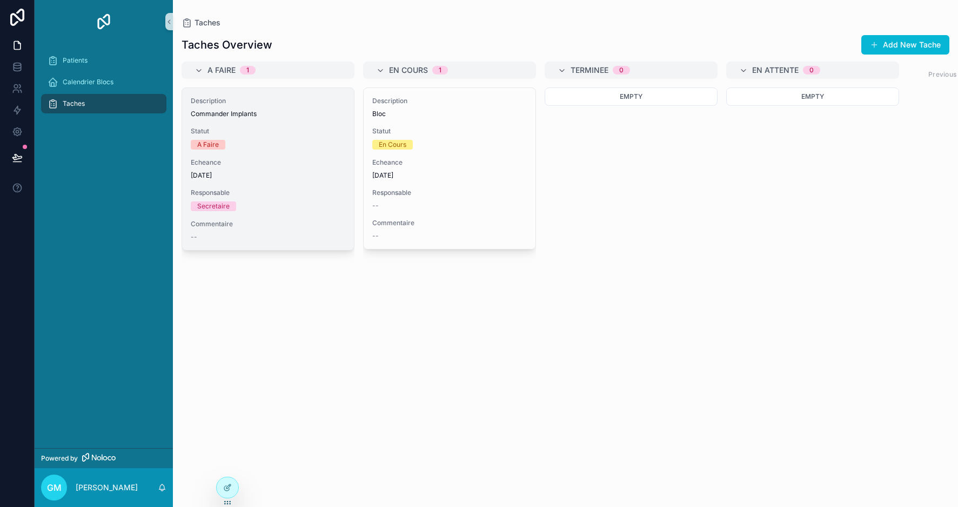
click at [297, 158] on span "Echeance" at bounding box center [268, 162] width 154 height 9
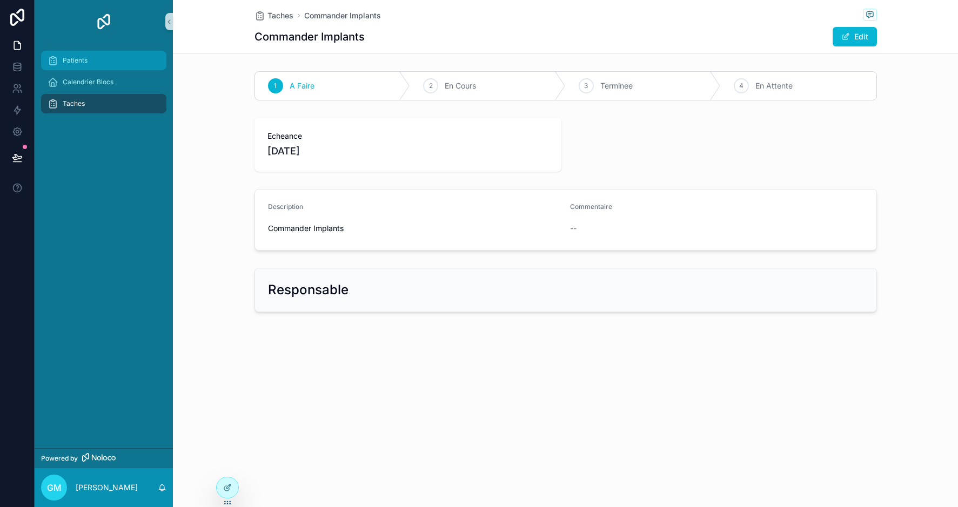
click at [79, 60] on span "Patients" at bounding box center [75, 60] width 25 height 9
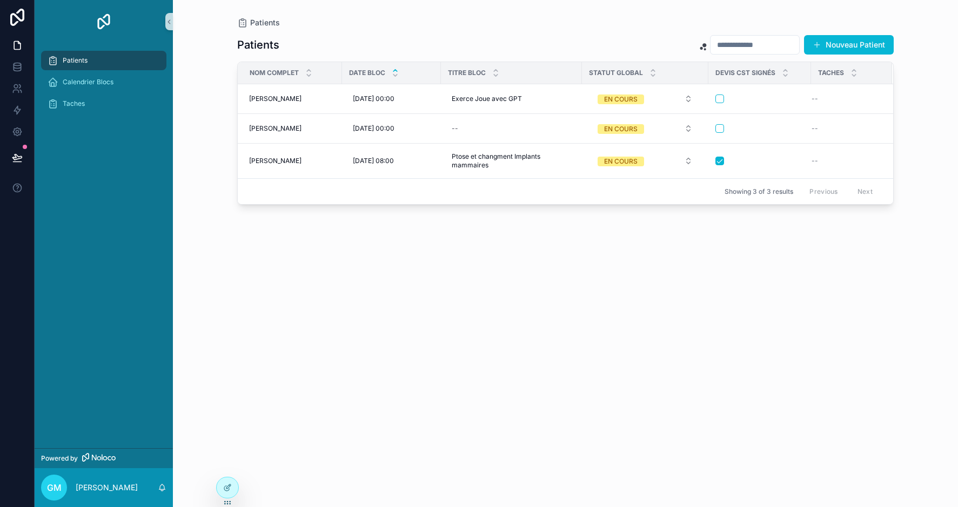
click at [692, 260] on div "Patients Nouveau Patient NOM Complet Date Bloc Titre Bloc Statut Global Devis C…" at bounding box center [565, 261] width 656 height 466
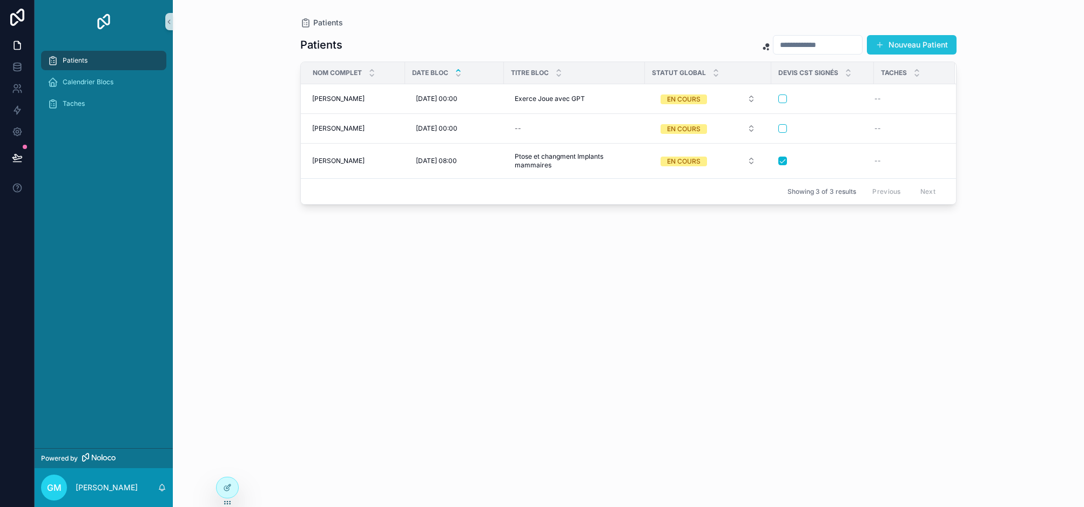
click at [907, 42] on button "Nouveau Patient" at bounding box center [912, 44] width 90 height 19
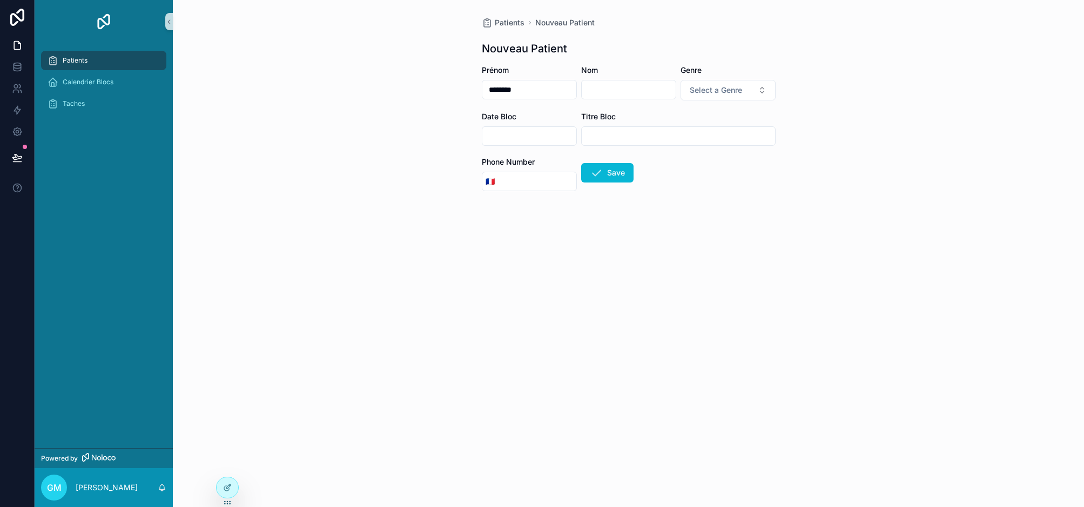
type input "********"
click at [701, 90] on span "Select a Genre" at bounding box center [716, 90] width 52 height 11
click at [713, 152] on div "Femme" at bounding box center [728, 150] width 130 height 16
click at [625, 91] on input "*********" at bounding box center [629, 89] width 94 height 15
type input "*********"
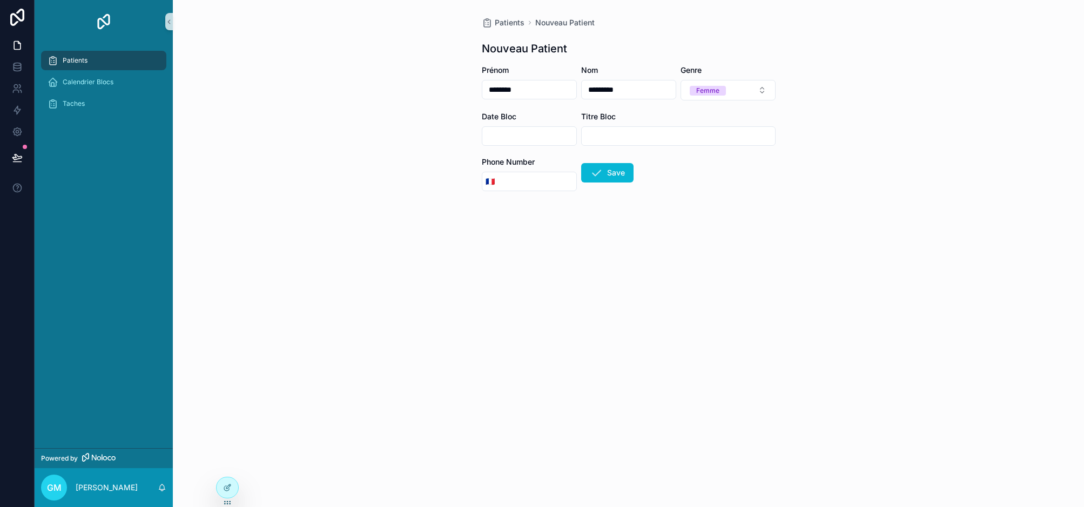
click at [545, 132] on input "scrollable content" at bounding box center [529, 136] width 94 height 15
click at [550, 132] on input "scrollable content" at bounding box center [529, 136] width 94 height 15
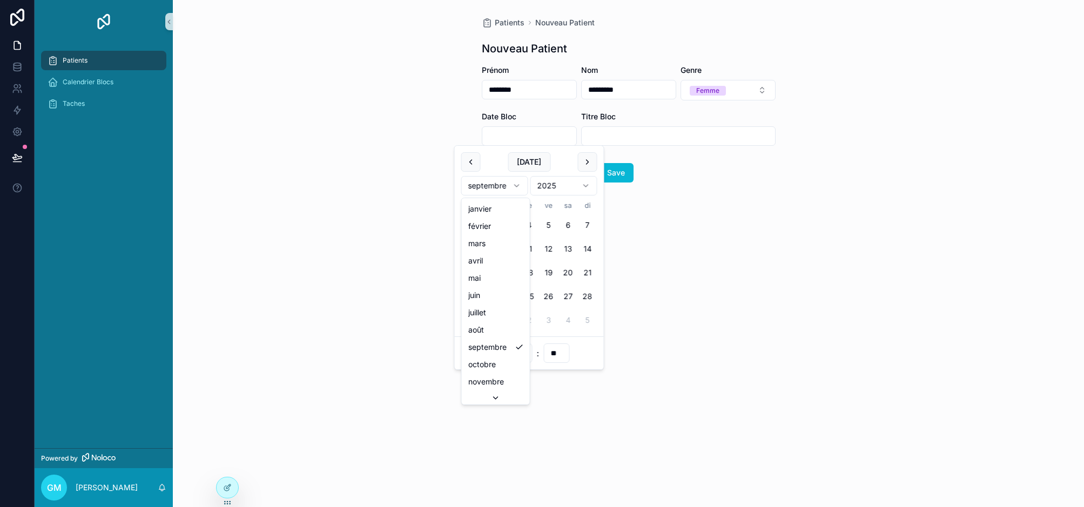
click at [517, 187] on html "Patients [PERSON_NAME] Taches Powered by GM [PERSON_NAME] Patients Nouveau Pati…" at bounding box center [542, 253] width 1084 height 507
click at [594, 319] on html "Patients [PERSON_NAME] Taches Powered by GM [PERSON_NAME] Patients Nouveau Pati…" at bounding box center [542, 253] width 1084 height 507
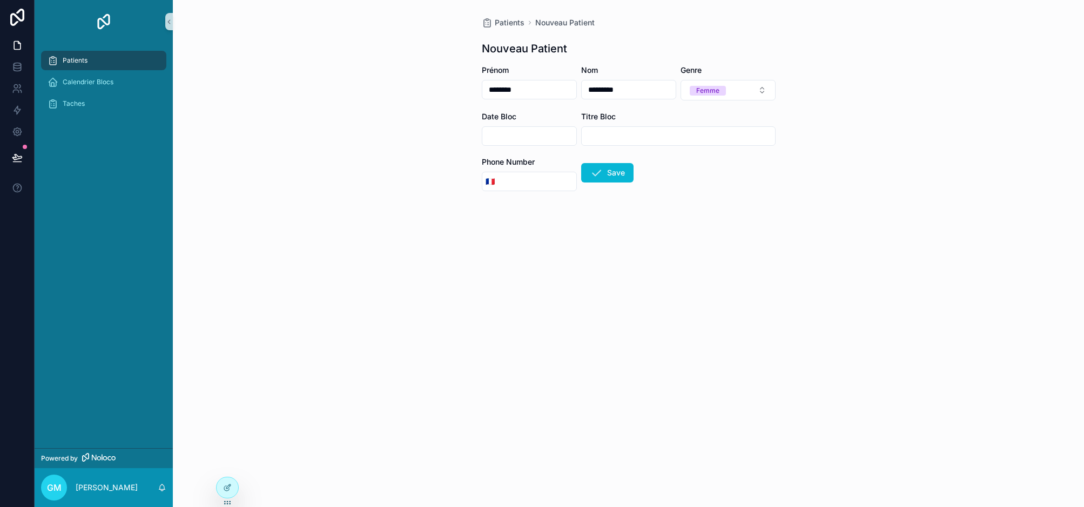
click at [509, 112] on label "Date Bloc" at bounding box center [499, 116] width 35 height 11
click at [513, 145] on div "scrollable content" at bounding box center [529, 135] width 95 height 19
click at [513, 134] on input "scrollable content" at bounding box center [529, 136] width 94 height 15
drag, startPoint x: 564, startPoint y: 288, endPoint x: 515, endPoint y: 287, distance: 49.2
click at [509, 284] on tbody "1 2 3 4 5 6 7 8 9 10 11 12 13 14 15 16 17 18 19 20 21 22 23 24 25 26 27 28 29 3…" at bounding box center [529, 271] width 136 height 119
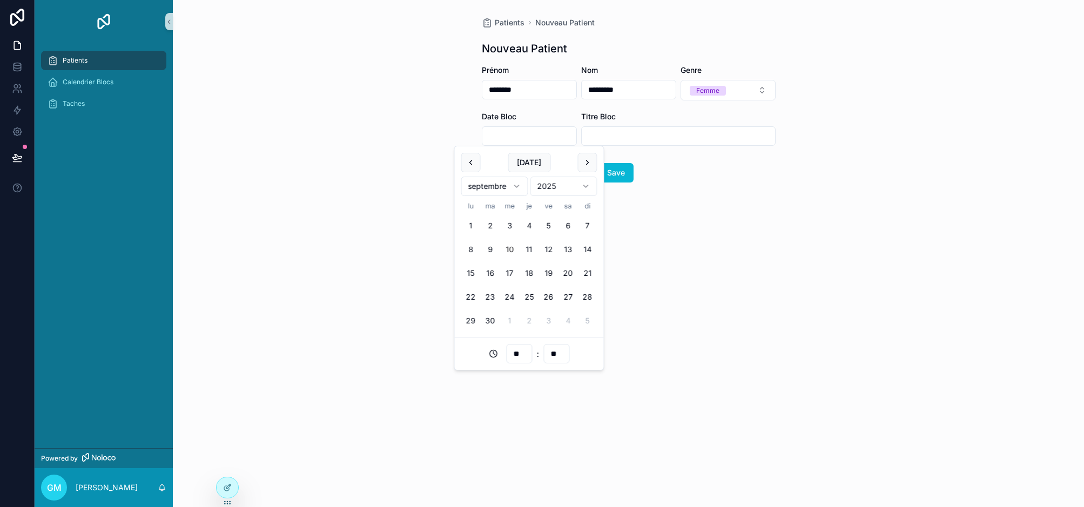
click at [519, 190] on html "Patients Calendrier Blocs Taches Powered by GM [PERSON_NAME] Patients Nouveau P…" at bounding box center [542, 253] width 1084 height 507
click at [489, 294] on button "21" at bounding box center [490, 296] width 19 height 19
type input "**********"
drag, startPoint x: 676, startPoint y: 334, endPoint x: 664, endPoint y: 323, distance: 16.0
click at [676, 334] on div "**********" at bounding box center [628, 253] width 911 height 507
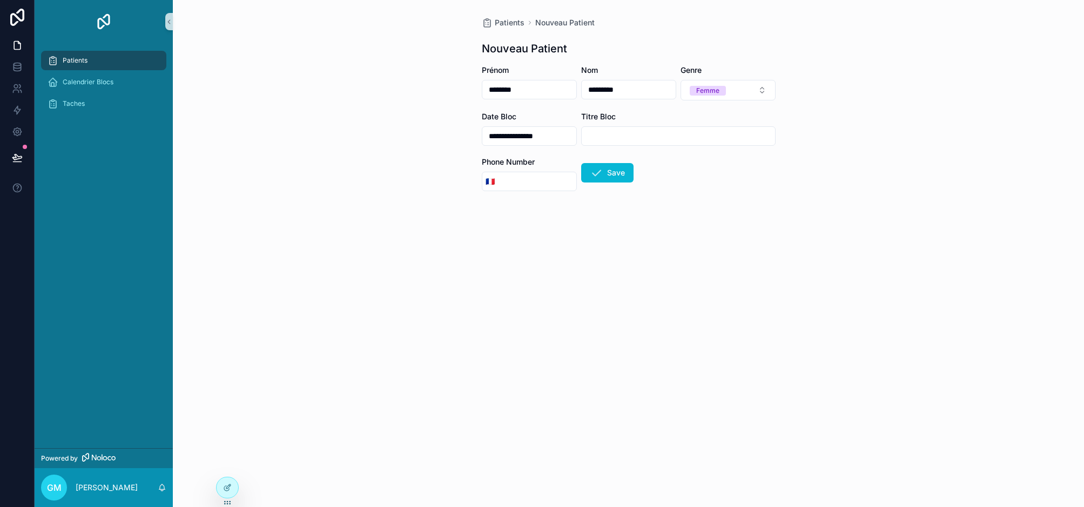
click at [617, 134] on input "scrollable content" at bounding box center [678, 136] width 193 height 15
drag, startPoint x: 683, startPoint y: 136, endPoint x: 575, endPoint y: 133, distance: 108.1
click at [575, 133] on form "**********" at bounding box center [629, 158] width 294 height 187
type input "**********"
click at [613, 176] on button "Save" at bounding box center [607, 172] width 52 height 19
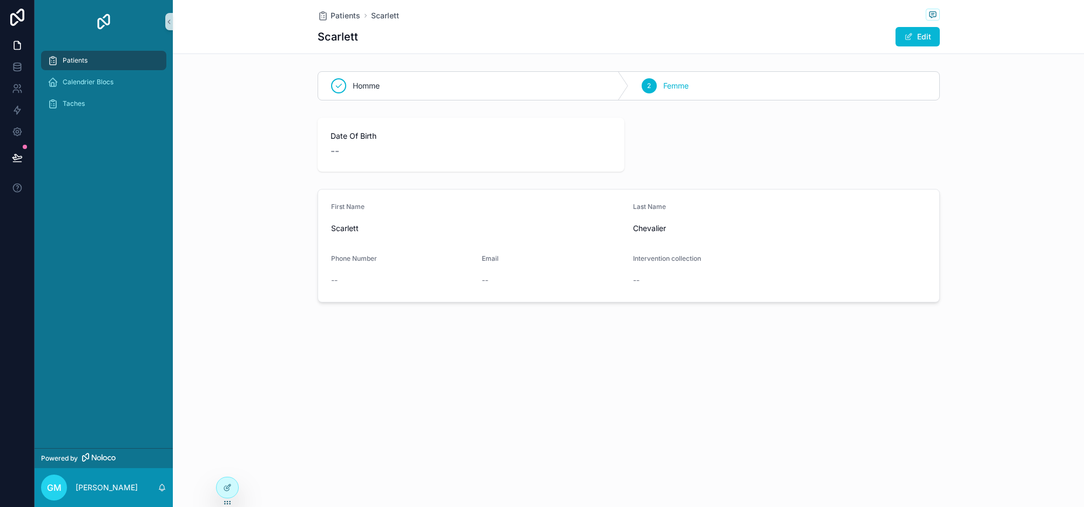
click at [82, 59] on span "Patients" at bounding box center [75, 60] width 25 height 9
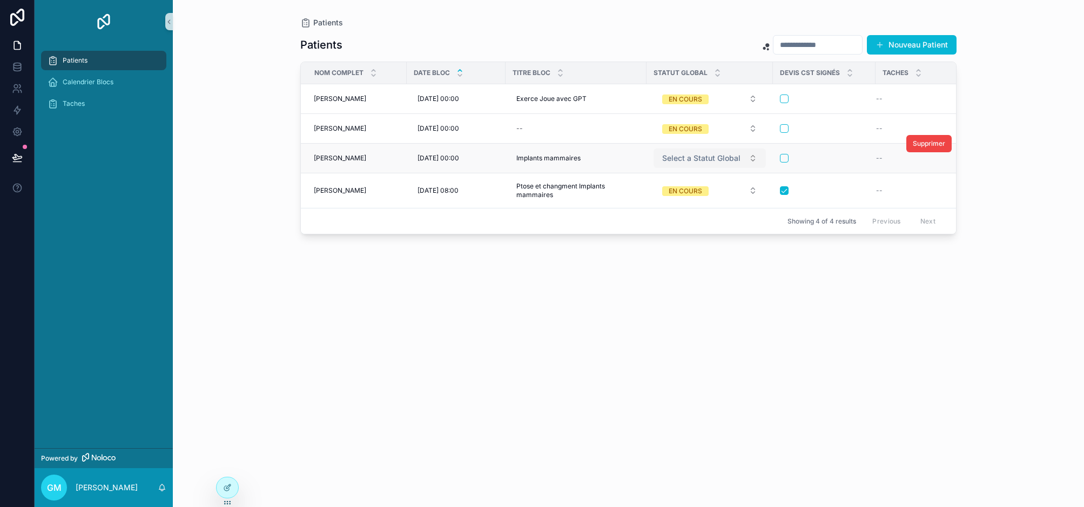
click at [712, 158] on span "Select a Statut Global" at bounding box center [701, 158] width 78 height 11
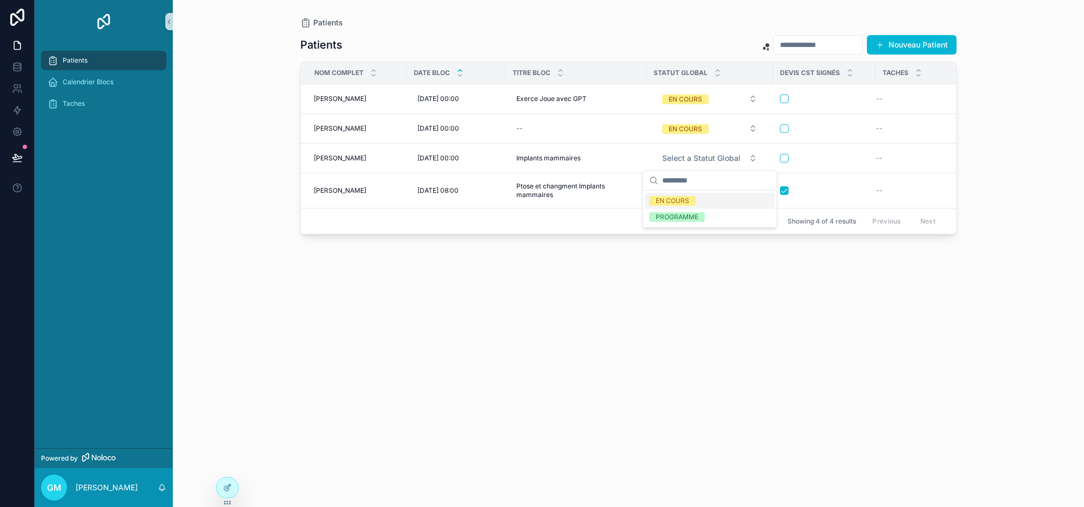
click at [675, 200] on div "EN COURS" at bounding box center [672, 201] width 33 height 10
click at [722, 309] on div "Patients Nouveau Patient NOM Complet Date Bloc Titre Bloc Statut Global Devis C…" at bounding box center [628, 261] width 656 height 466
drag, startPoint x: 663, startPoint y: 329, endPoint x: 645, endPoint y: 332, distance: 18.0
click at [663, 329] on div "Patients Nouveau Patient NOM Complet Date Bloc Titre Bloc Statut Global Devis C…" at bounding box center [628, 261] width 656 height 466
click at [912, 44] on button "Nouveau Patient" at bounding box center [912, 44] width 90 height 19
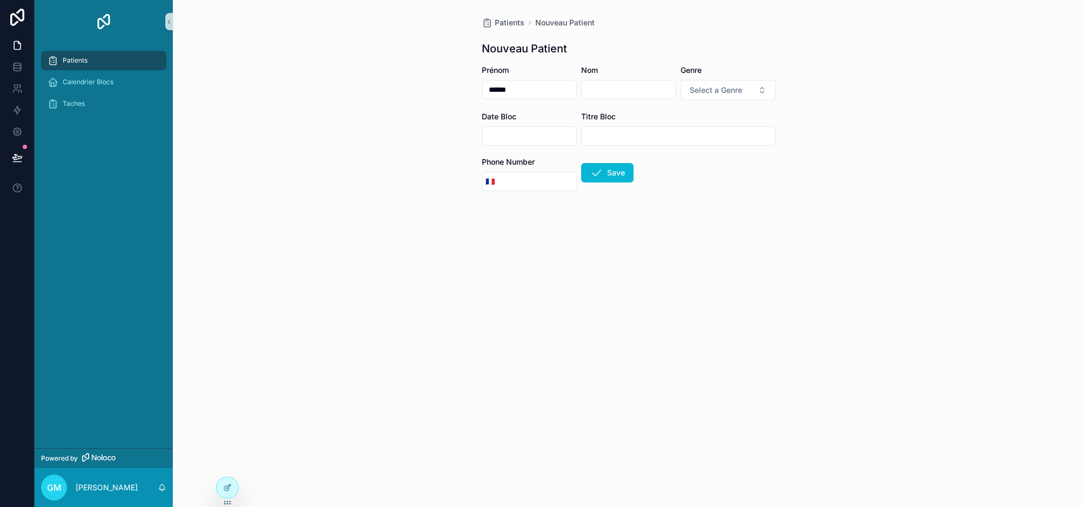
type input "******"
type input "********"
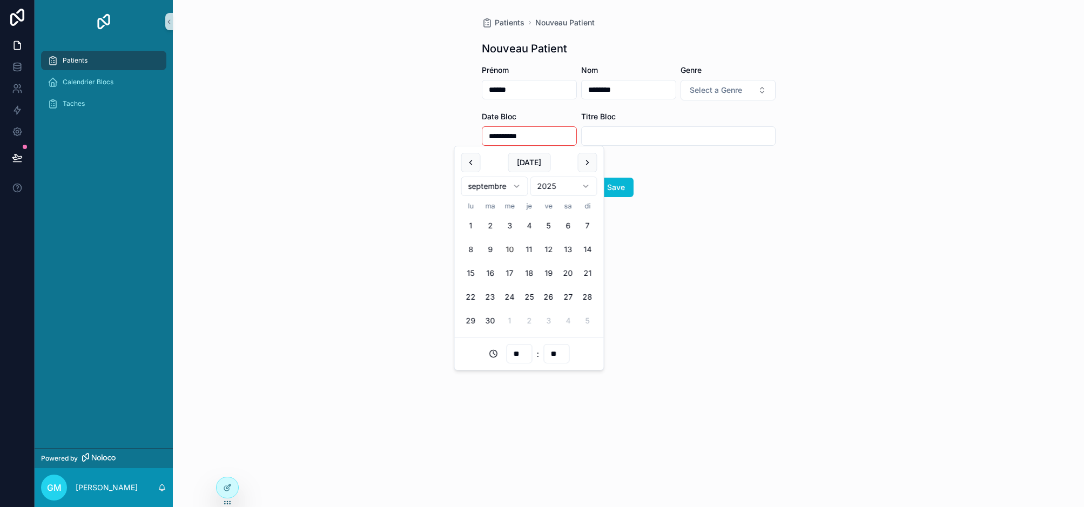
click at [632, 133] on input "scrollable content" at bounding box center [678, 136] width 193 height 15
click at [519, 138] on input "**********" at bounding box center [529, 136] width 94 height 15
click at [520, 186] on html "**********" at bounding box center [542, 253] width 1084 height 507
click at [582, 160] on html "**********" at bounding box center [542, 253] width 1084 height 507
click at [527, 133] on input "**********" at bounding box center [529, 136] width 94 height 15
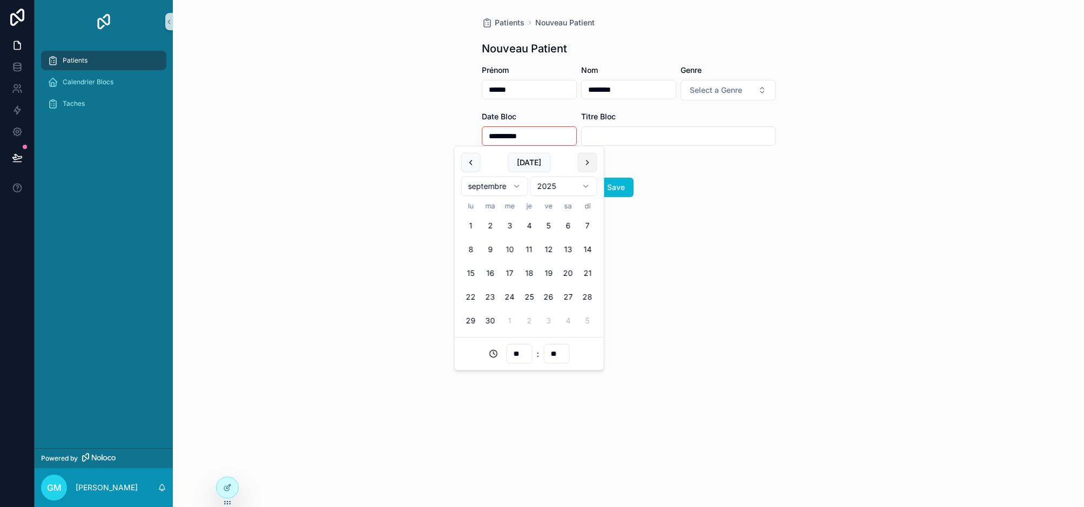
click at [588, 161] on button "scrollable content" at bounding box center [587, 162] width 19 height 19
click at [492, 297] on button "21" at bounding box center [490, 296] width 19 height 19
type input "**********"
click at [614, 170] on button "Save" at bounding box center [607, 172] width 52 height 19
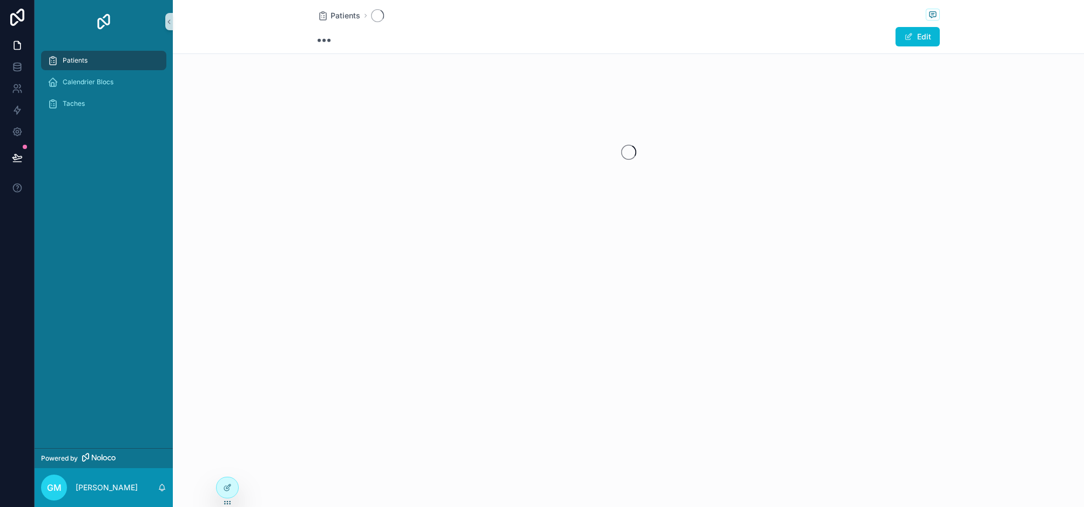
click at [601, 126] on div "scrollable content" at bounding box center [628, 152] width 911 height 171
click at [78, 59] on span "Patients" at bounding box center [75, 60] width 25 height 9
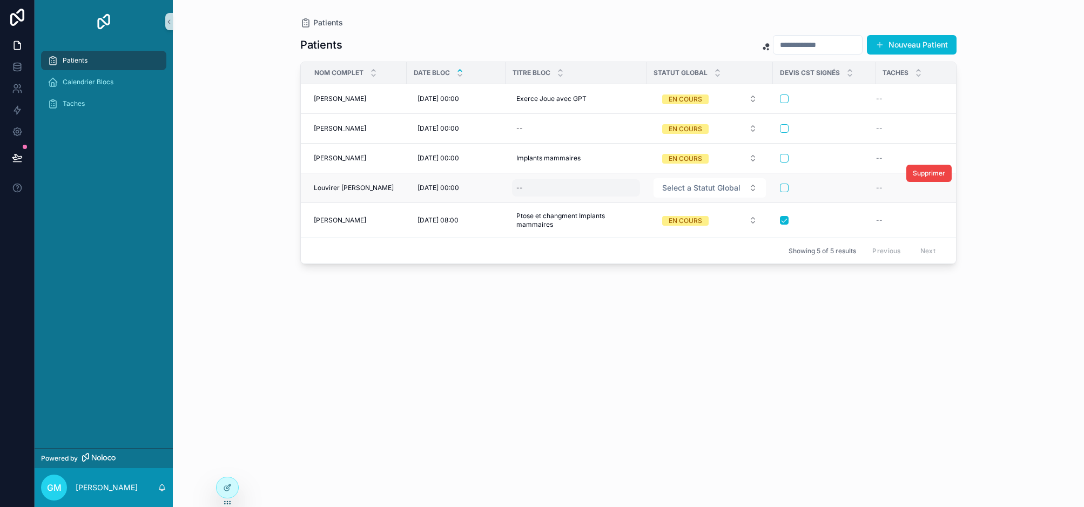
click at [542, 186] on div "--" at bounding box center [576, 187] width 128 height 17
type input "**********"
click at [622, 341] on div "Patients Nouveau Patient NOM Complet Date Bloc Titre Bloc Statut Global Devis C…" at bounding box center [628, 261] width 656 height 466
click at [554, 183] on div "--" at bounding box center [576, 187] width 128 height 17
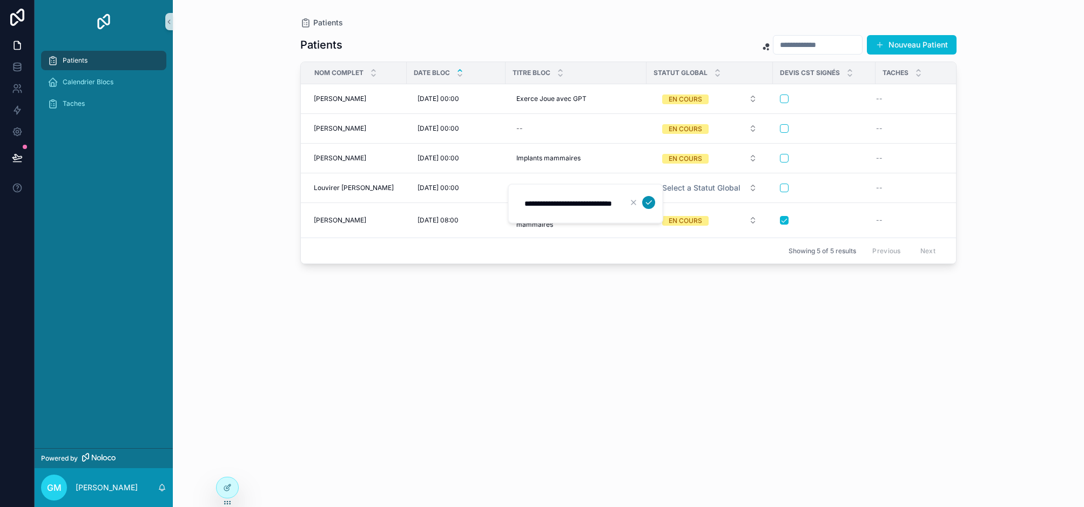
click at [649, 203] on icon "scrollable content" at bounding box center [648, 202] width 9 height 9
click at [675, 342] on div "Patients Nouveau Patient NOM Complet Date Bloc Titre Bloc Statut Global Devis C…" at bounding box center [628, 261] width 656 height 466
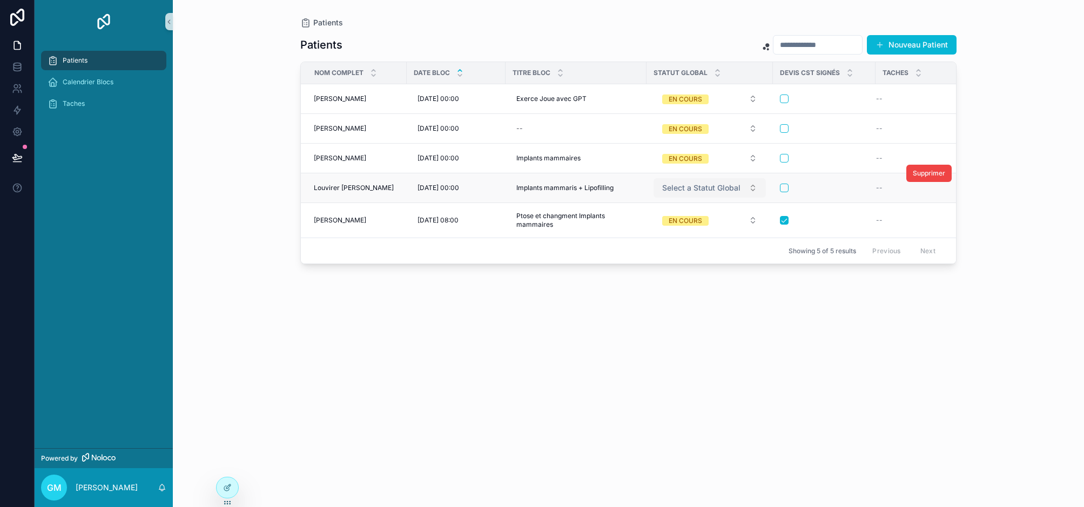
click at [710, 191] on span "Select a Statut Global" at bounding box center [701, 188] width 78 height 11
click at [677, 230] on div "EN COURS" at bounding box center [672, 231] width 33 height 10
click at [748, 327] on div "Patients Nouveau Patient NOM Complet Date Bloc Titre Bloc Statut Global Devis C…" at bounding box center [628, 261] width 656 height 466
click at [77, 83] on span "Calendrier Blocs" at bounding box center [88, 82] width 51 height 9
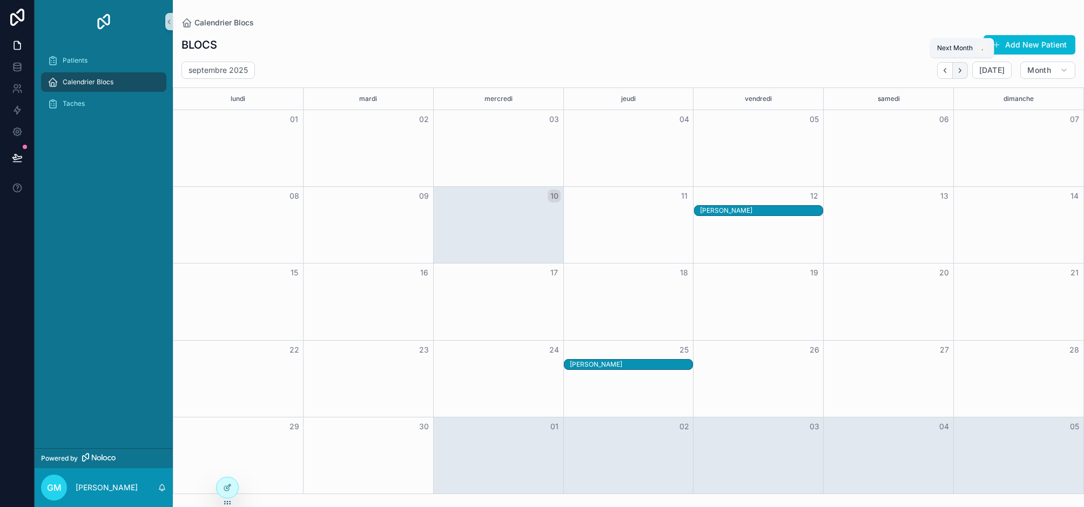
click at [957, 72] on icon "Next" at bounding box center [960, 70] width 8 height 8
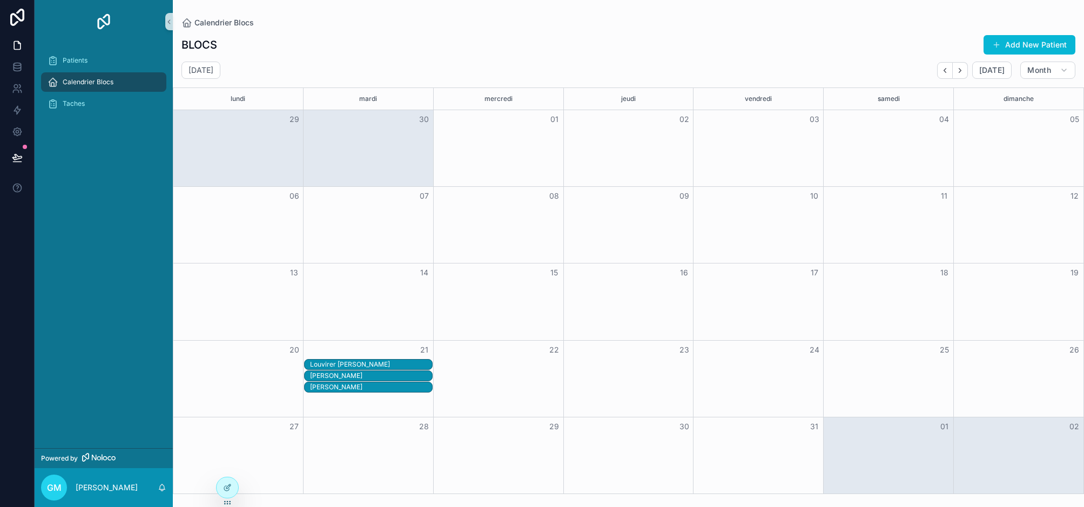
click at [374, 363] on div "Louvirer [PERSON_NAME]" at bounding box center [371, 364] width 123 height 9
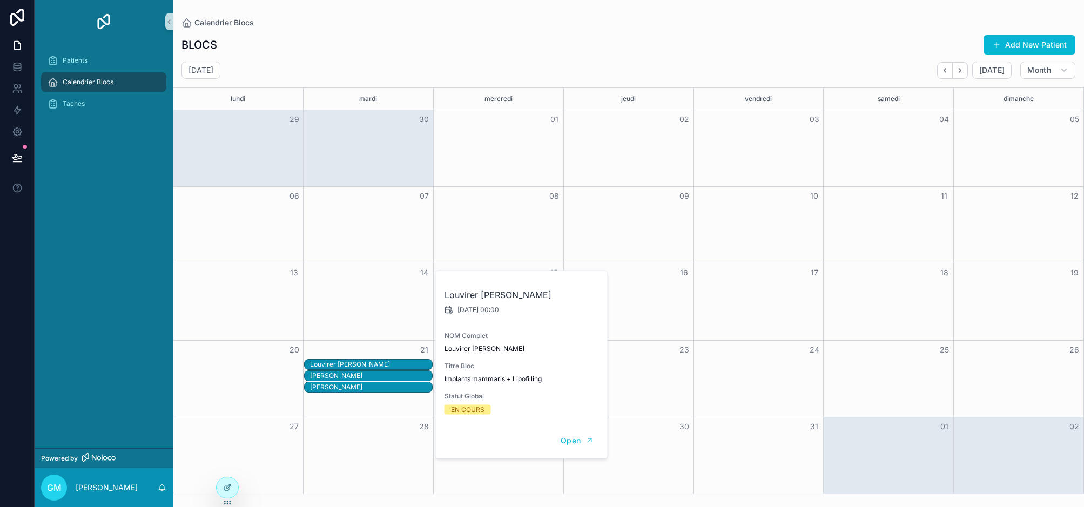
click at [366, 376] on div "[PERSON_NAME]" at bounding box center [371, 376] width 123 height 9
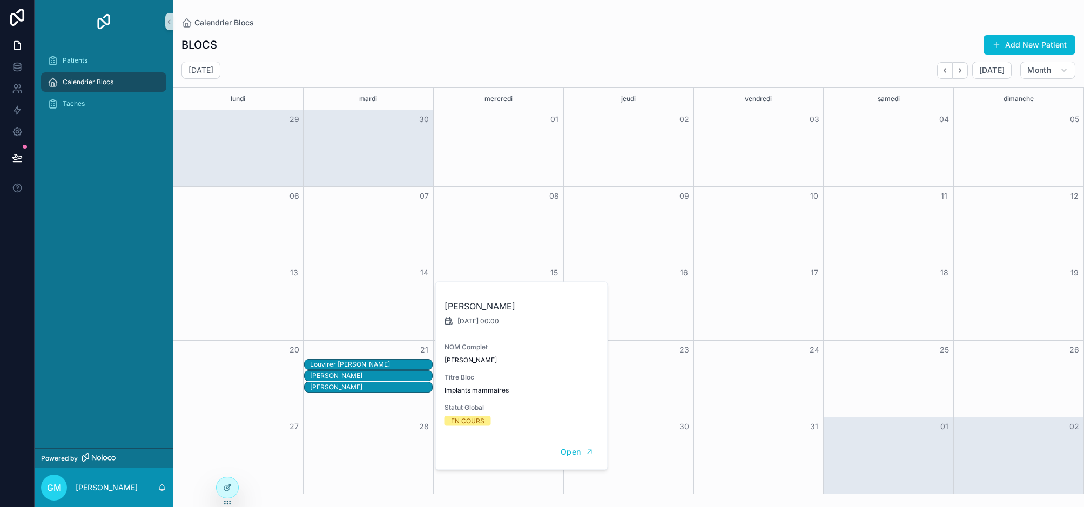
scroll to position [1, 0]
click at [368, 389] on div "[PERSON_NAME]" at bounding box center [371, 387] width 123 height 9
click at [367, 366] on div "Louvirer [PERSON_NAME]" at bounding box center [371, 364] width 123 height 9
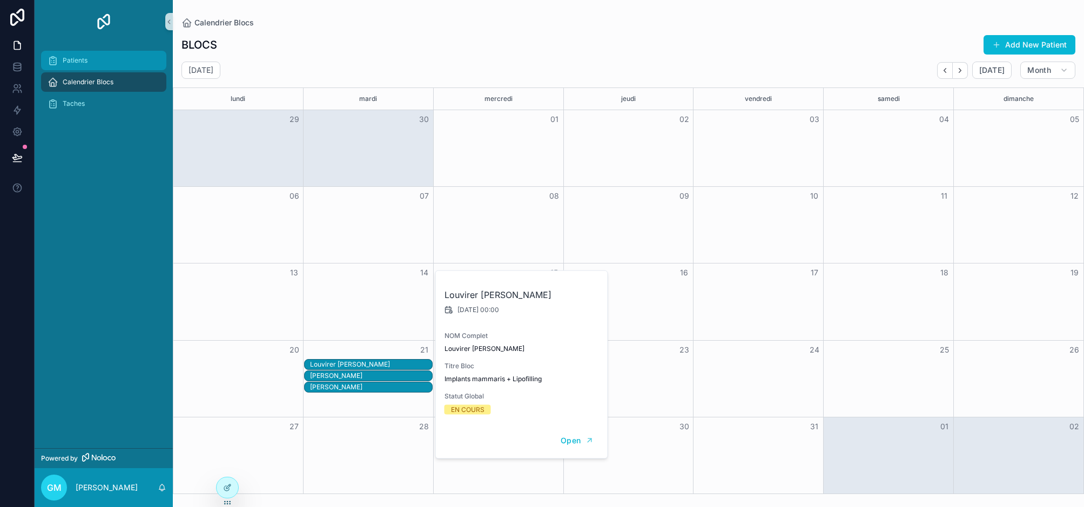
click at [88, 56] on div "Patients" at bounding box center [104, 60] width 112 height 17
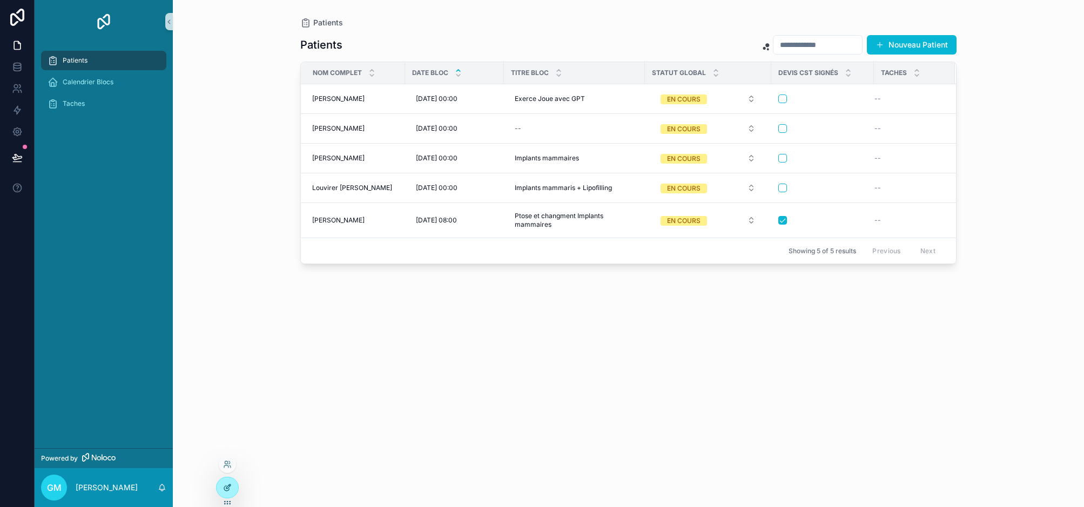
click at [227, 481] on div at bounding box center [228, 487] width 22 height 21
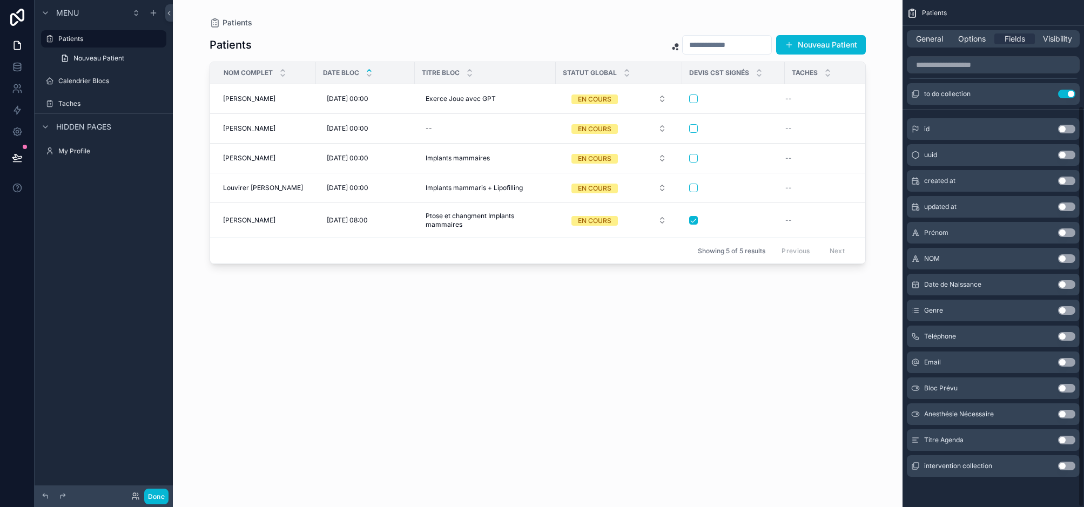
scroll to position [133, 0]
click at [957, 413] on button "Use setting" at bounding box center [1066, 414] width 17 height 9
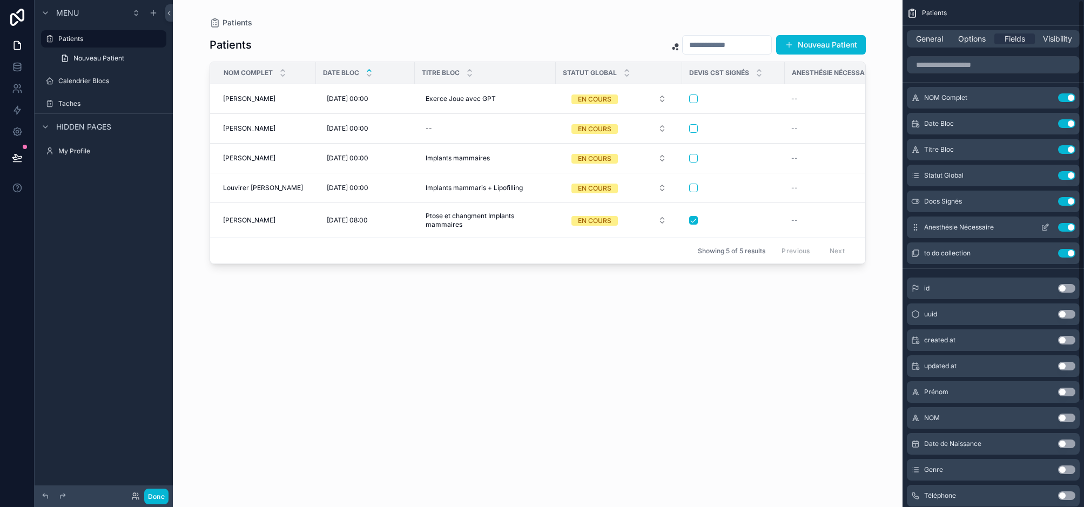
scroll to position [1, 0]
click at [157, 496] on button "Done" at bounding box center [156, 497] width 24 height 16
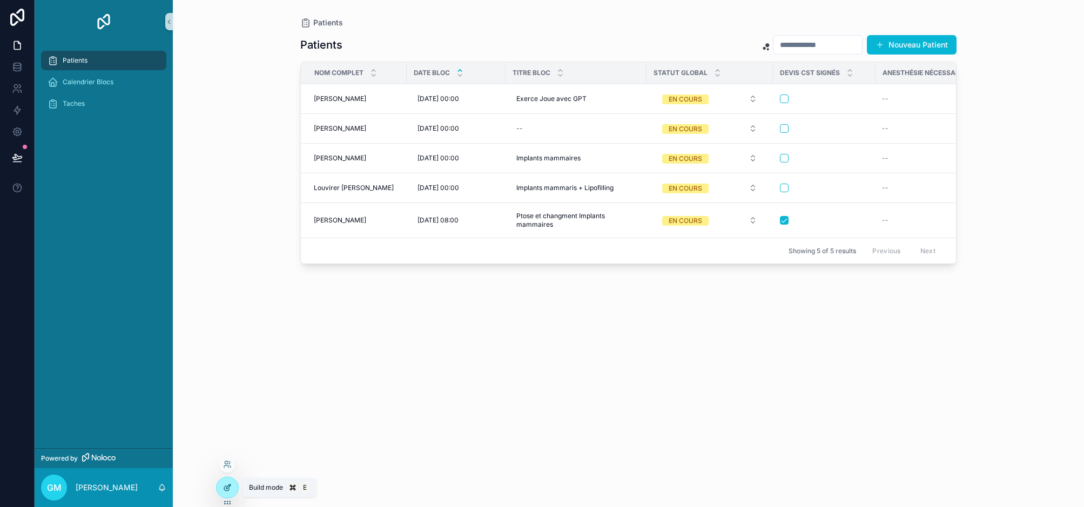
click at [226, 487] on icon at bounding box center [227, 487] width 9 height 9
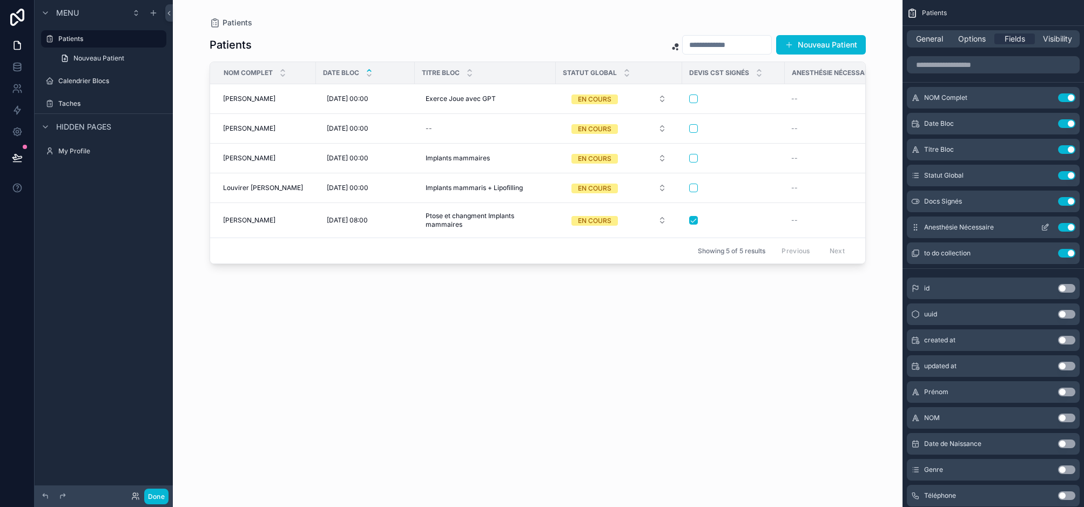
click at [957, 227] on icon "scrollable content" at bounding box center [1044, 228] width 5 height 5
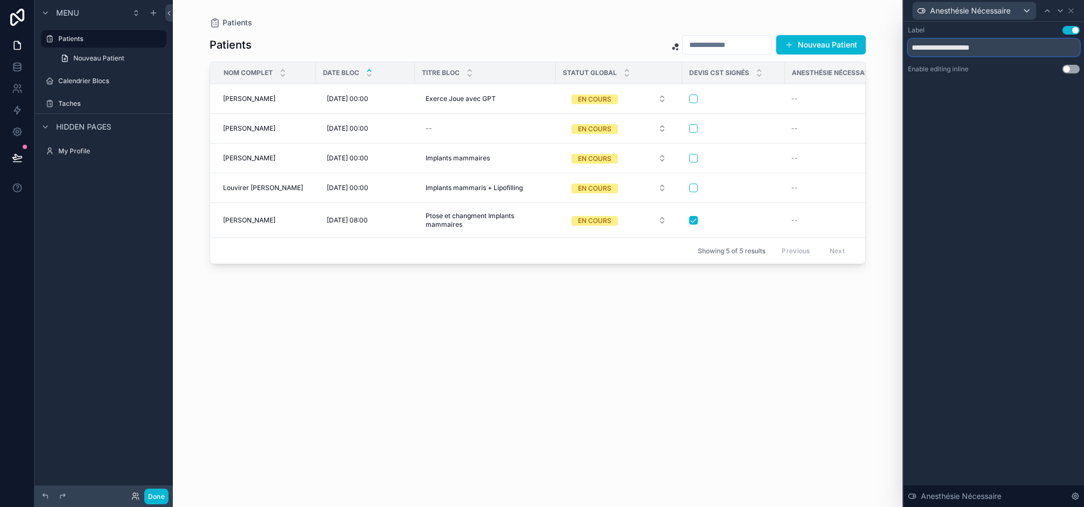
drag, startPoint x: 1005, startPoint y: 46, endPoint x: 932, endPoint y: 42, distance: 73.0
click at [932, 42] on input "**********" at bounding box center [994, 47] width 172 height 17
type input "*"
type input "**********"
click at [957, 67] on button "Use setting" at bounding box center [1070, 69] width 17 height 9
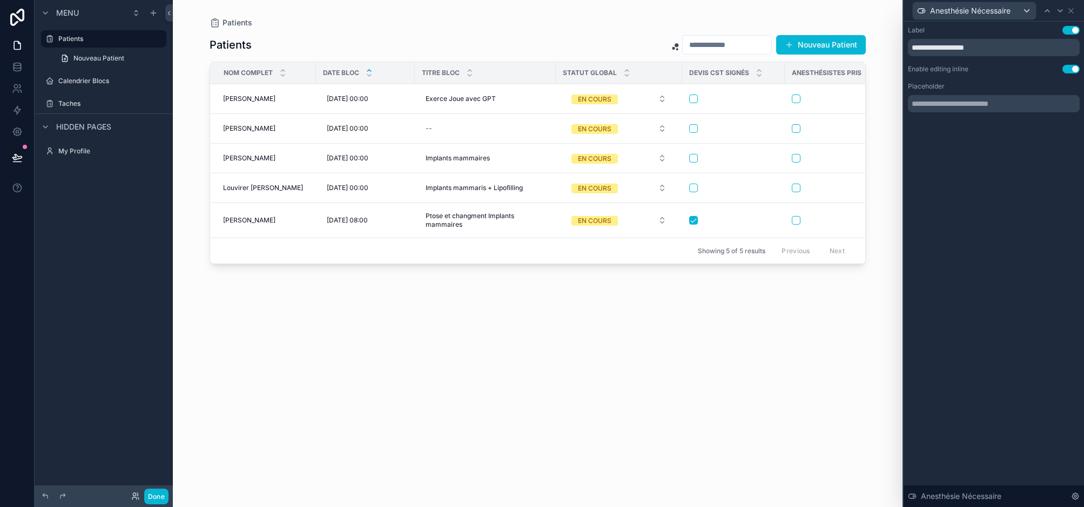
click at [154, 492] on button "Done" at bounding box center [156, 497] width 24 height 16
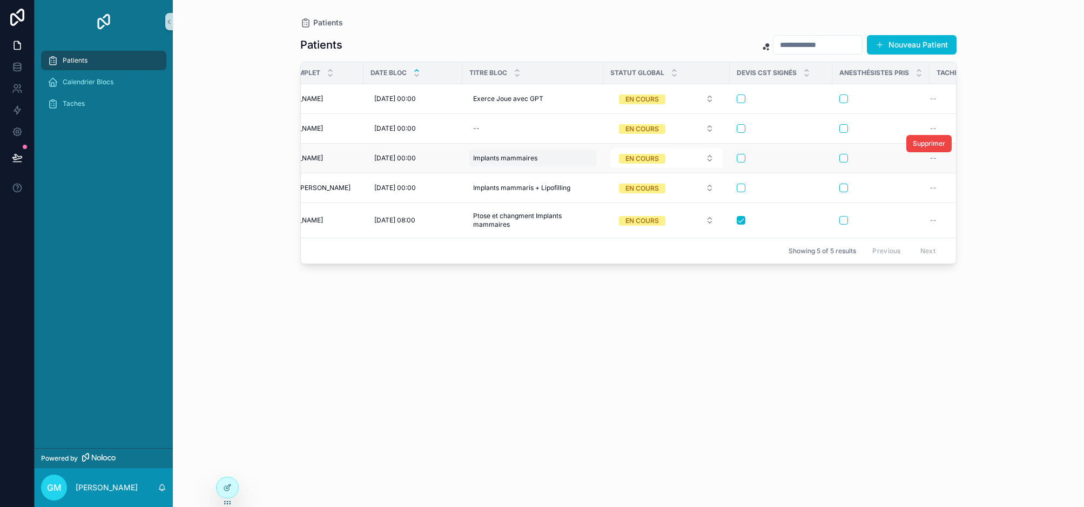
scroll to position [0, 0]
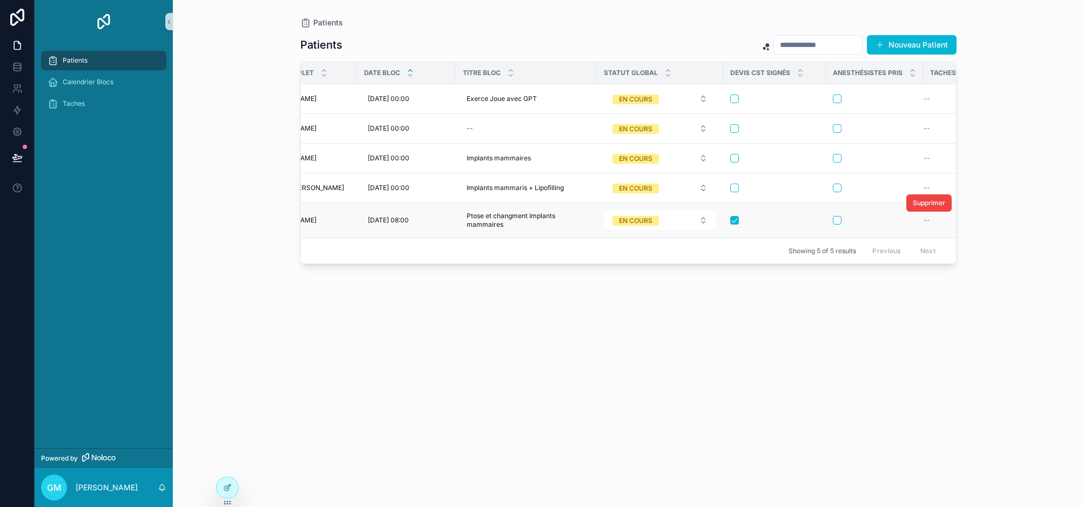
click at [840, 217] on button "scrollable content" at bounding box center [837, 220] width 9 height 9
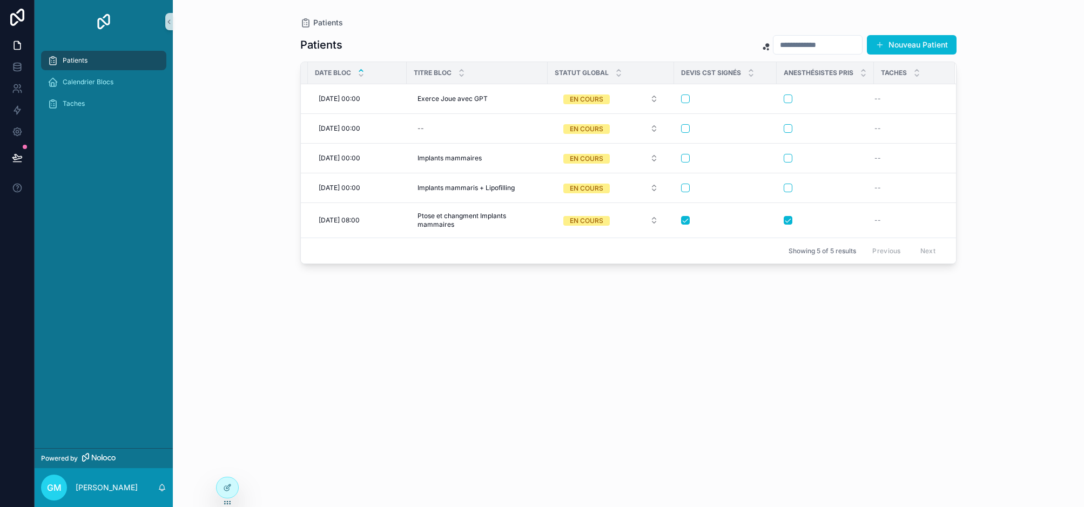
scroll to position [0, 99]
click at [15, 65] on icon at bounding box center [17, 64] width 7 height 3
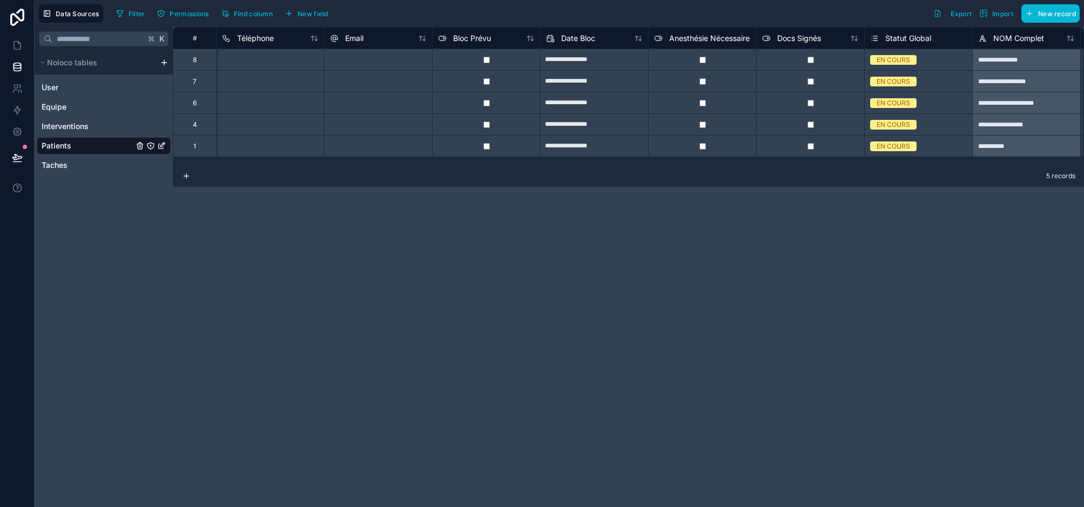
click at [913, 38] on span "Statut Global" at bounding box center [908, 38] width 46 height 11
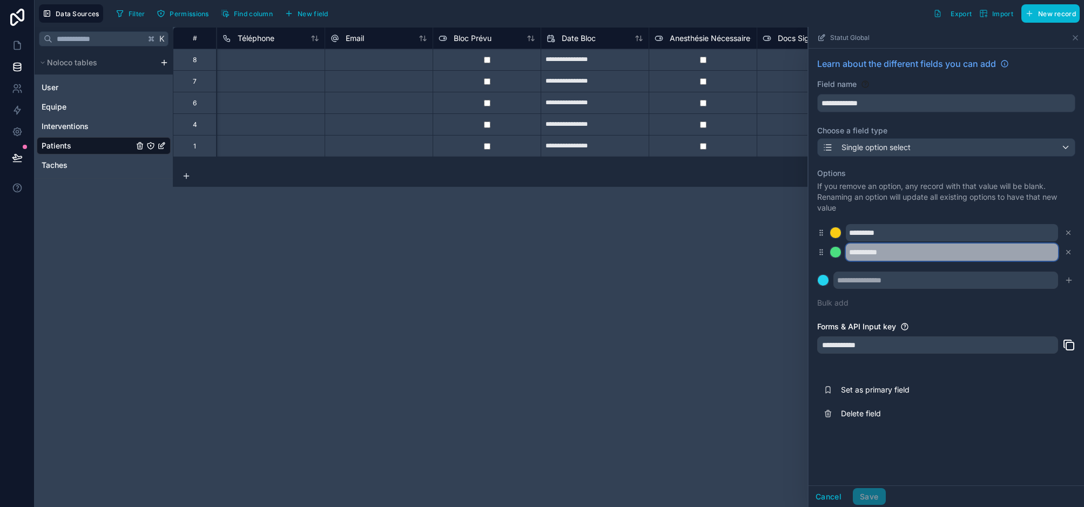
click at [921, 253] on input "*********" at bounding box center [952, 252] width 212 height 17
type input "**********"
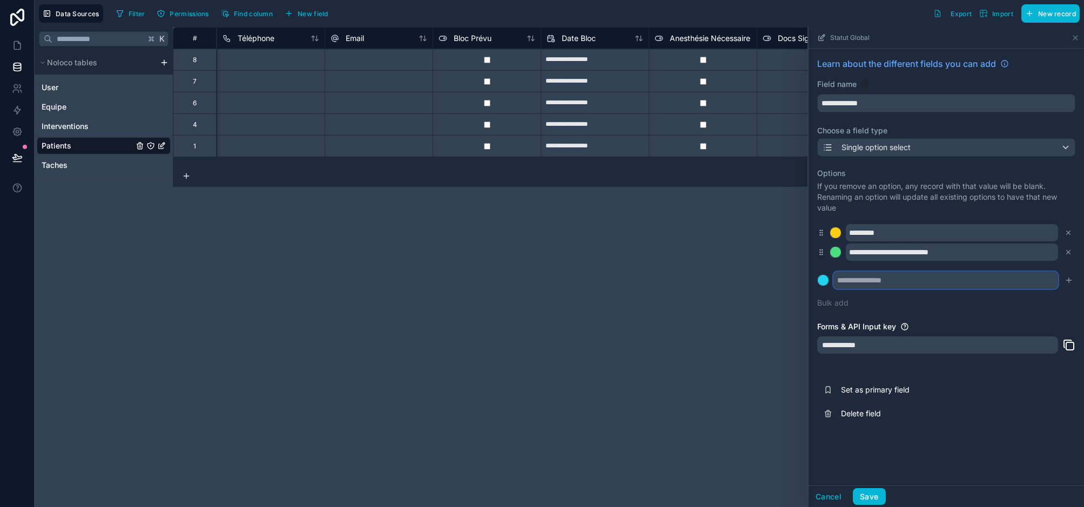
click at [884, 282] on input "text" at bounding box center [945, 280] width 225 height 17
type input "*"
type input "**********"
click at [836, 251] on div at bounding box center [835, 252] width 11 height 11
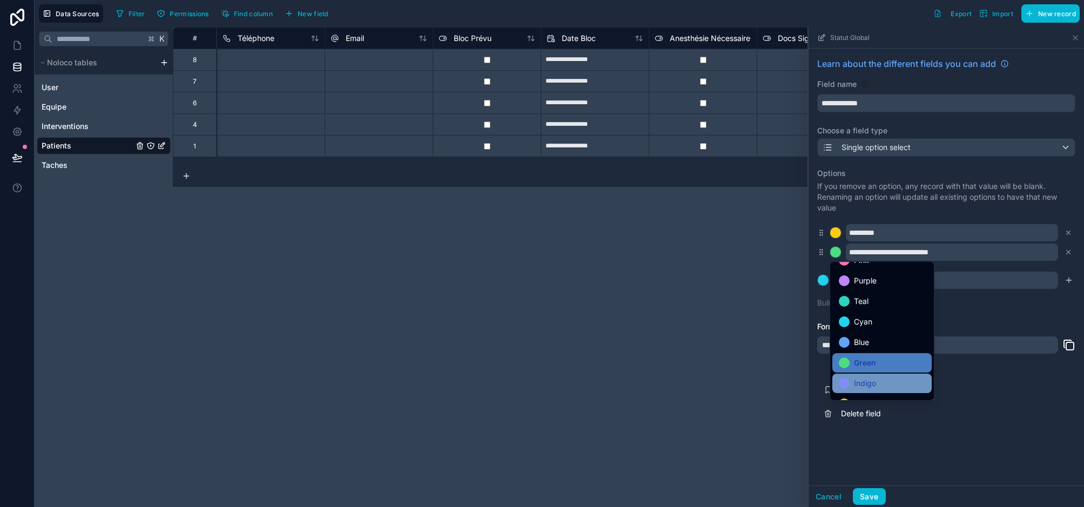
scroll to position [11, 0]
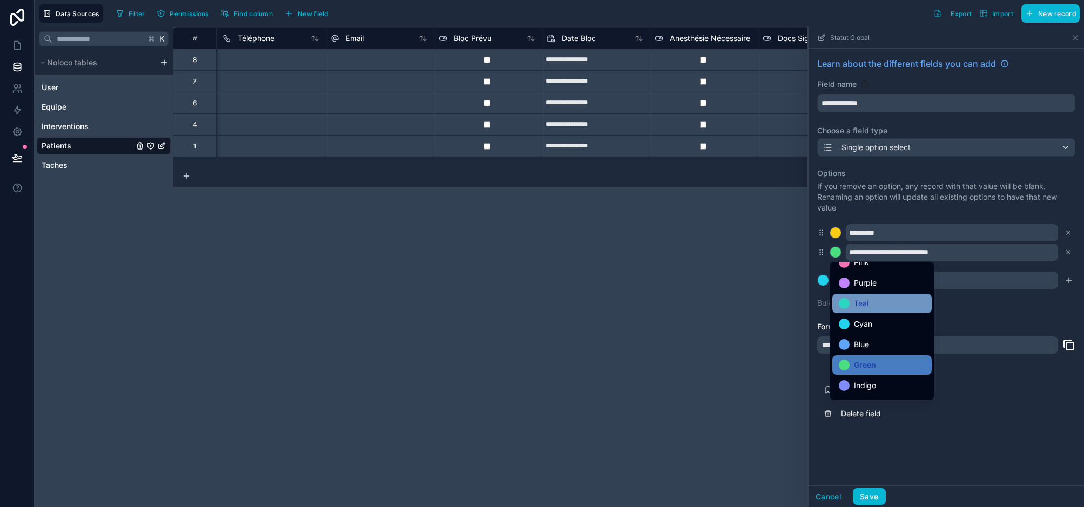
click at [894, 303] on div "Teal" at bounding box center [882, 303] width 86 height 13
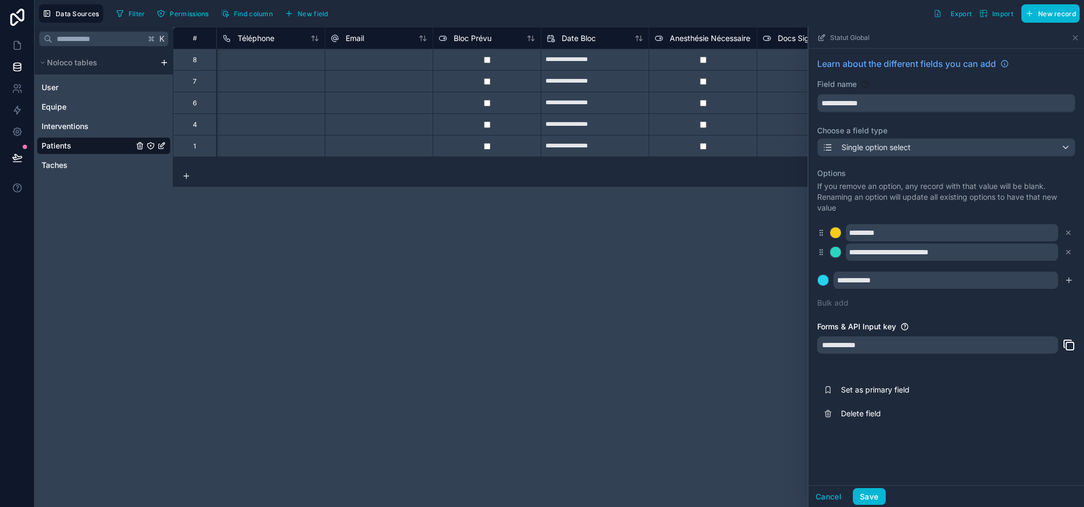
click at [825, 281] on div at bounding box center [823, 280] width 11 height 11
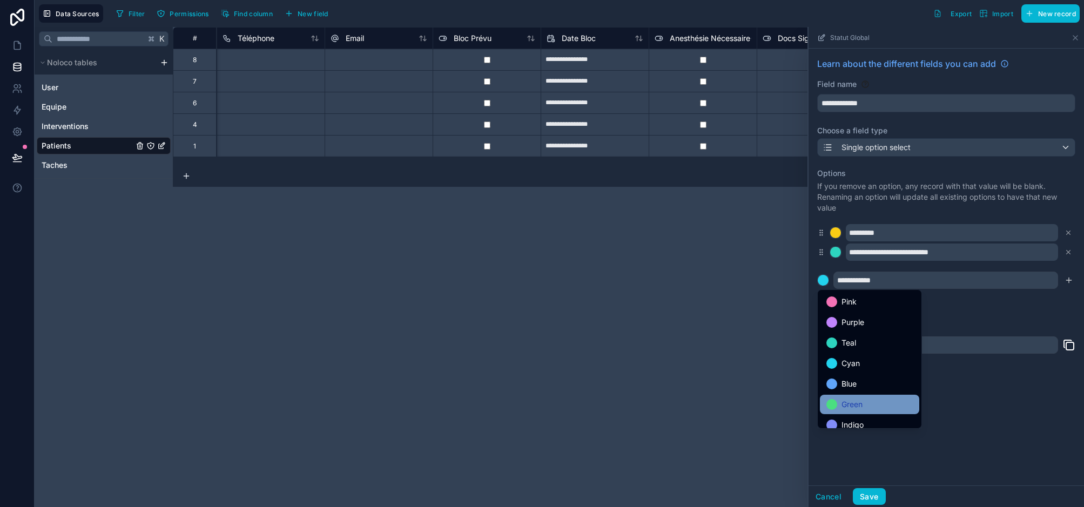
click at [849, 404] on span "Green" at bounding box center [852, 404] width 21 height 13
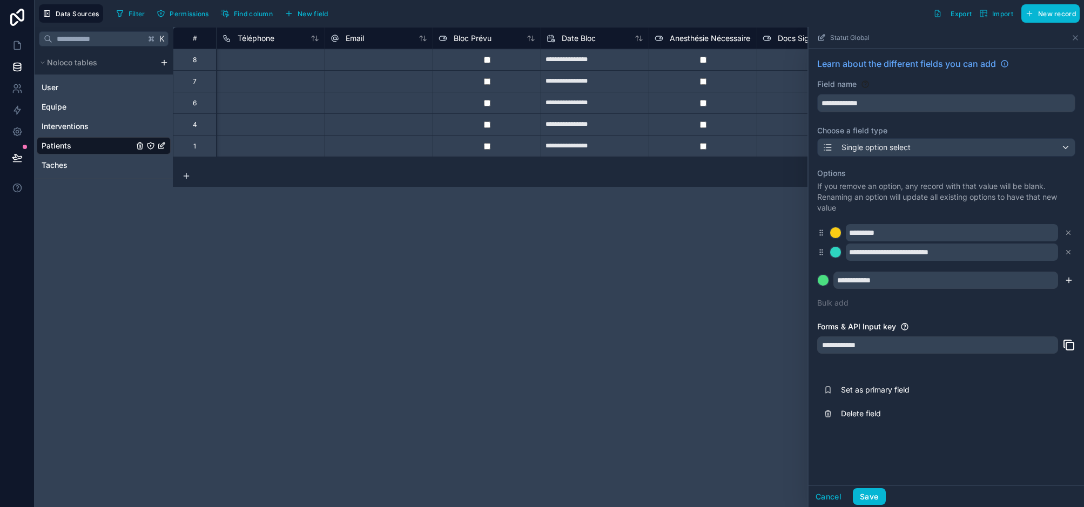
click at [957, 281] on icon "submit" at bounding box center [1069, 280] width 0 height 5
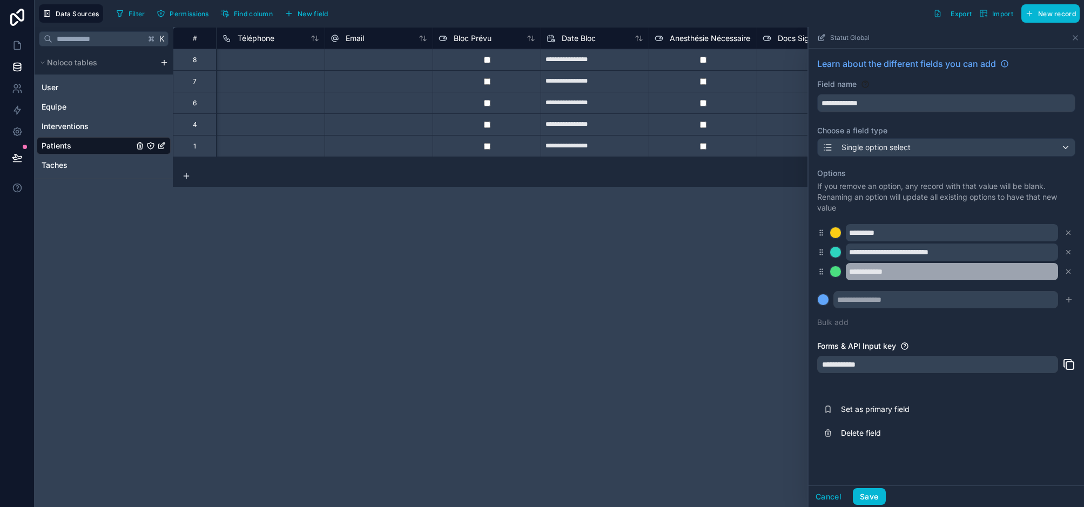
scroll to position [0, 0]
click at [456, 364] on div "**********" at bounding box center [628, 267] width 911 height 480
click at [872, 495] on button "Save" at bounding box center [869, 496] width 32 height 17
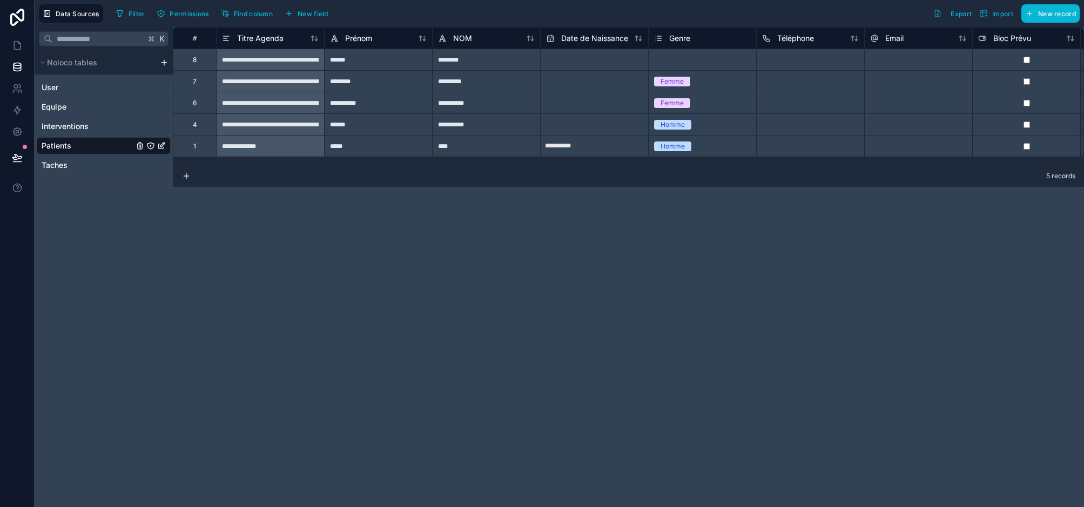
scroll to position [0, 1]
click at [17, 88] on icon at bounding box center [16, 87] width 4 height 4
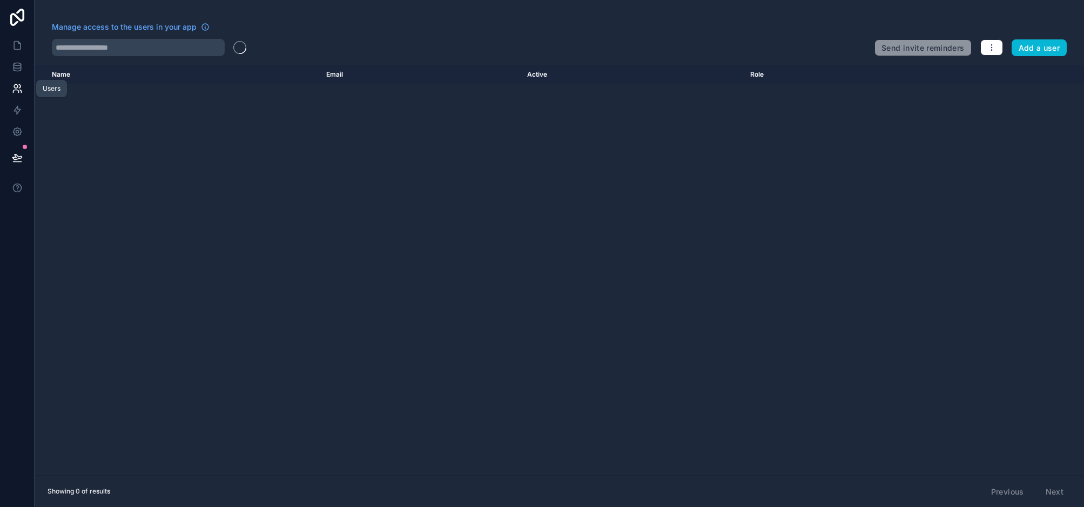
click at [13, 91] on icon at bounding box center [15, 91] width 5 height 3
click at [17, 44] on icon at bounding box center [17, 45] width 11 height 11
